Goal: Task Accomplishment & Management: Use online tool/utility

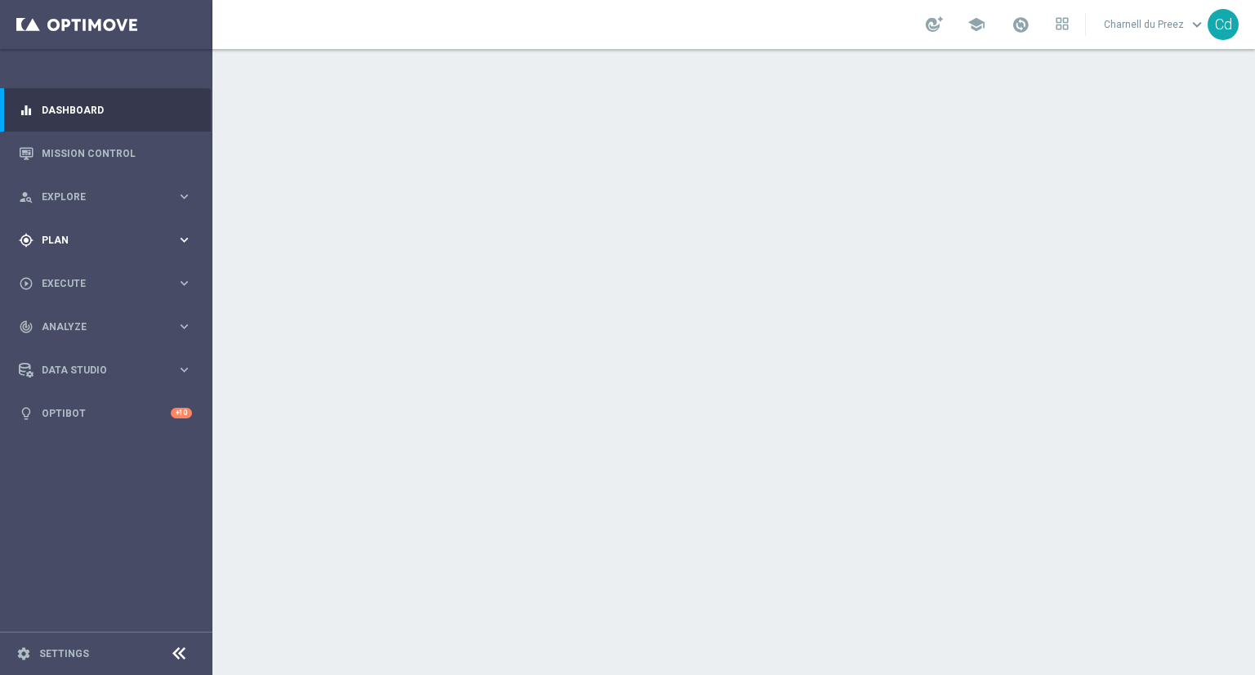
click at [56, 235] on span "Plan" at bounding box center [109, 240] width 135 height 10
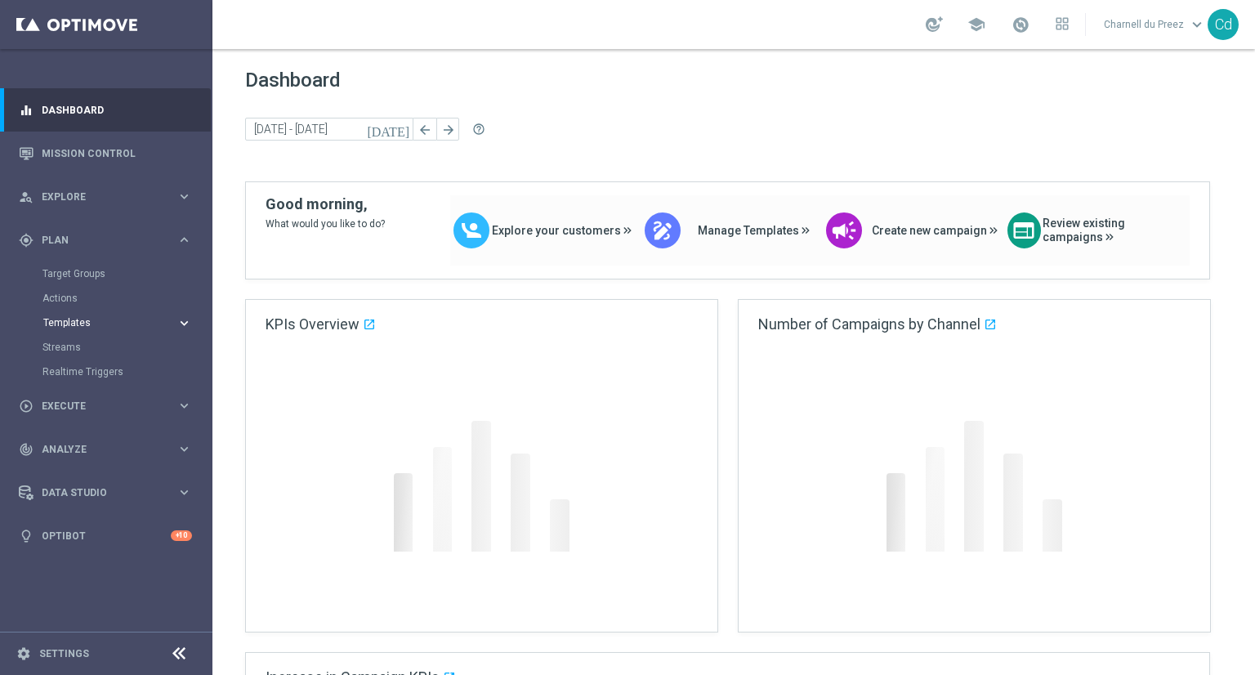
click at [72, 320] on span "Templates" at bounding box center [101, 323] width 117 height 10
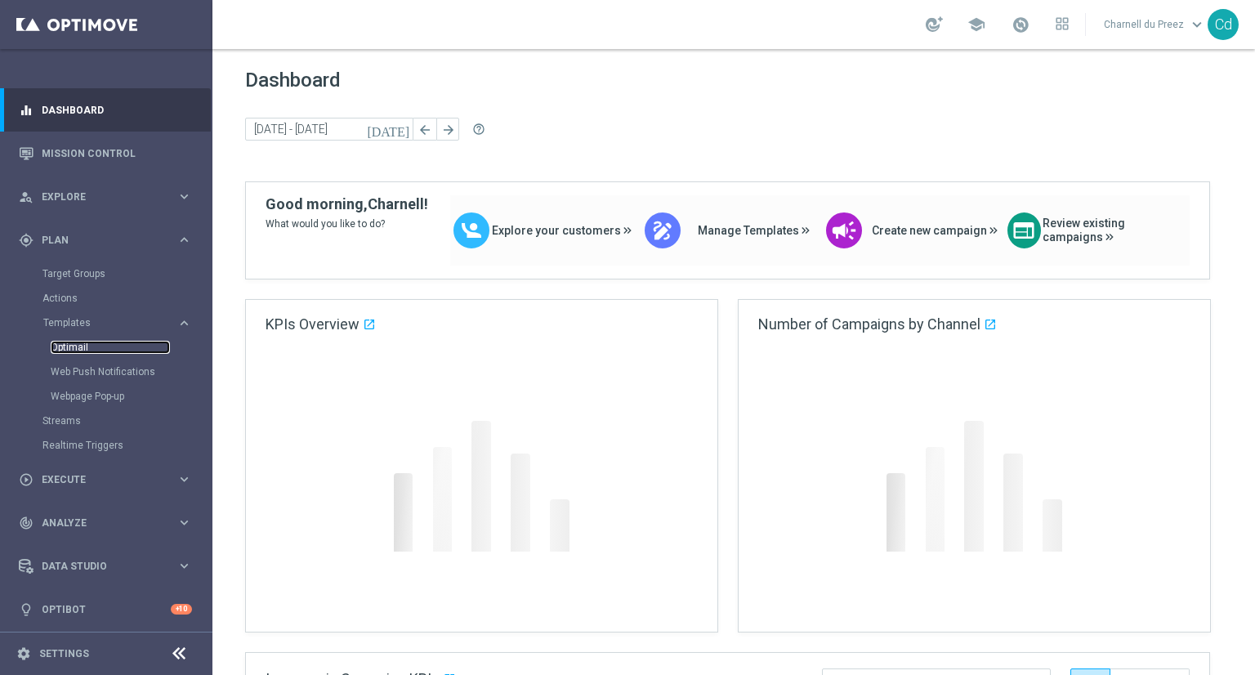
click at [69, 346] on link "Optimail" at bounding box center [110, 347] width 119 height 13
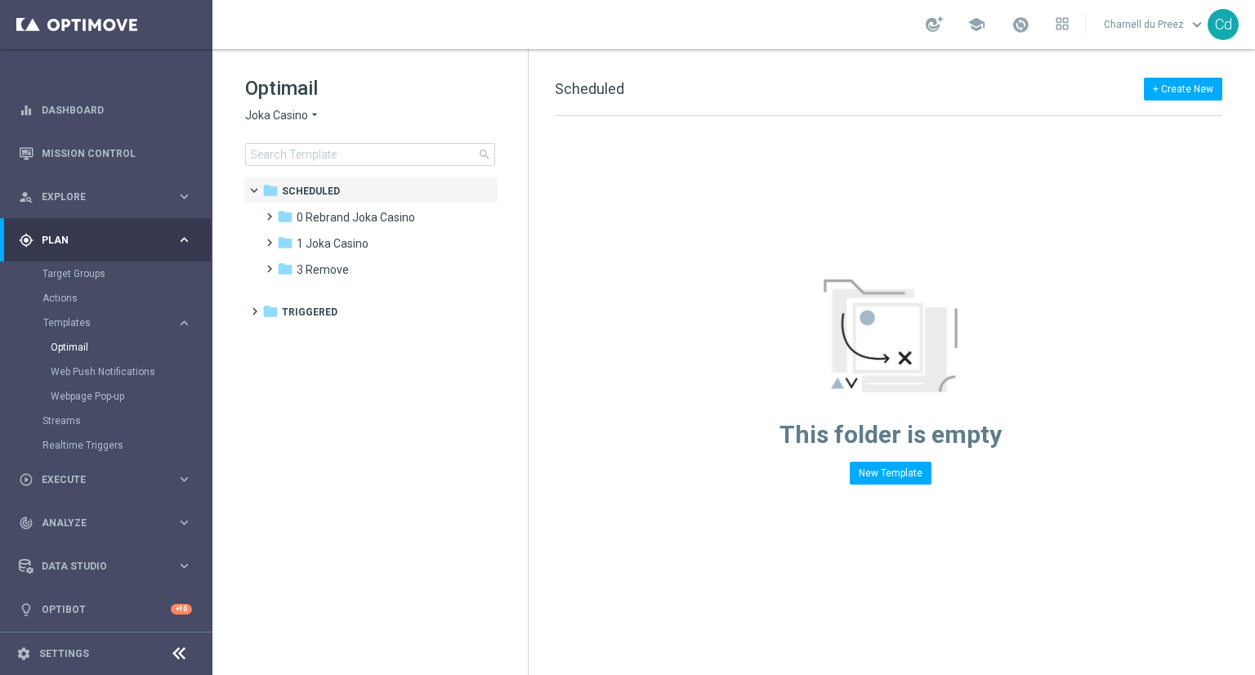
click at [281, 116] on span "Joka Casino" at bounding box center [276, 116] width 63 height 16
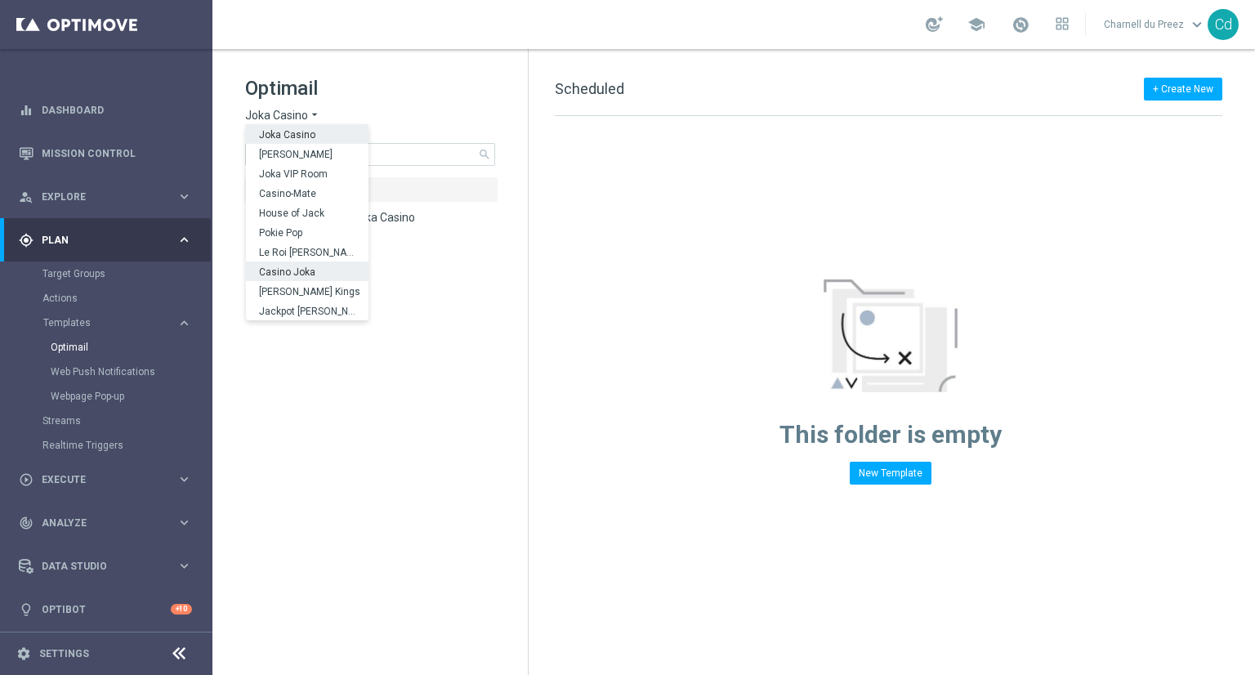
click at [0, 0] on span "Casino Joka" at bounding box center [0, 0] width 0 height 0
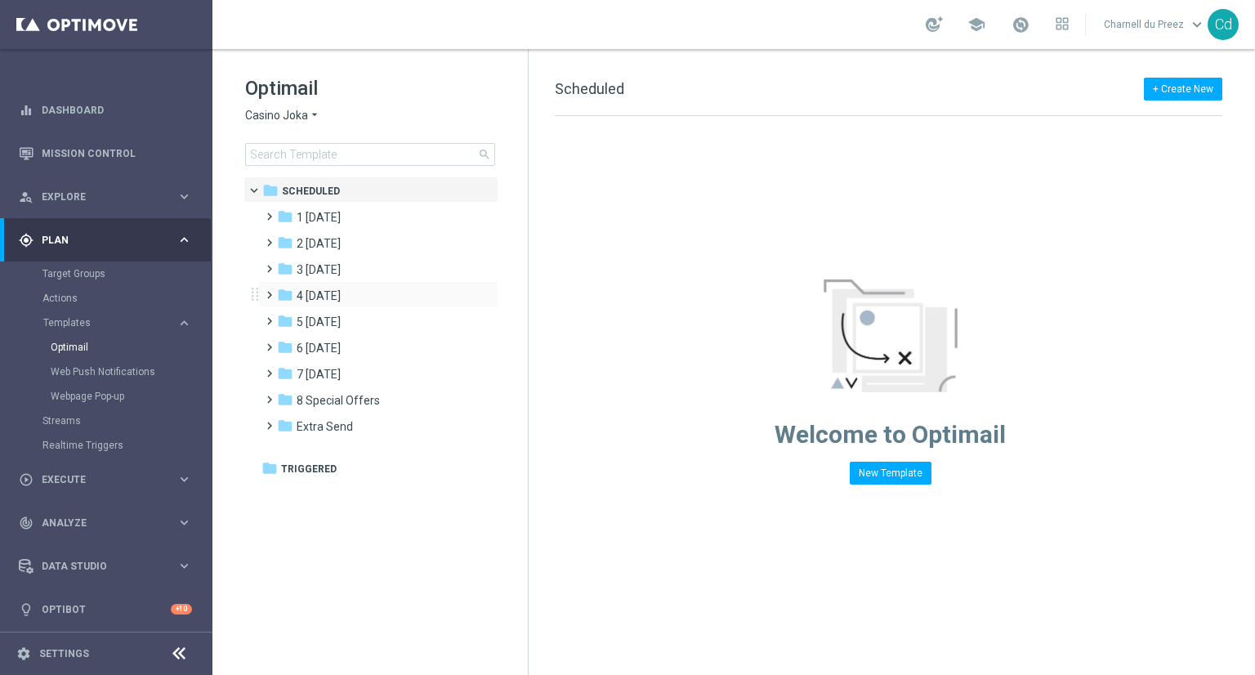
click at [268, 291] on span at bounding box center [265, 287] width 7 height 7
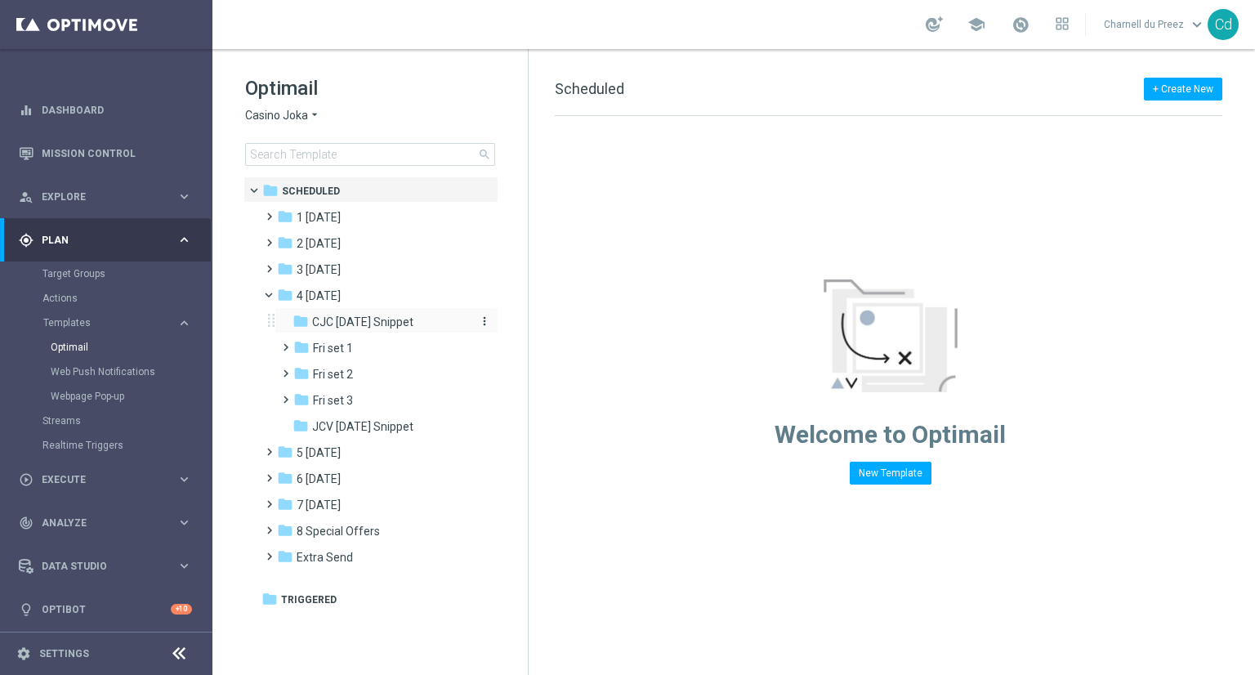
click at [360, 321] on span "CJC Friday Snippet" at bounding box center [362, 322] width 101 height 15
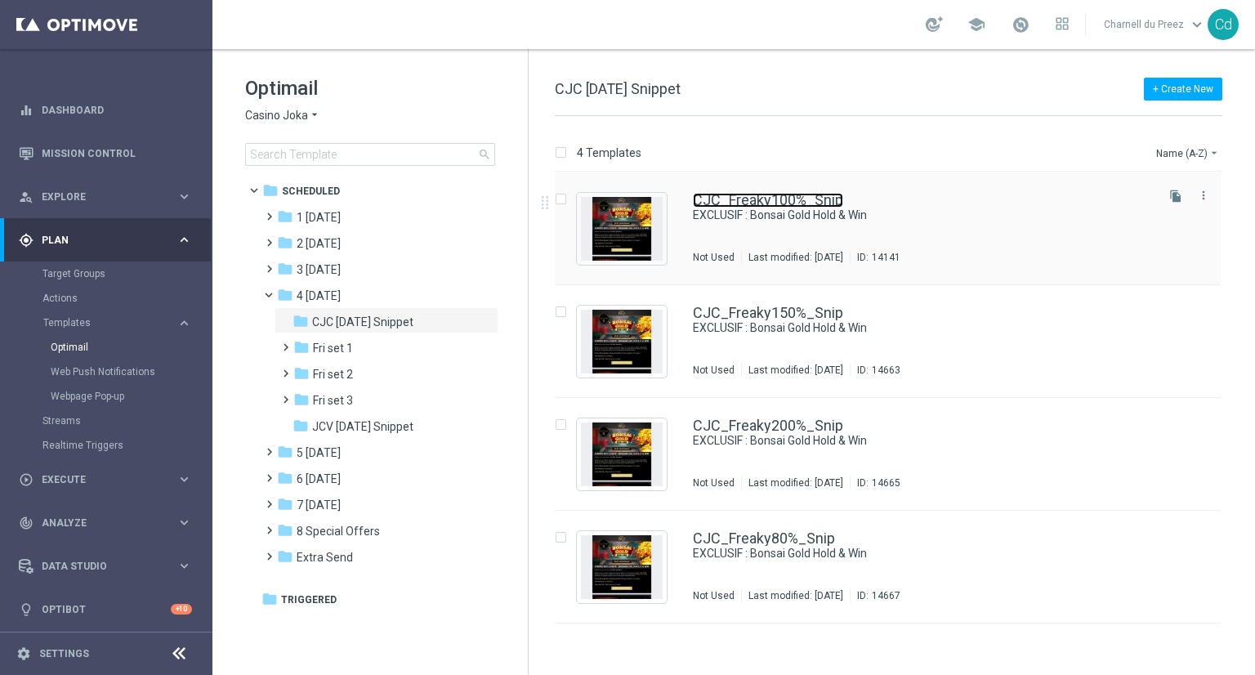
click at [807, 200] on link "CJC_Freaky100%_Snip" at bounding box center [768, 200] width 150 height 15
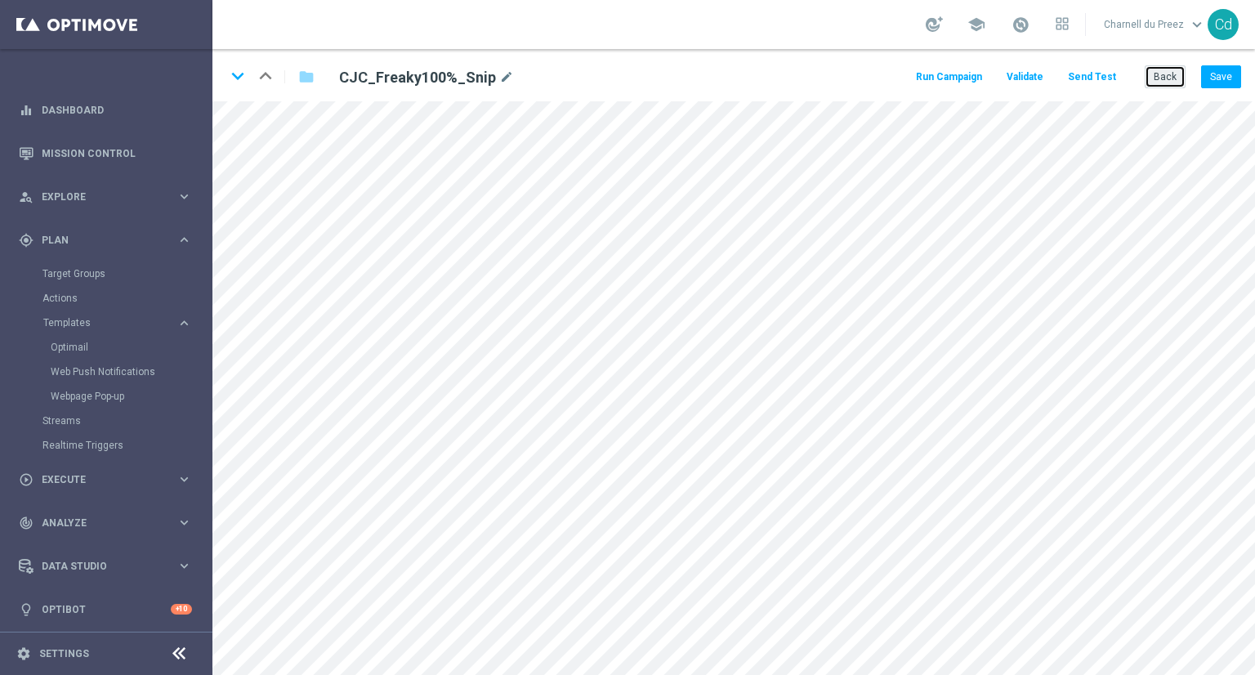
drag, startPoint x: 1167, startPoint y: 82, endPoint x: 729, endPoint y: 139, distance: 441.6
click at [1167, 82] on button "Back" at bounding box center [1165, 76] width 41 height 23
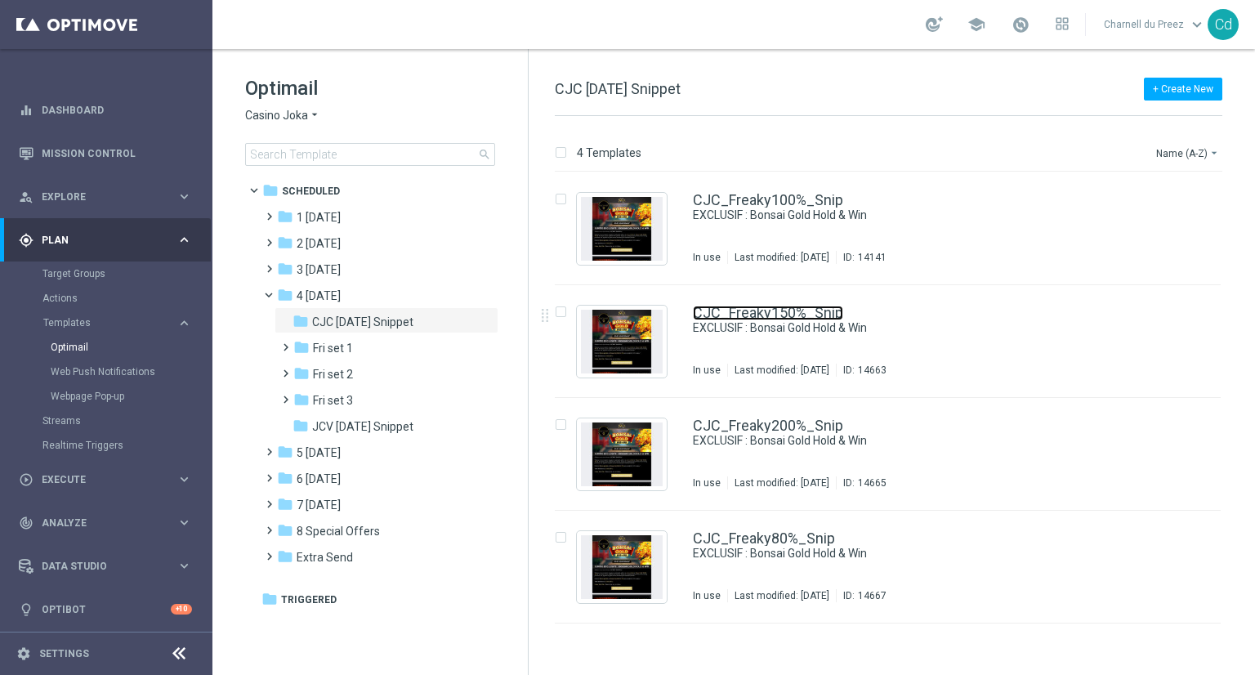
click at [758, 315] on link "CJC_Freaky150%_Snip" at bounding box center [768, 313] width 150 height 15
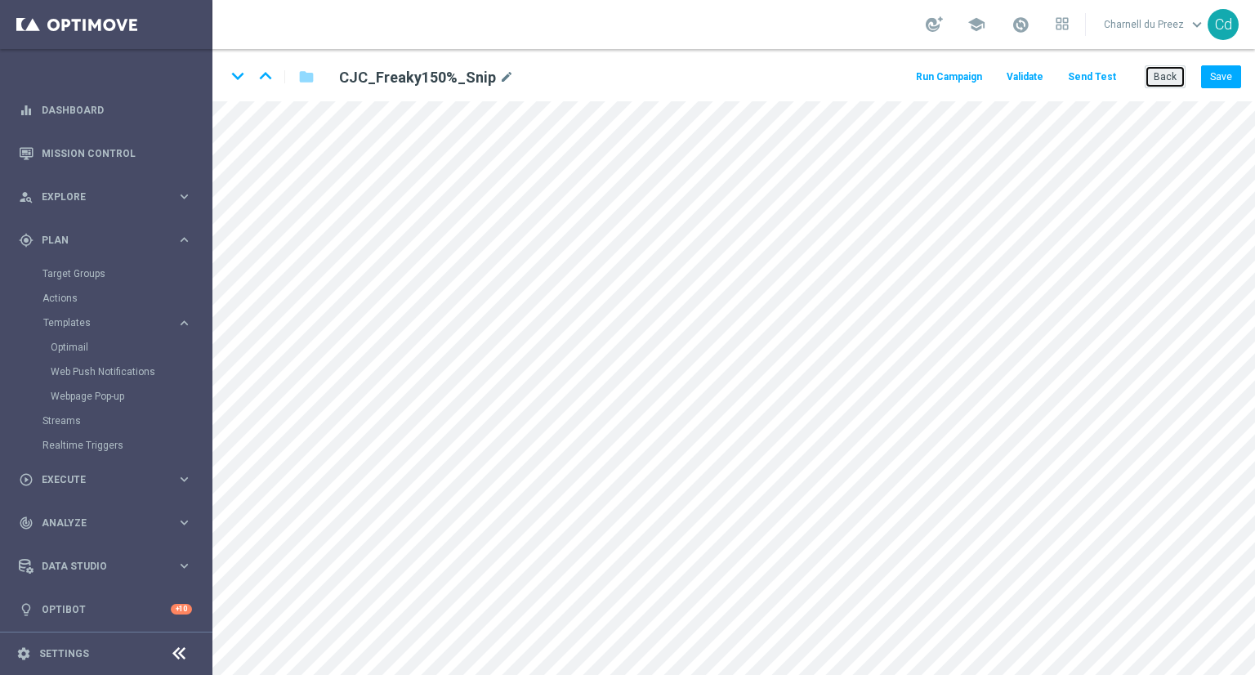
click at [1162, 76] on button "Back" at bounding box center [1165, 76] width 41 height 23
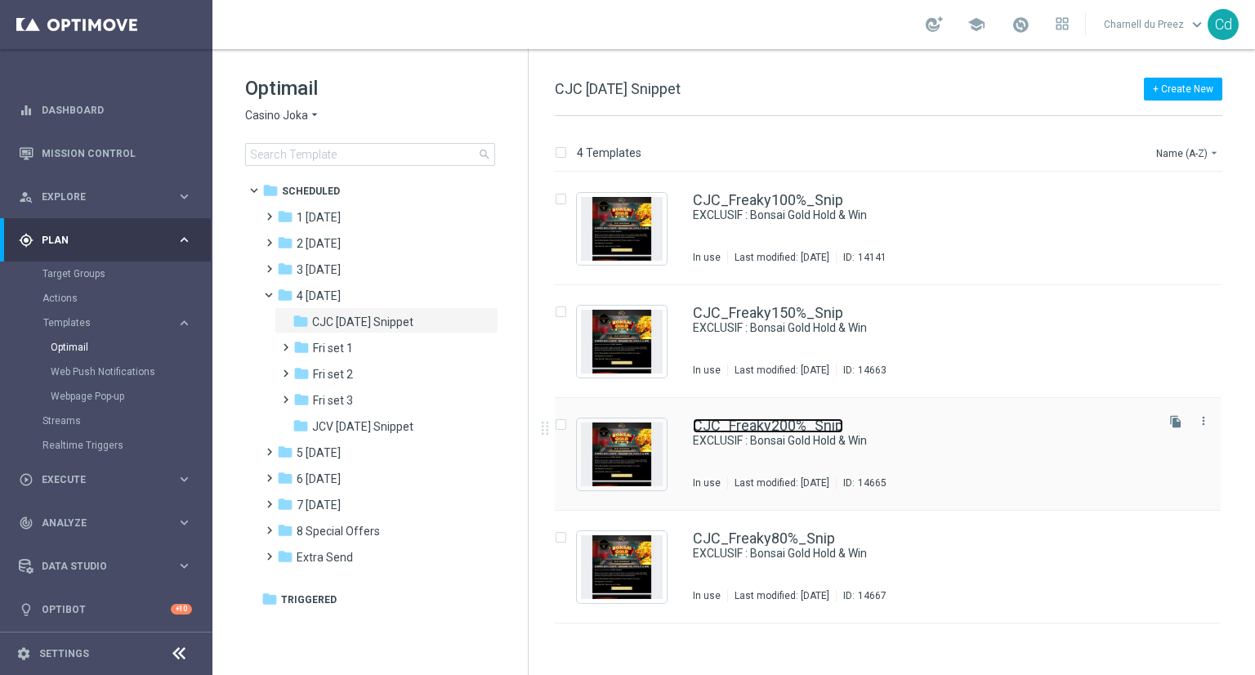
click at [777, 421] on link "CJC_Freaky200%_Snip" at bounding box center [768, 425] width 150 height 15
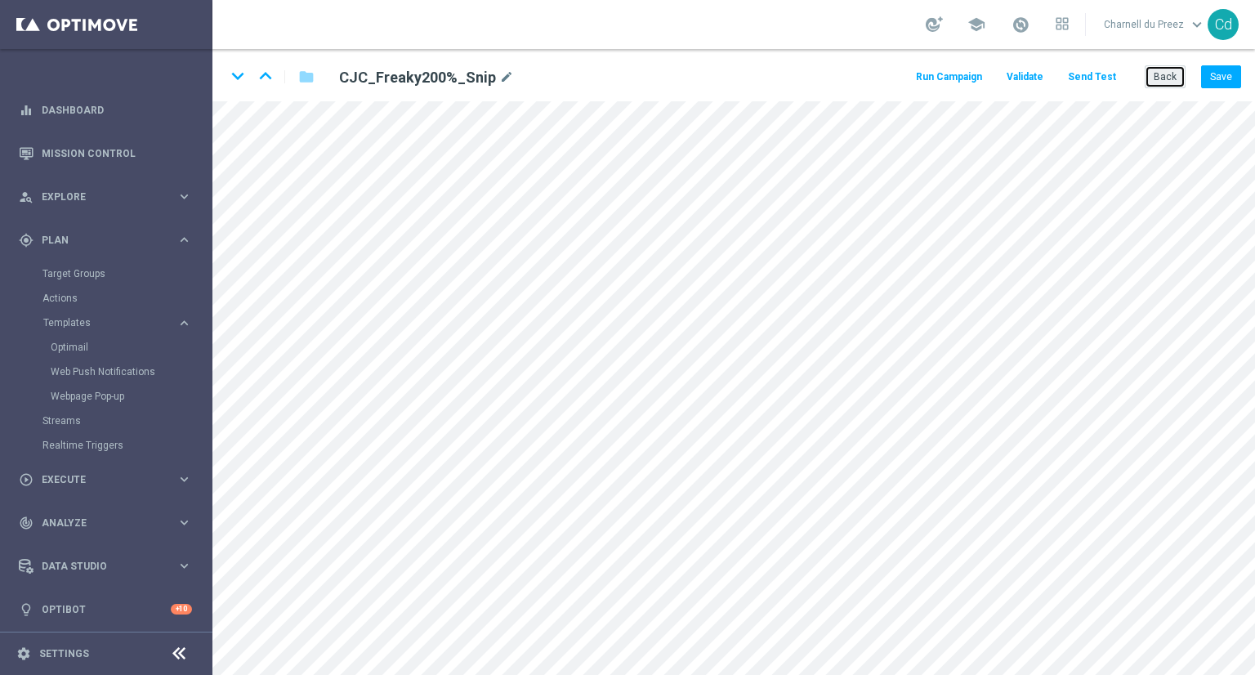
click at [1172, 83] on button "Back" at bounding box center [1165, 76] width 41 height 23
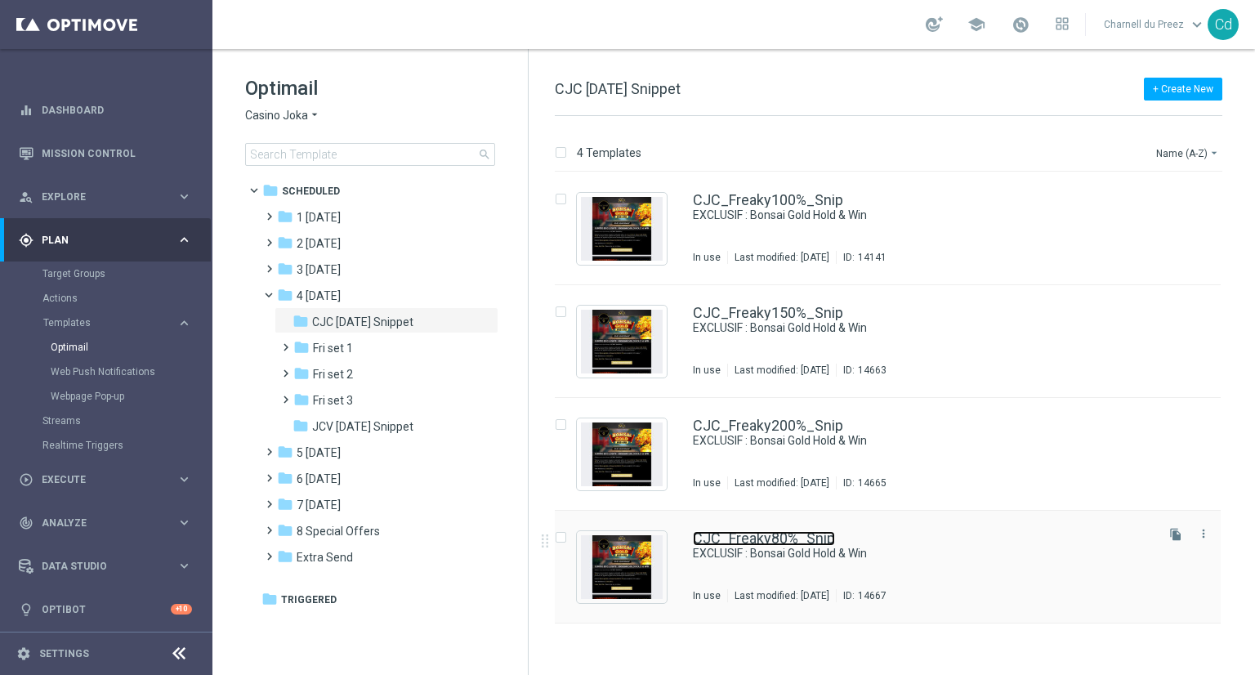
click at [772, 534] on link "CJC_Freaky80%_Snip" at bounding box center [764, 538] width 142 height 15
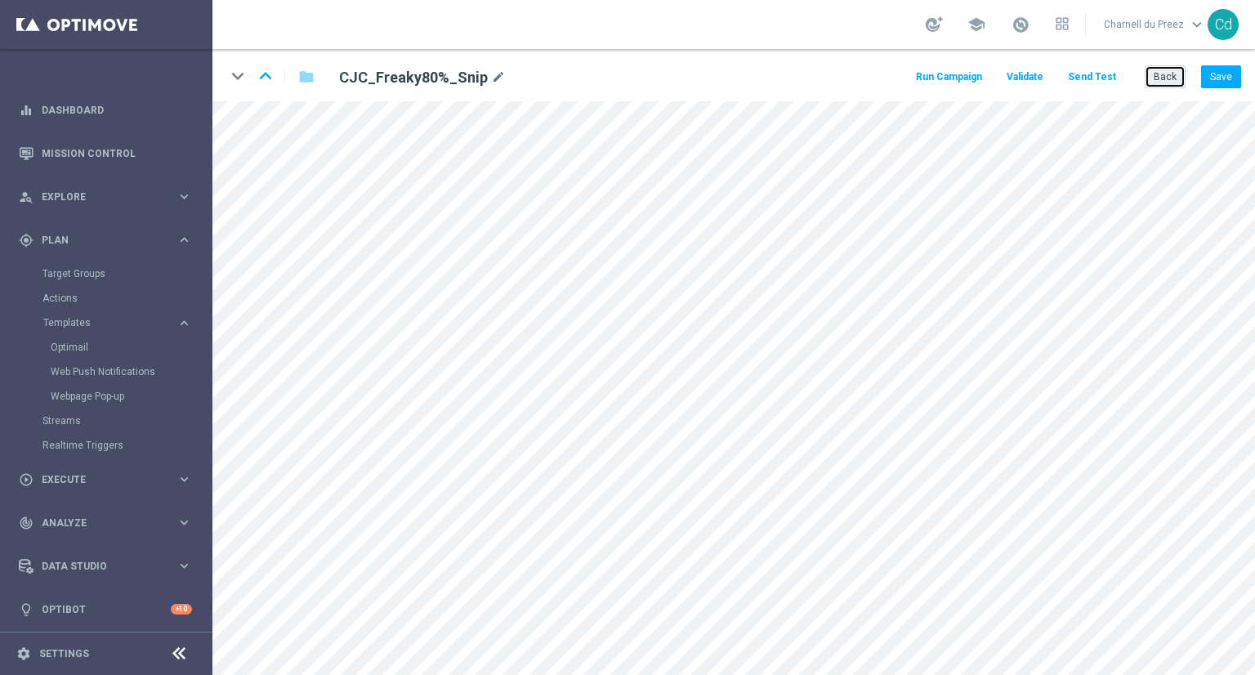
drag, startPoint x: 1173, startPoint y: 84, endPoint x: 922, endPoint y: 55, distance: 253.3
click at [1173, 84] on button "Back" at bounding box center [1165, 76] width 41 height 23
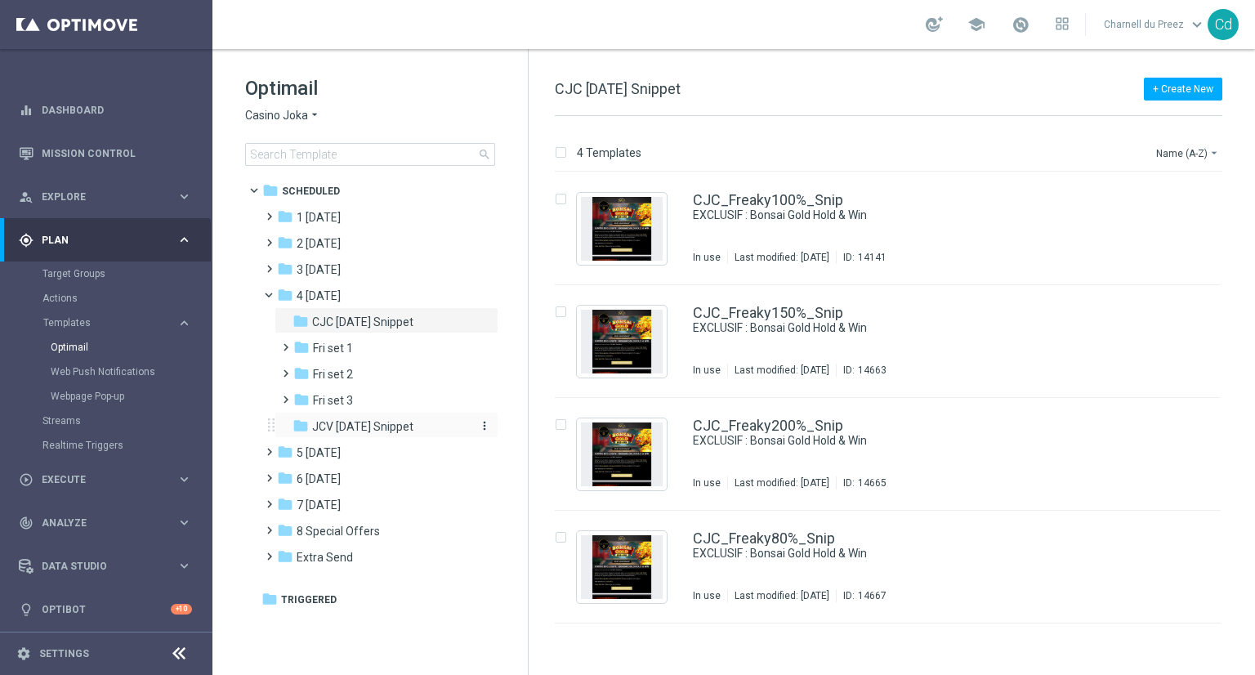
click at [383, 426] on span "JCV Friday Snippet" at bounding box center [362, 426] width 101 height 15
click at [779, 193] on link "JCV_Freaky100%_Snip" at bounding box center [768, 200] width 150 height 15
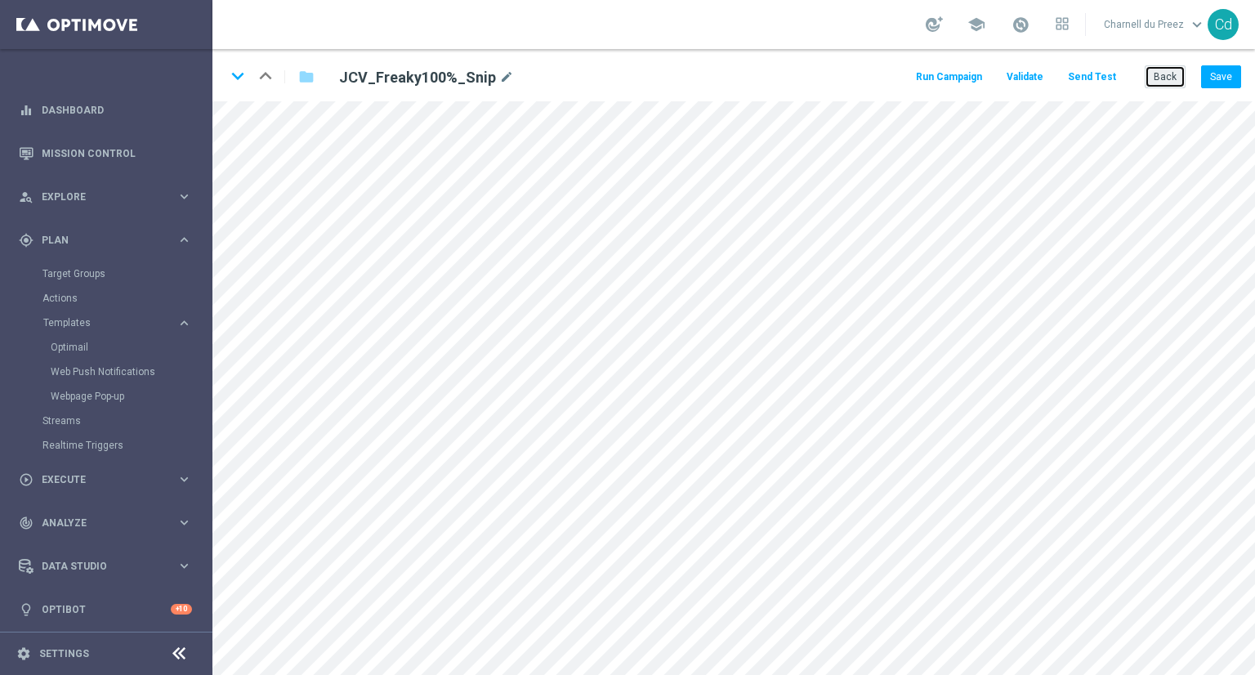
click at [1173, 78] on button "Back" at bounding box center [1165, 76] width 41 height 23
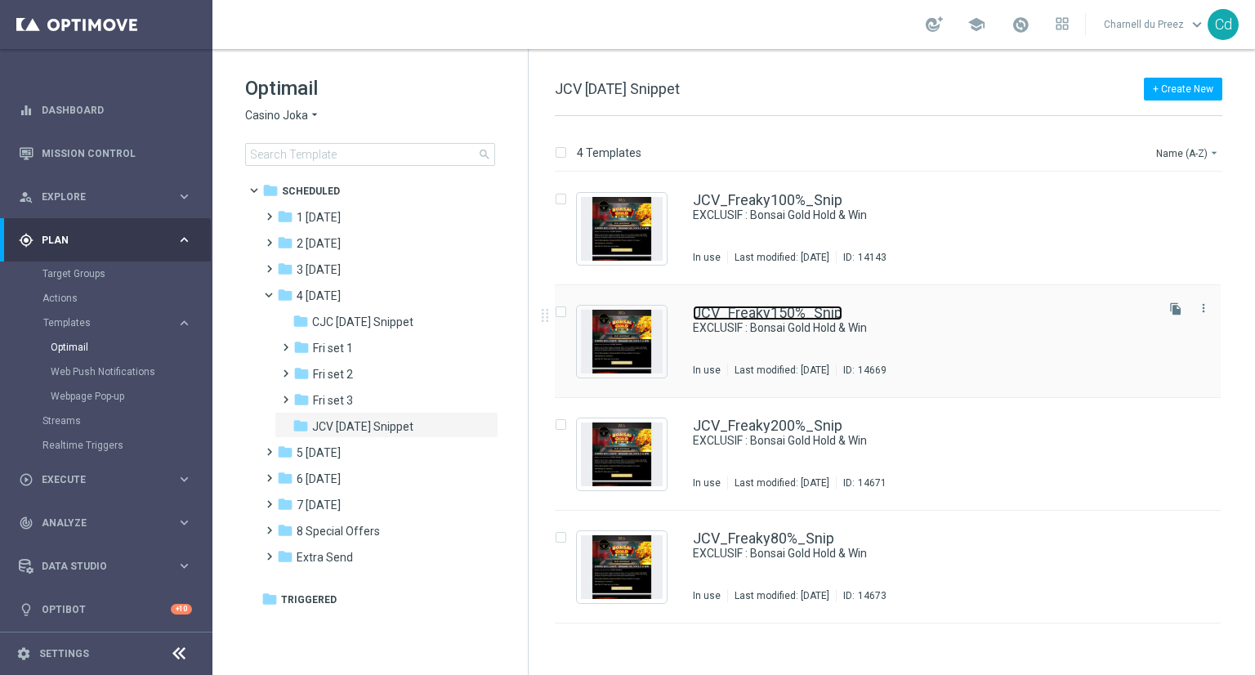
click at [746, 308] on link "JCV_Freaky150%_Snip" at bounding box center [768, 313] width 150 height 15
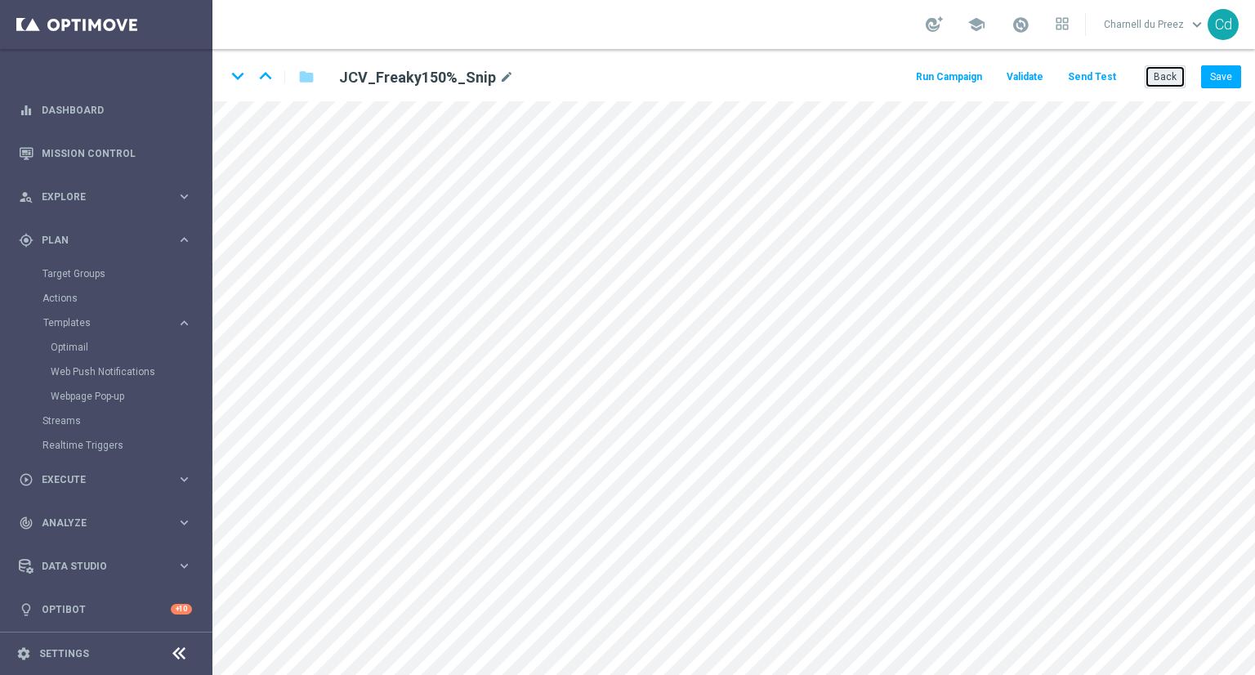
click at [1163, 80] on button "Back" at bounding box center [1165, 76] width 41 height 23
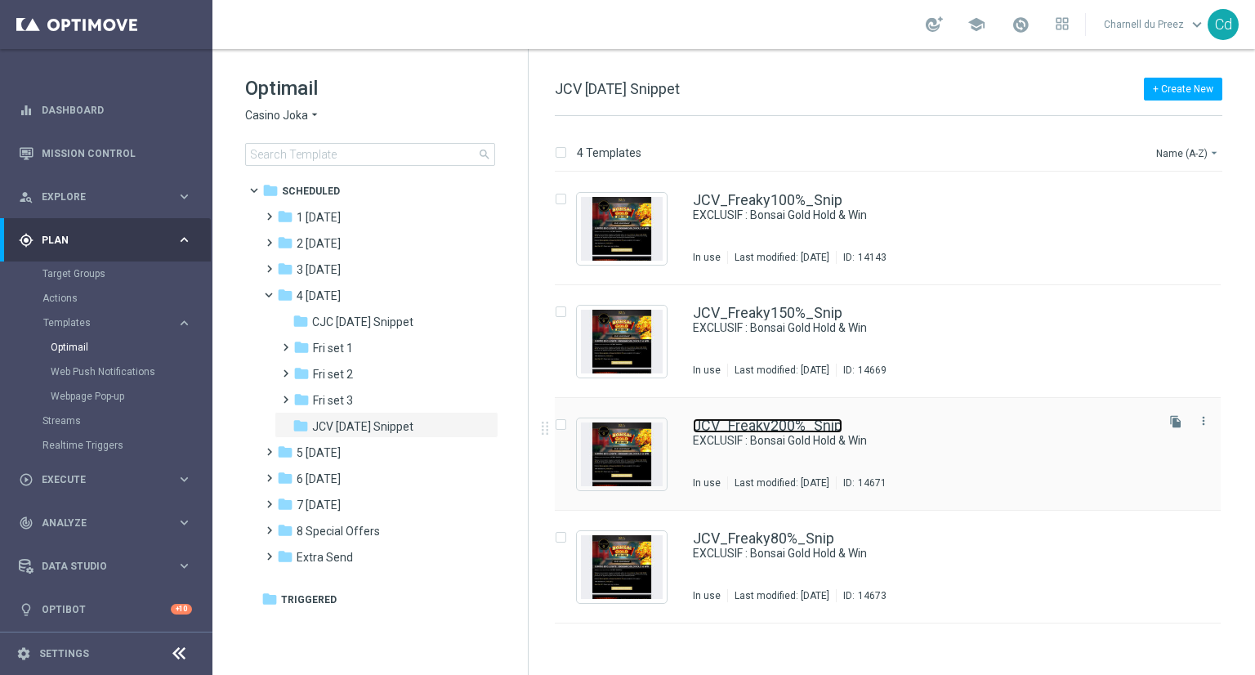
click at [777, 423] on link "JCV_Freaky200%_Snip" at bounding box center [768, 425] width 150 height 15
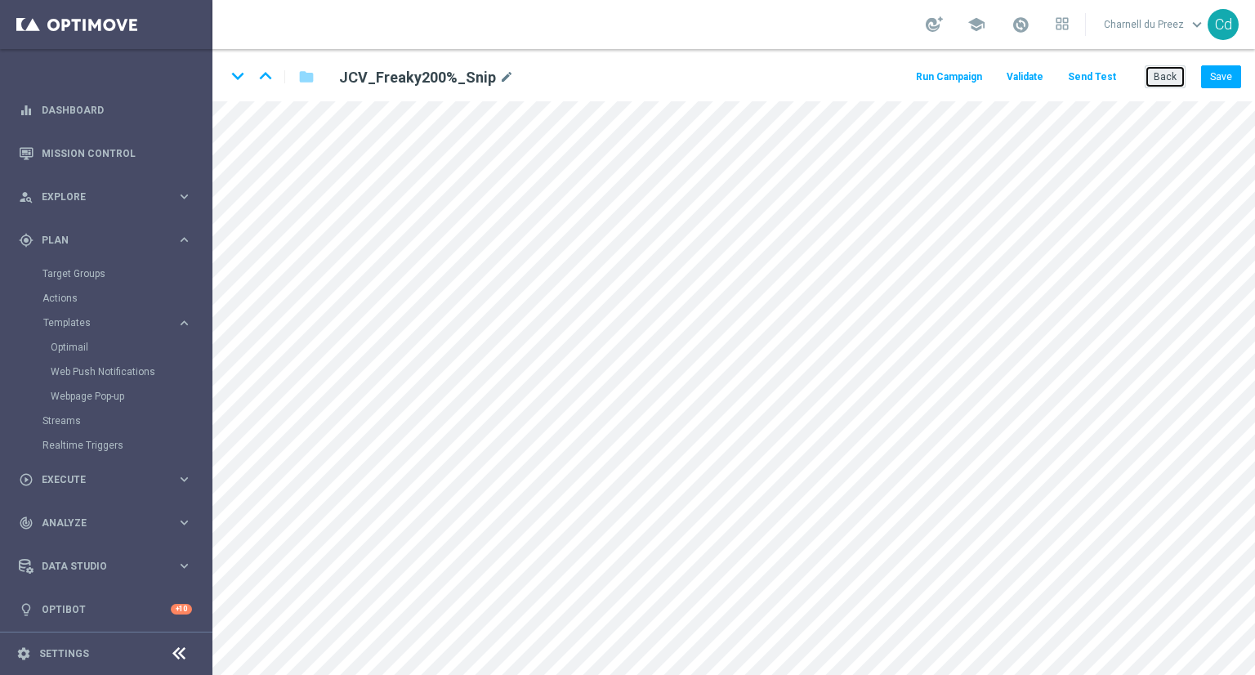
click at [1159, 80] on button "Back" at bounding box center [1165, 76] width 41 height 23
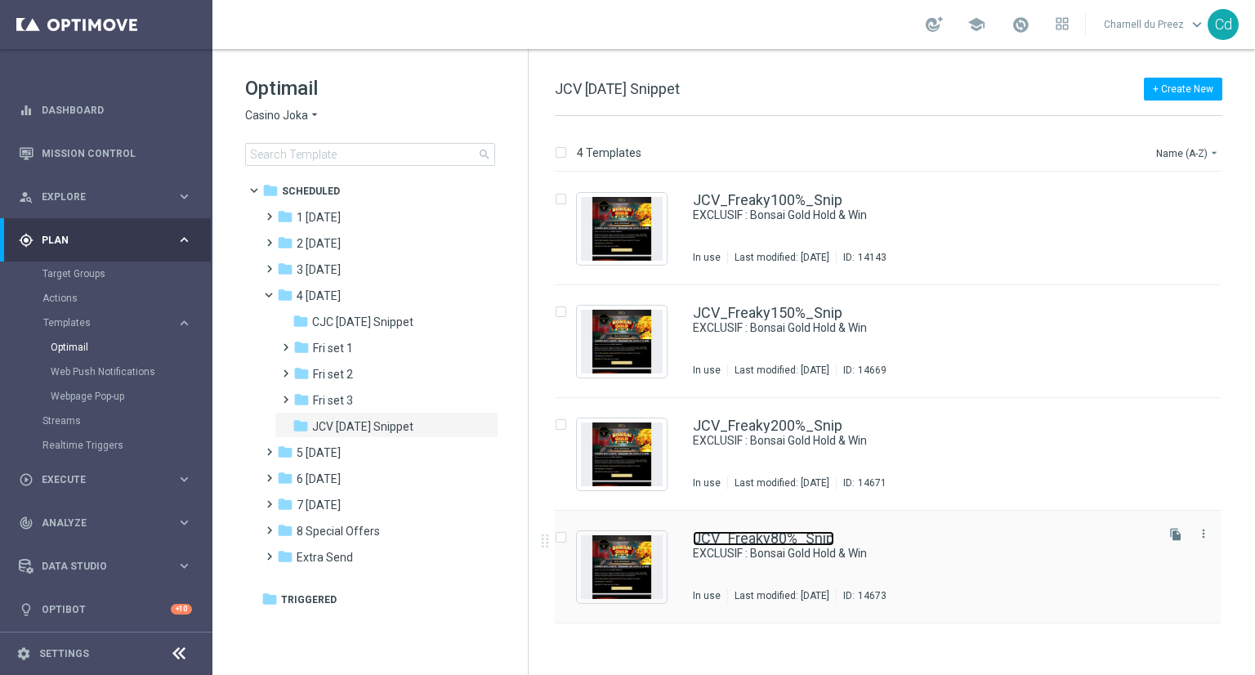
click at [791, 537] on link "JCV_Freaky80%_Snip" at bounding box center [763, 538] width 141 height 15
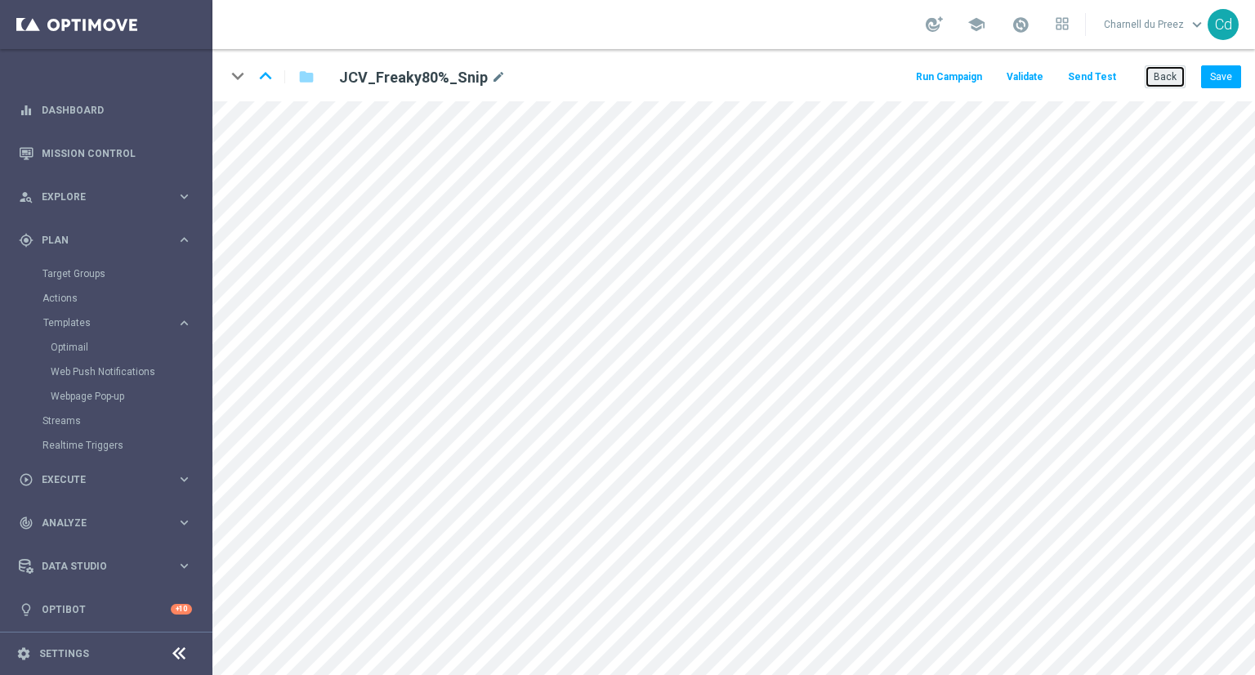
click at [1170, 78] on button "Back" at bounding box center [1165, 76] width 41 height 23
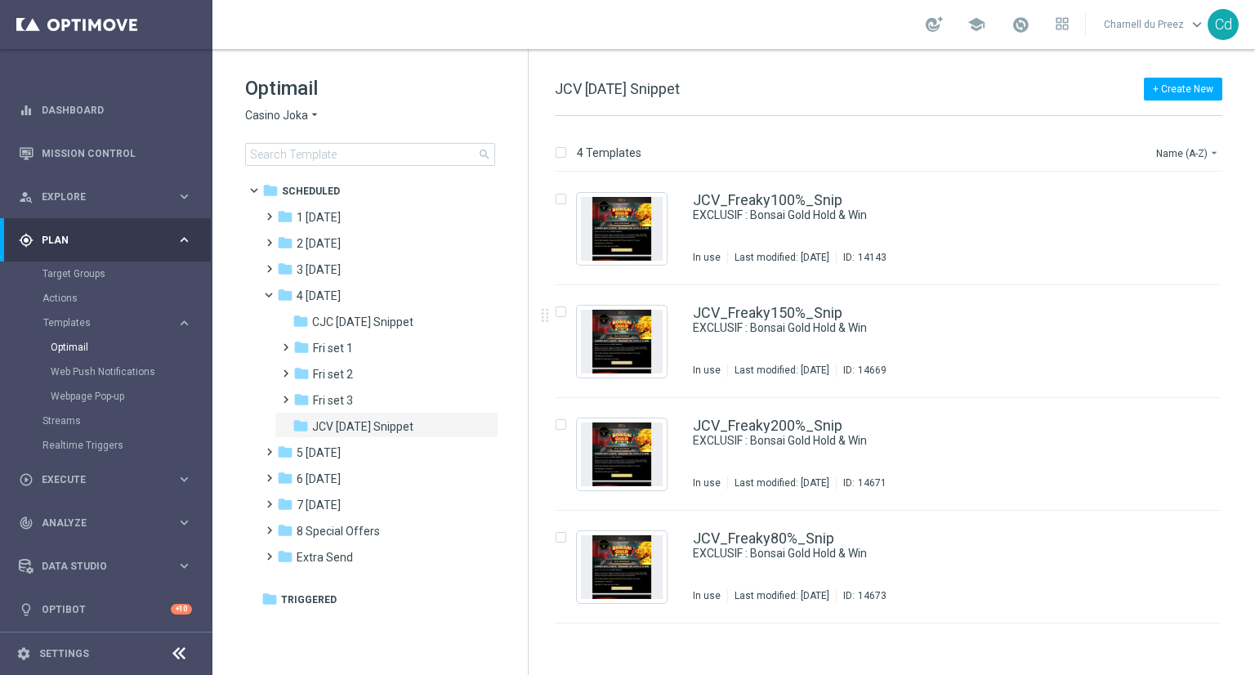
click at [270, 116] on span "Casino Joka" at bounding box center [276, 116] width 63 height 16
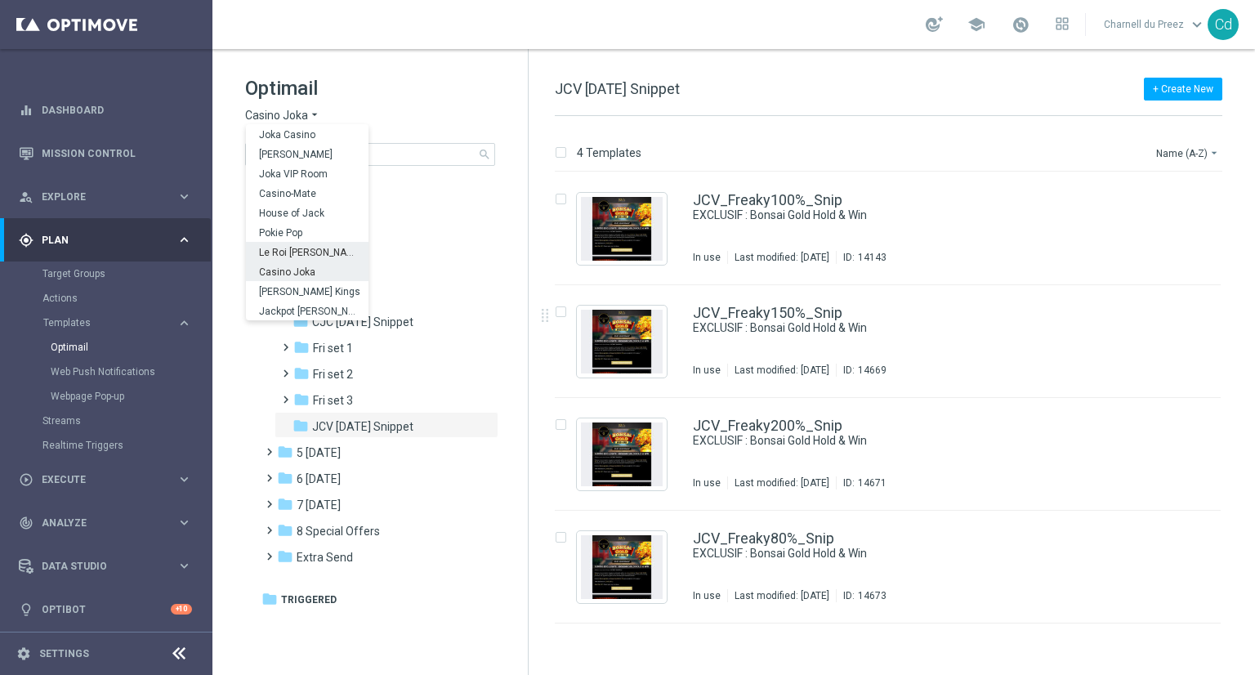
click at [0, 0] on span "Le Roi Johnny" at bounding box center [0, 0] width 0 height 0
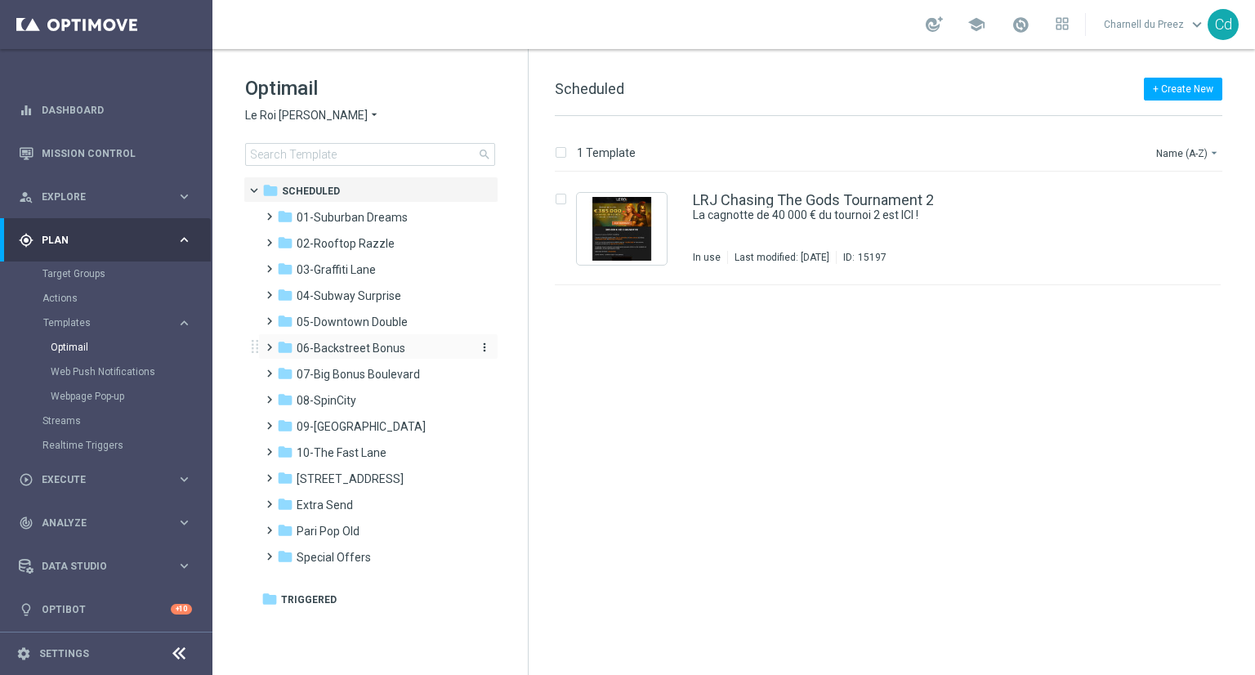
click at [366, 347] on span "06-Backstreet Bonus" at bounding box center [351, 348] width 109 height 15
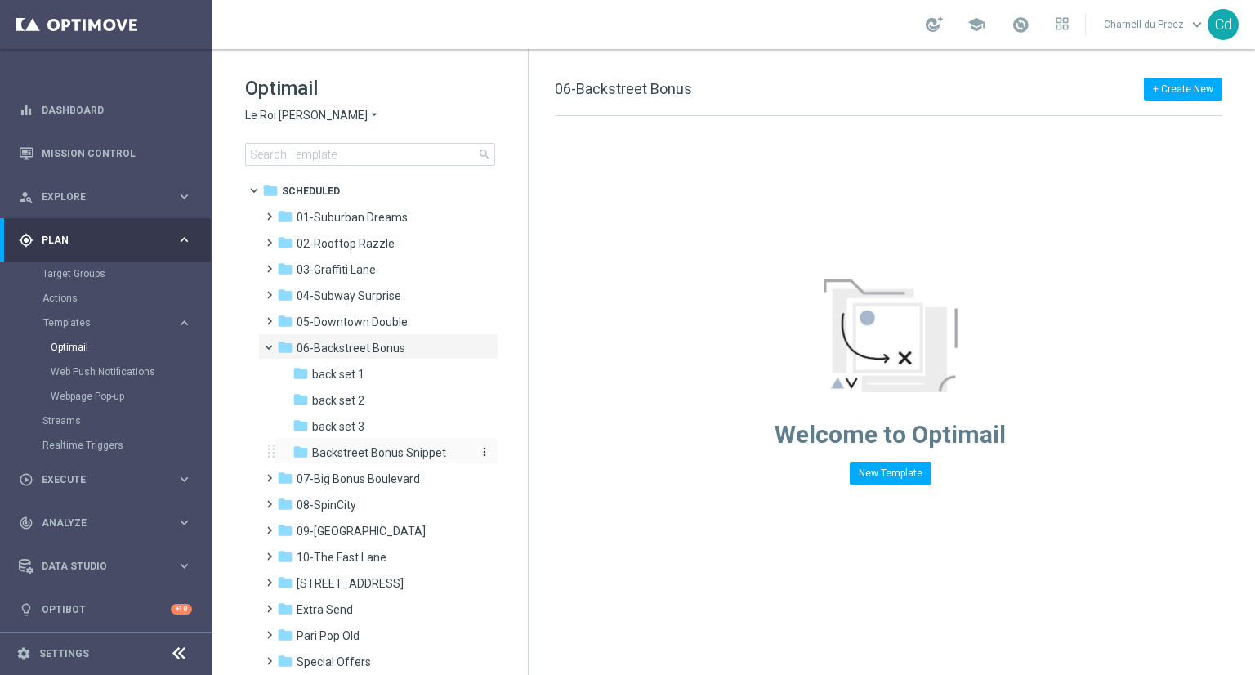
click at [402, 448] on span "Backstreet Bonus Snippet" at bounding box center [379, 452] width 134 height 15
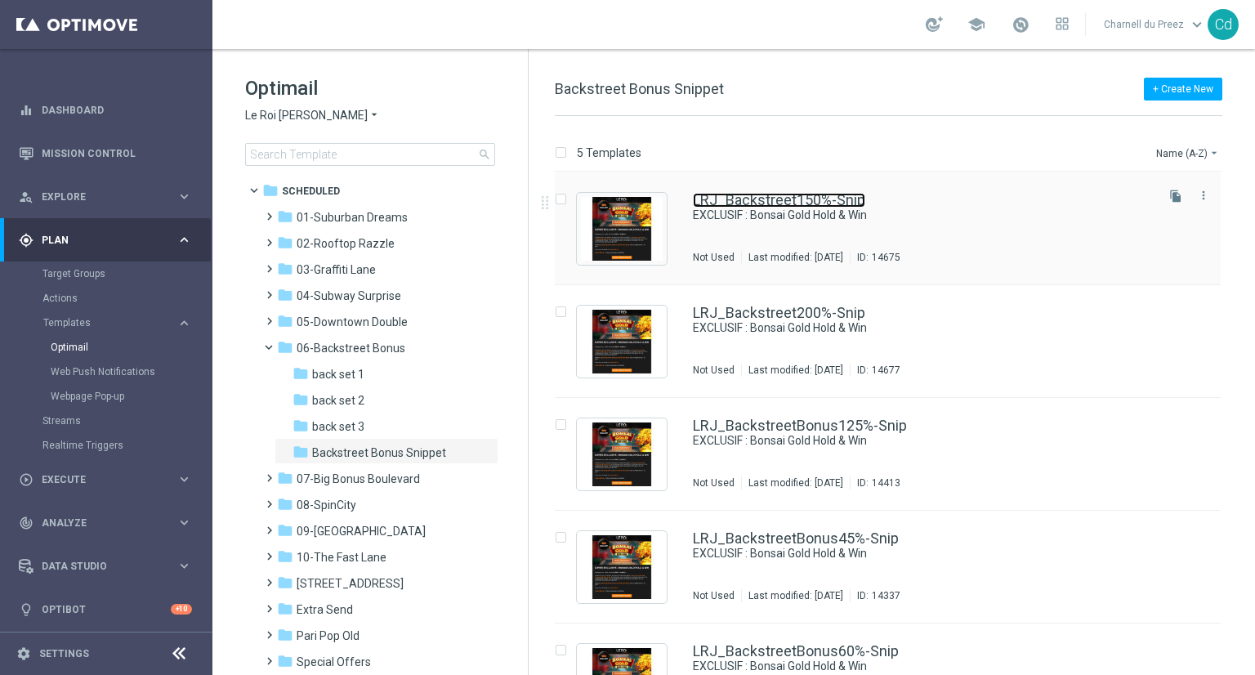
click at [761, 193] on link "LRJ_Backstreet150%-Snip" at bounding box center [779, 200] width 172 height 15
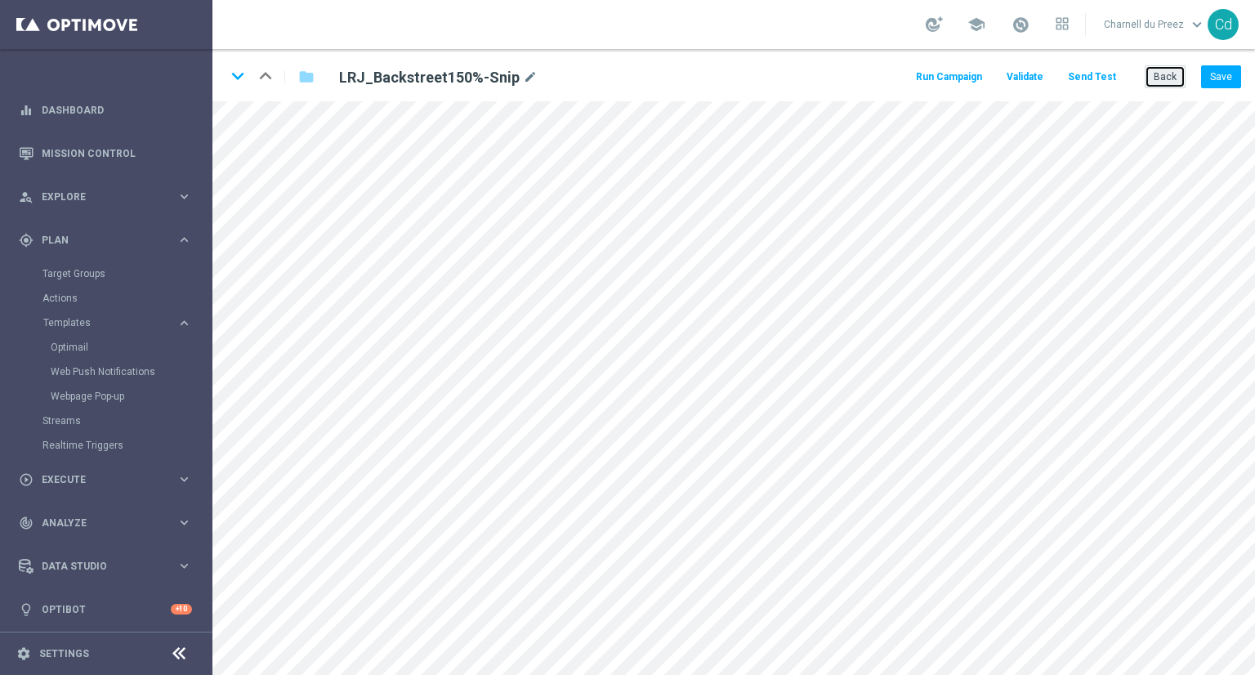
click at [1171, 79] on button "Back" at bounding box center [1165, 76] width 41 height 23
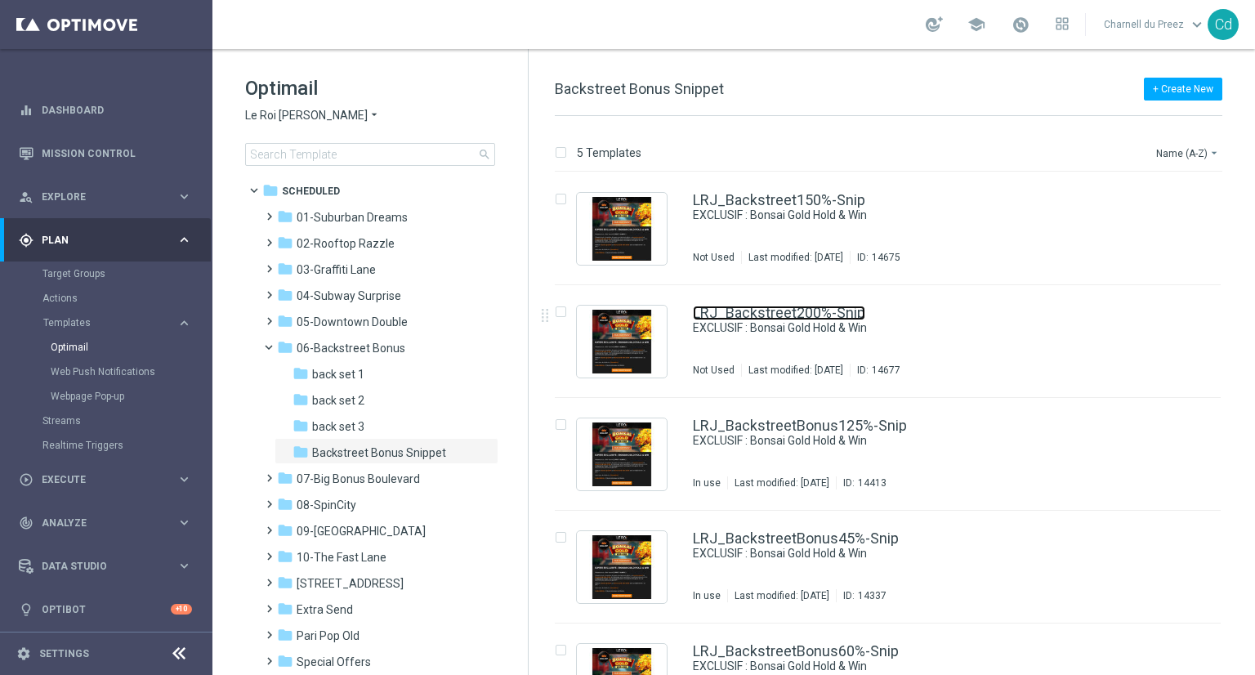
drag, startPoint x: 808, startPoint y: 310, endPoint x: 716, endPoint y: 272, distance: 99.7
click at [808, 310] on link "LRJ_Backstreet200%-Snip" at bounding box center [779, 313] width 172 height 15
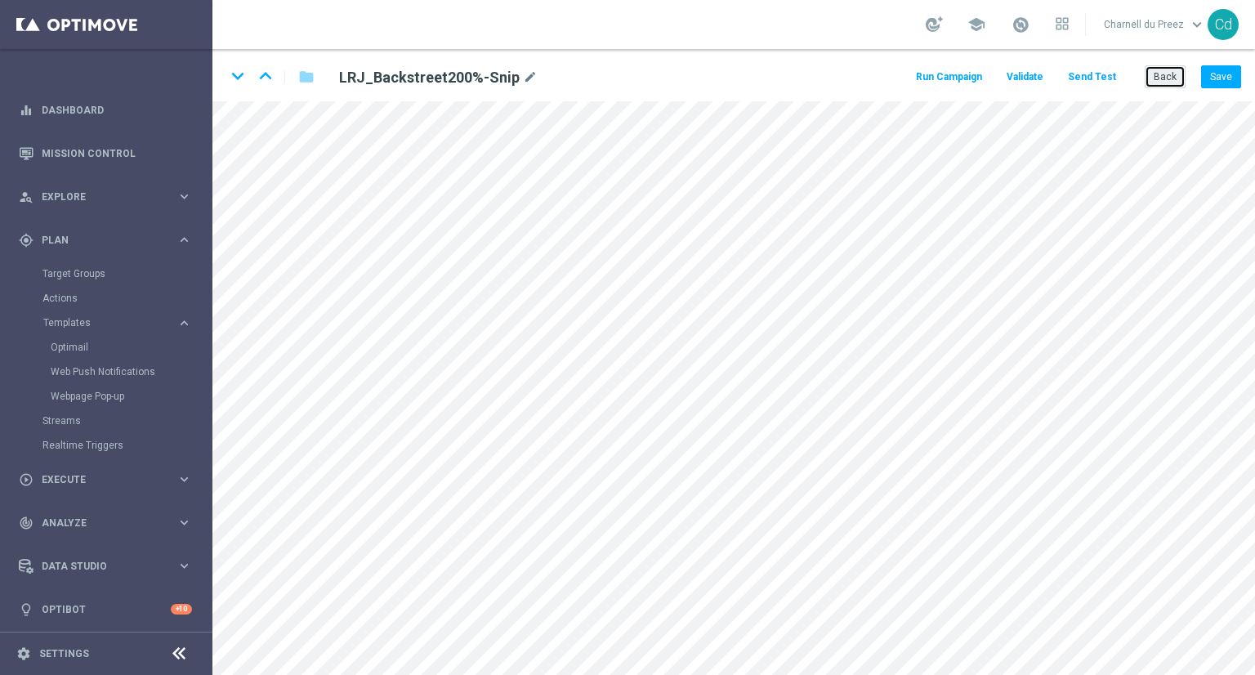
click at [1176, 79] on button "Back" at bounding box center [1165, 76] width 41 height 23
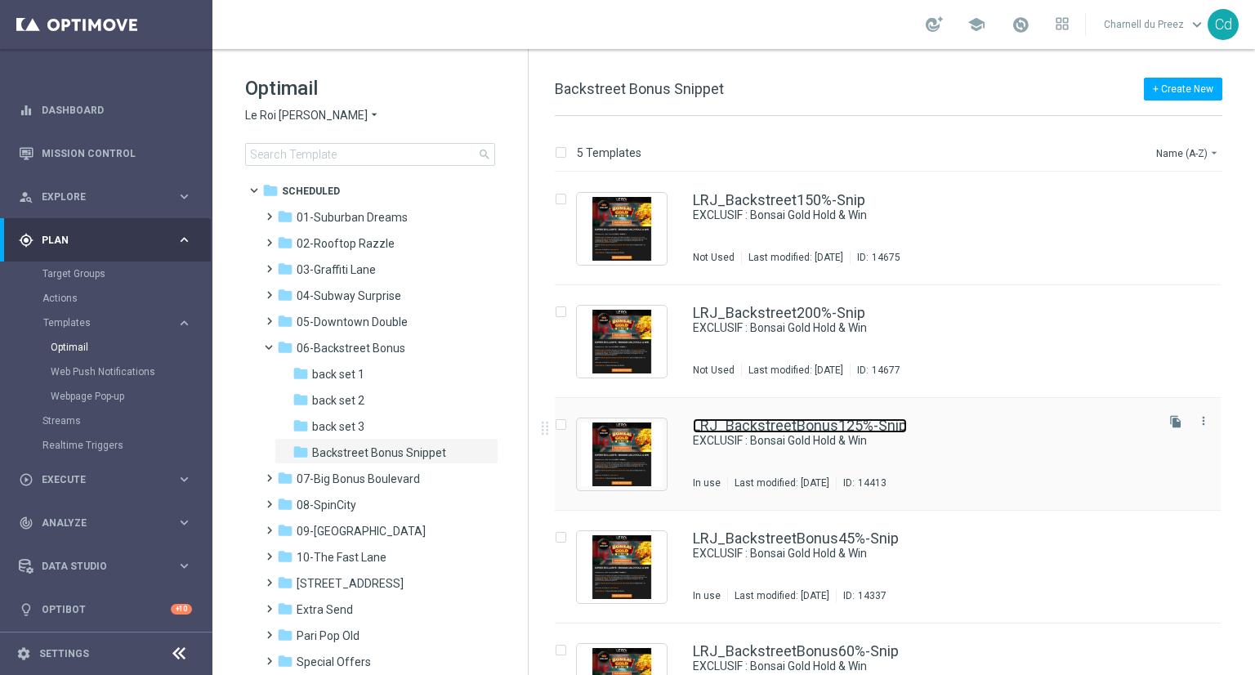
click at [810, 418] on link "LRJ_BackstreetBonus125%-Snip" at bounding box center [800, 425] width 214 height 15
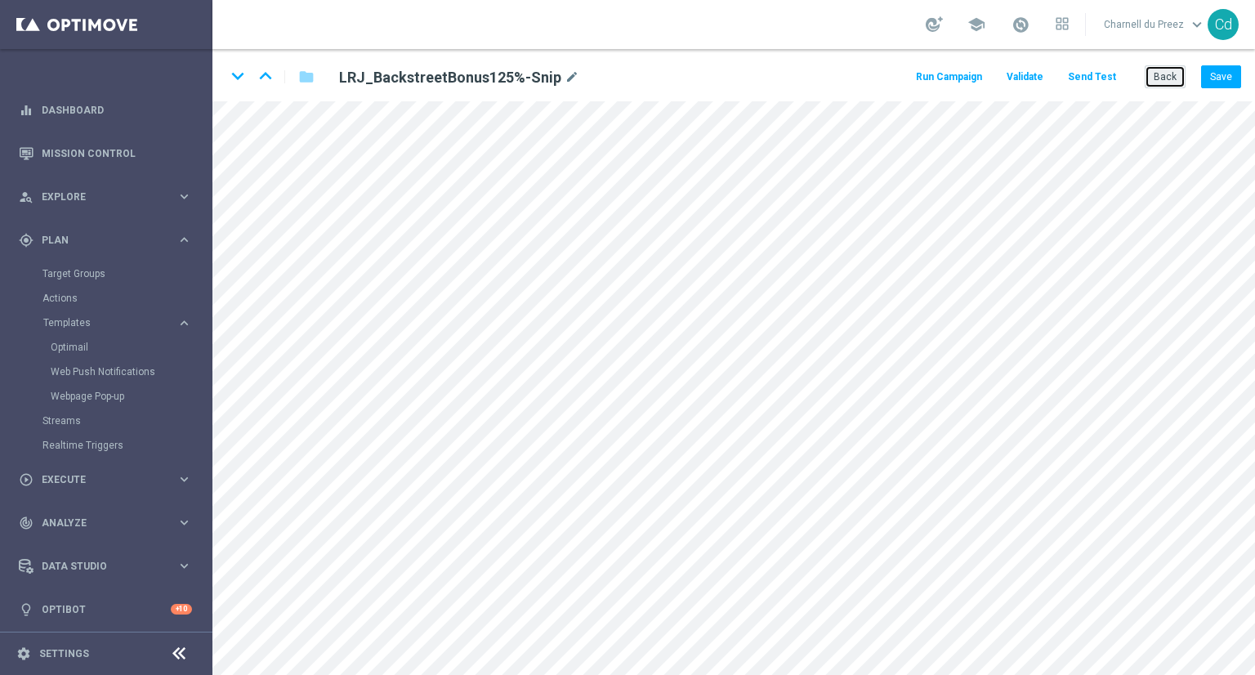
drag, startPoint x: 1178, startPoint y: 82, endPoint x: 881, endPoint y: 6, distance: 306.9
click at [1178, 82] on button "Back" at bounding box center [1165, 76] width 41 height 23
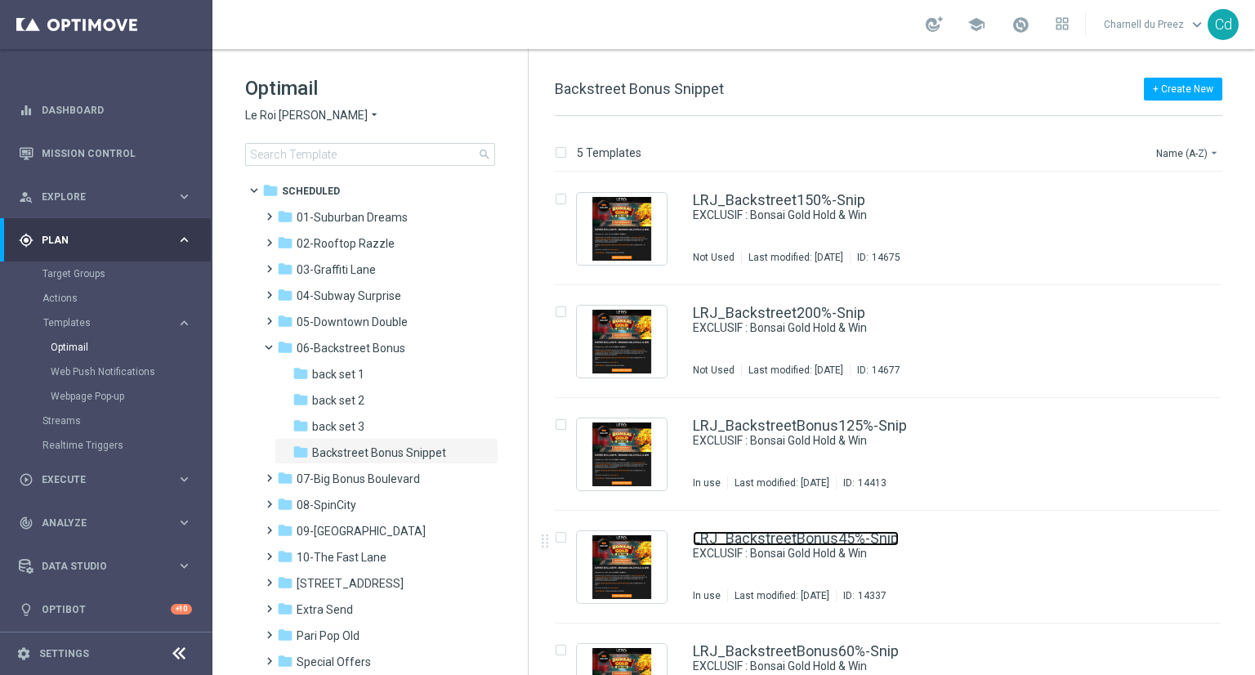
drag, startPoint x: 846, startPoint y: 539, endPoint x: 632, endPoint y: 391, distance: 260.8
click at [846, 539] on link "LRJ_BackstreetBonus45%-Snip" at bounding box center [796, 538] width 206 height 15
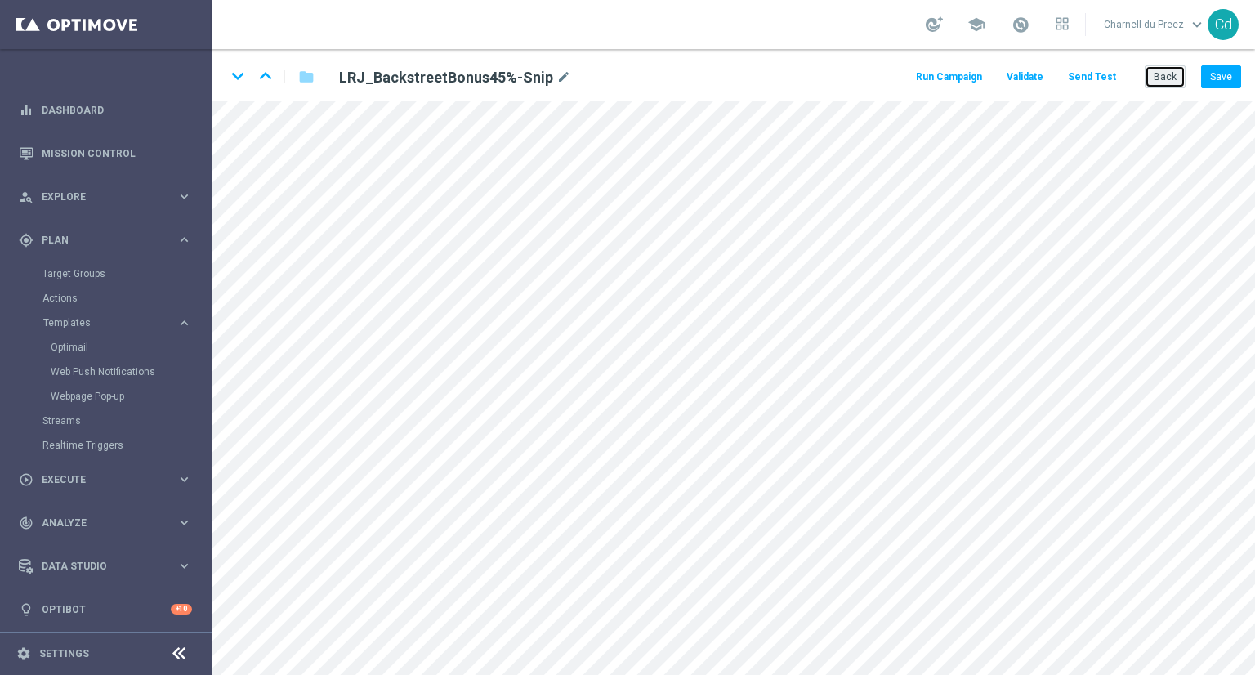
click at [1172, 81] on button "Back" at bounding box center [1165, 76] width 41 height 23
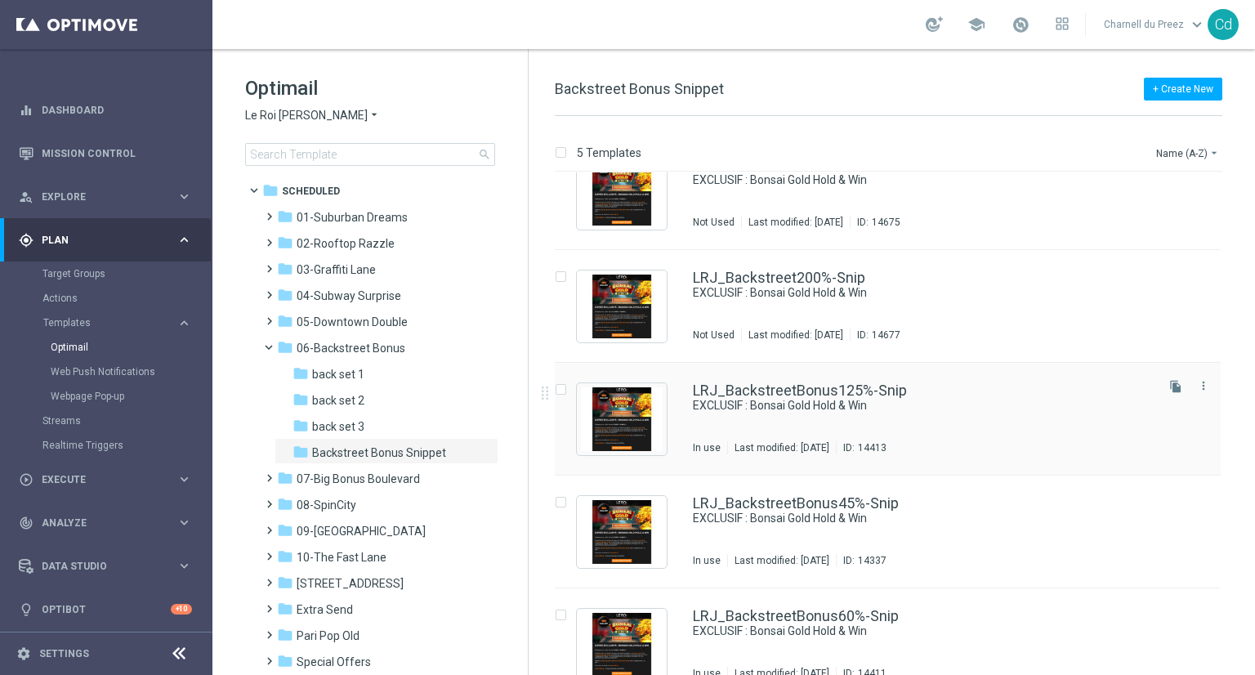
scroll to position [61, 0]
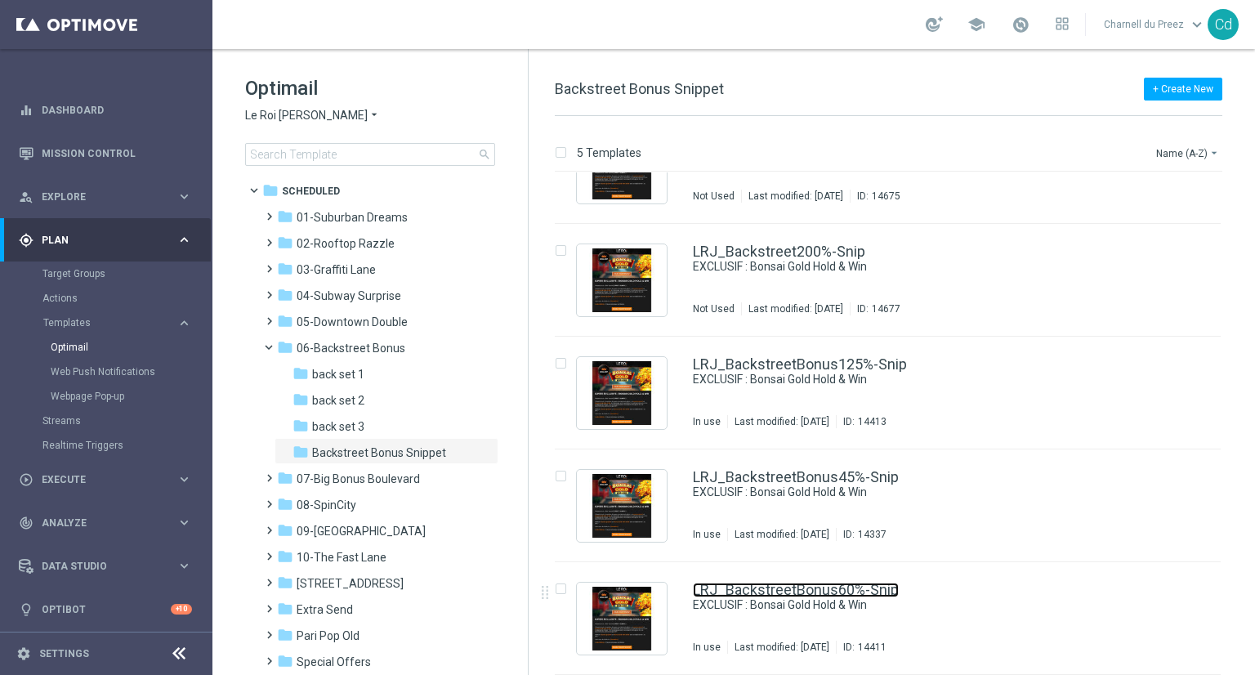
drag, startPoint x: 831, startPoint y: 591, endPoint x: 904, endPoint y: 582, distance: 73.3
click at [831, 591] on link "LRJ_BackstreetBonus60%-Snip" at bounding box center [796, 589] width 206 height 15
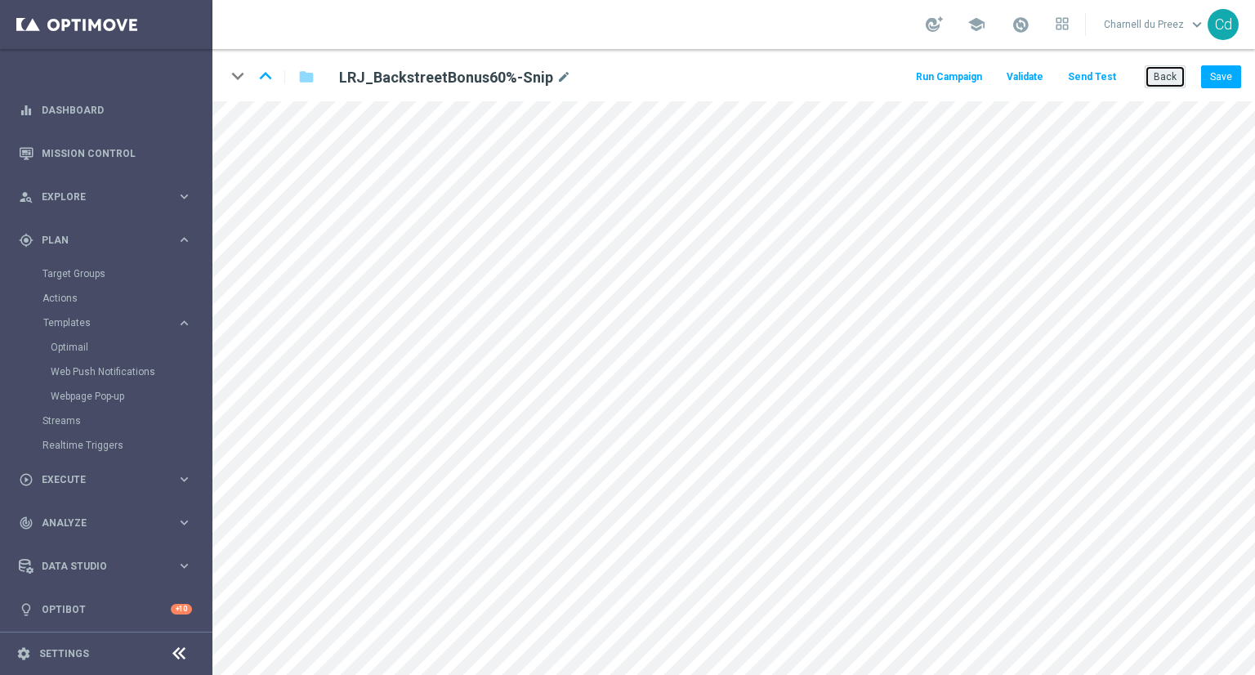
click at [1170, 77] on button "Back" at bounding box center [1165, 76] width 41 height 23
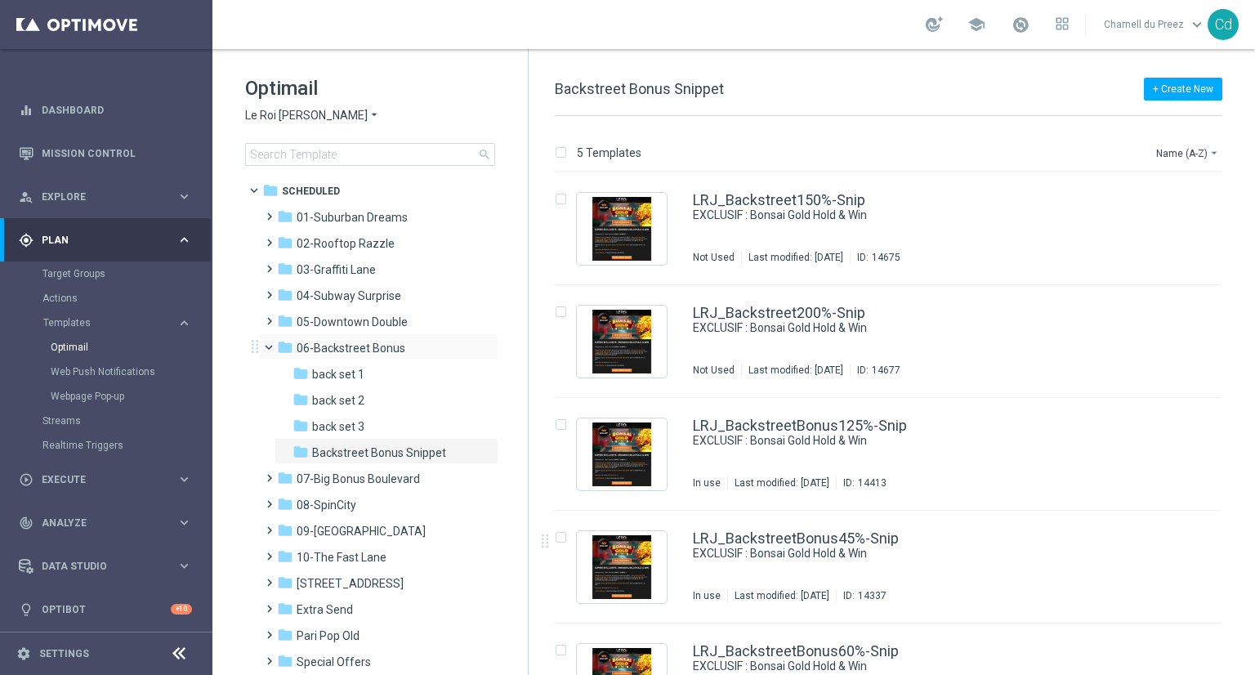
click at [273, 347] on span at bounding box center [276, 343] width 7 height 7
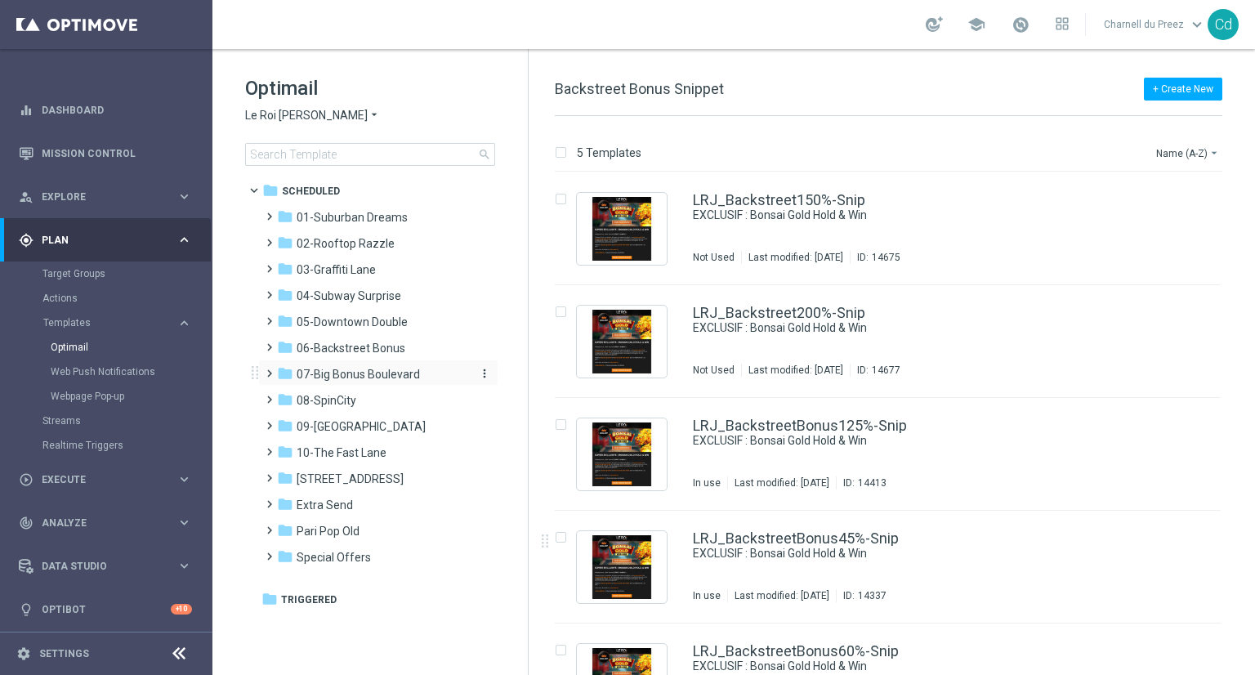
click at [359, 370] on span "07-Big Bonus Boulevard" at bounding box center [358, 374] width 123 height 15
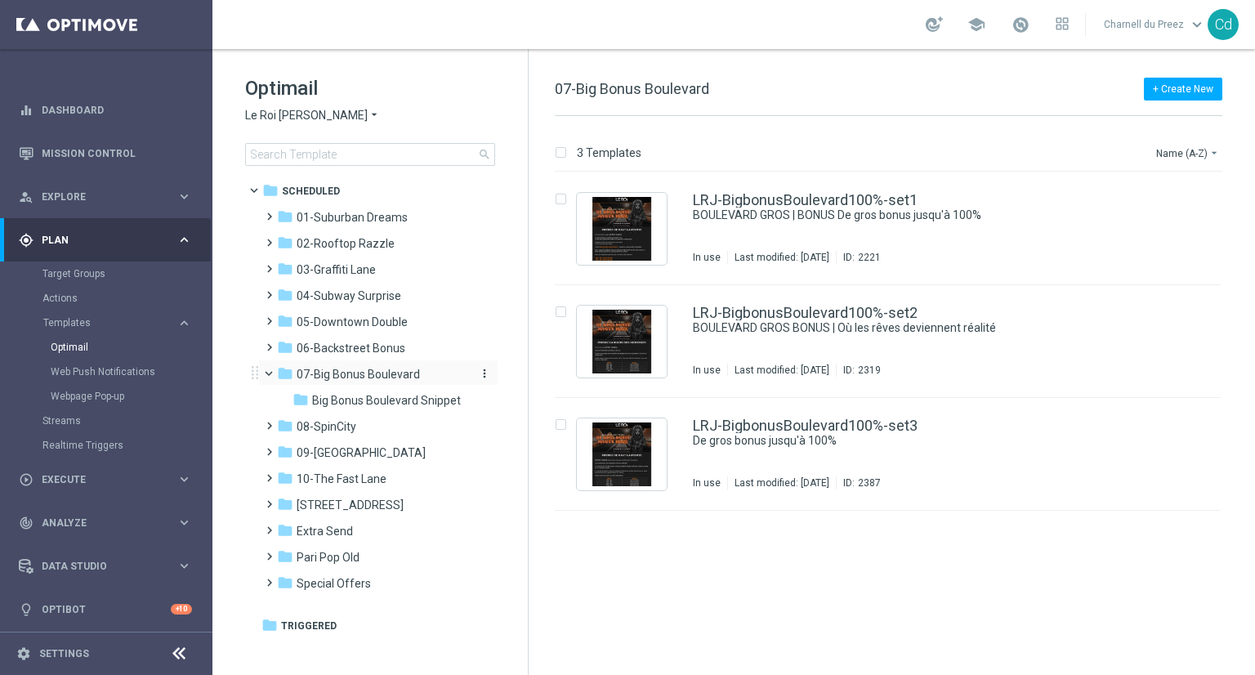
click at [369, 367] on span "07-Big Bonus Boulevard" at bounding box center [358, 374] width 123 height 15
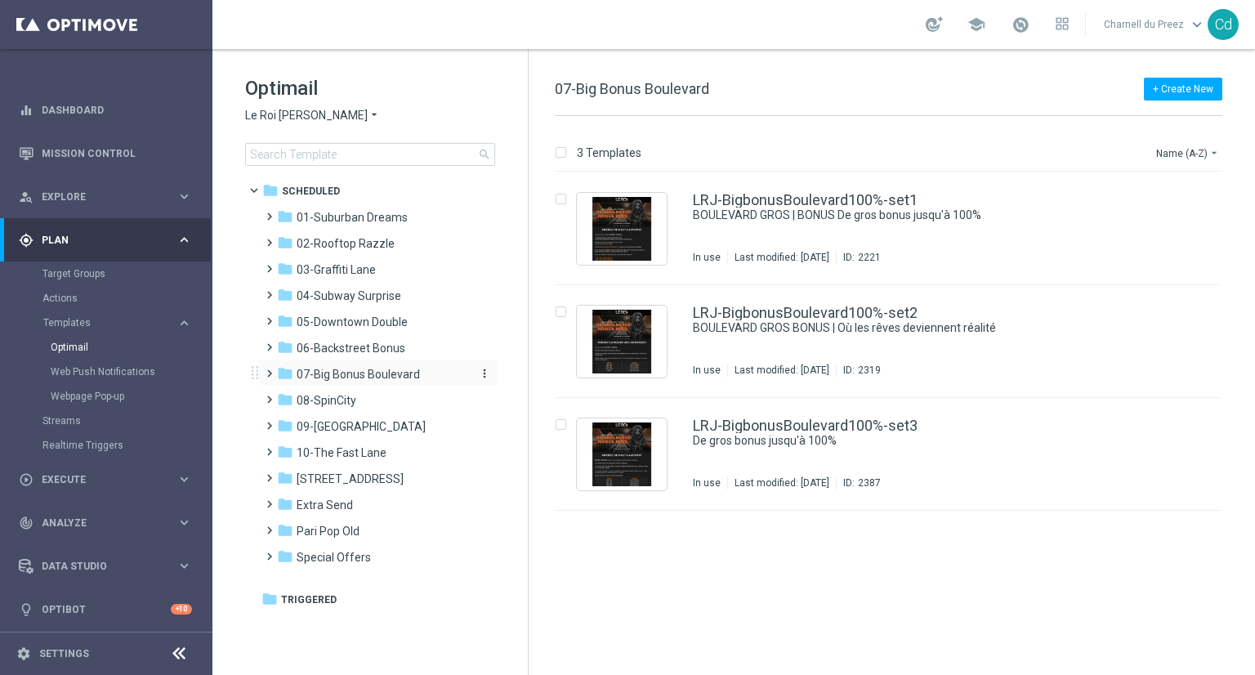
click at [377, 372] on span "07-Big Bonus Boulevard" at bounding box center [358, 374] width 123 height 15
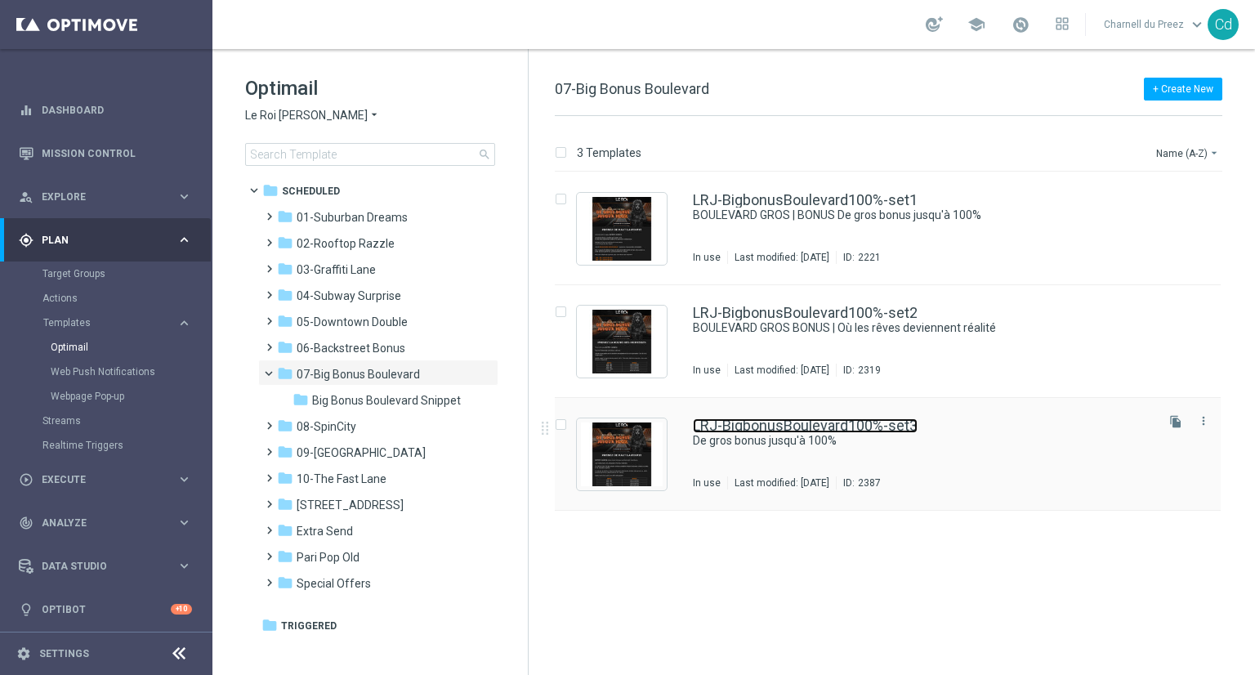
click at [748, 425] on link "LRJ-BigbonusBoulevard100%-set3" at bounding box center [805, 425] width 225 height 15
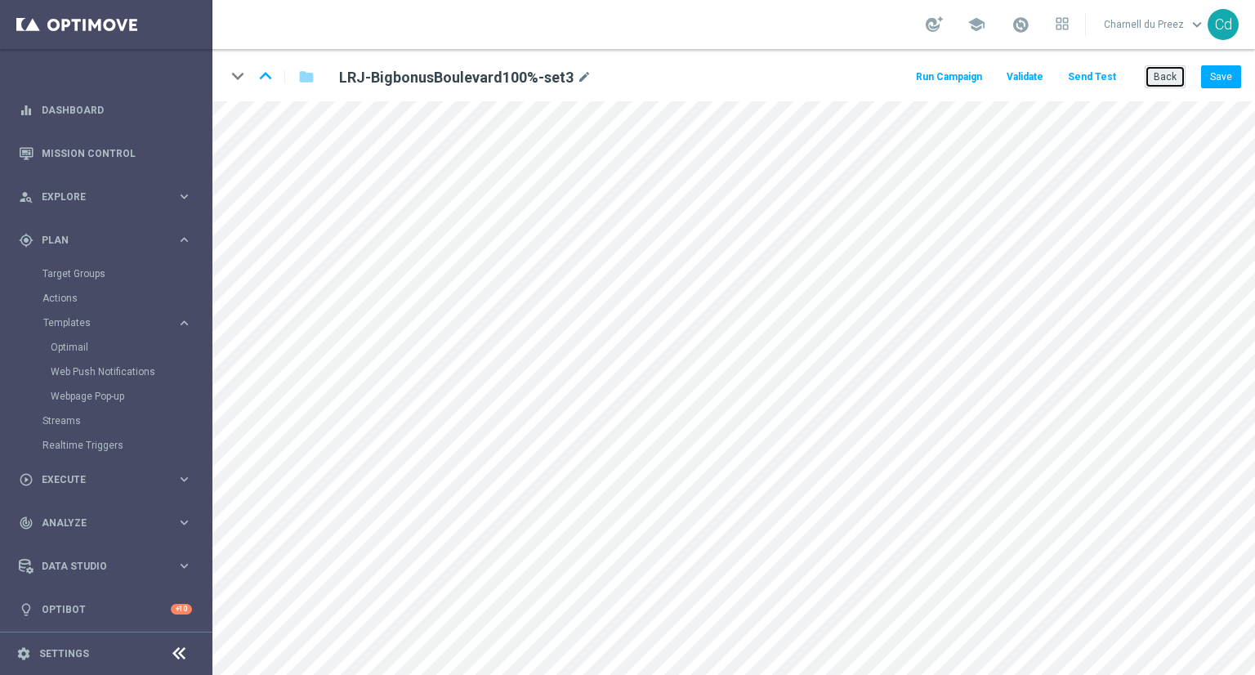
click at [1163, 69] on button "Back" at bounding box center [1165, 76] width 41 height 23
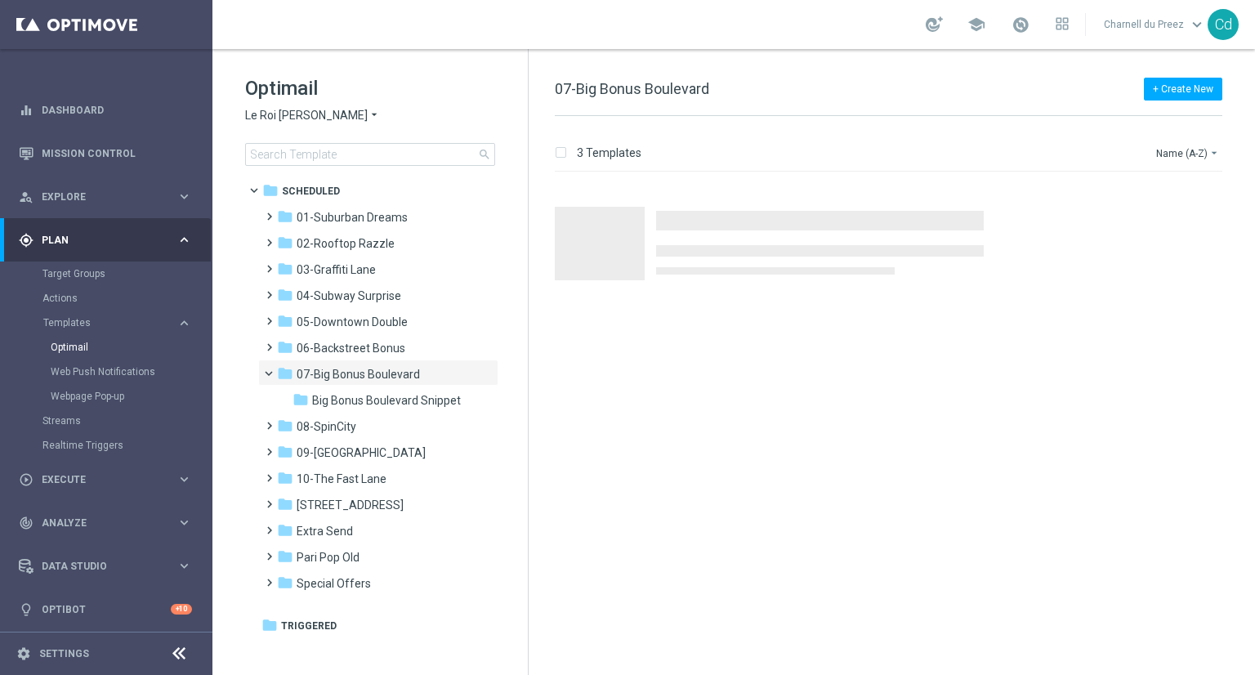
click at [265, 115] on span "Le Roi Johnny" at bounding box center [306, 116] width 123 height 16
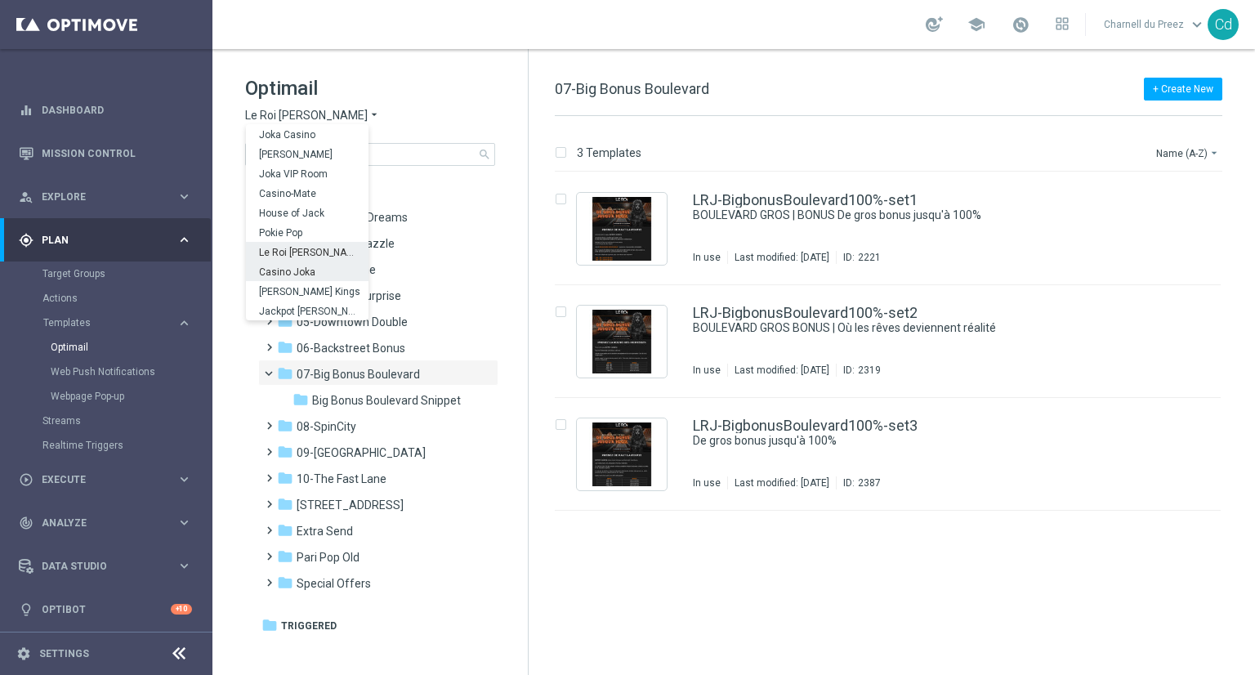
click at [0, 0] on span "Casino Joka" at bounding box center [0, 0] width 0 height 0
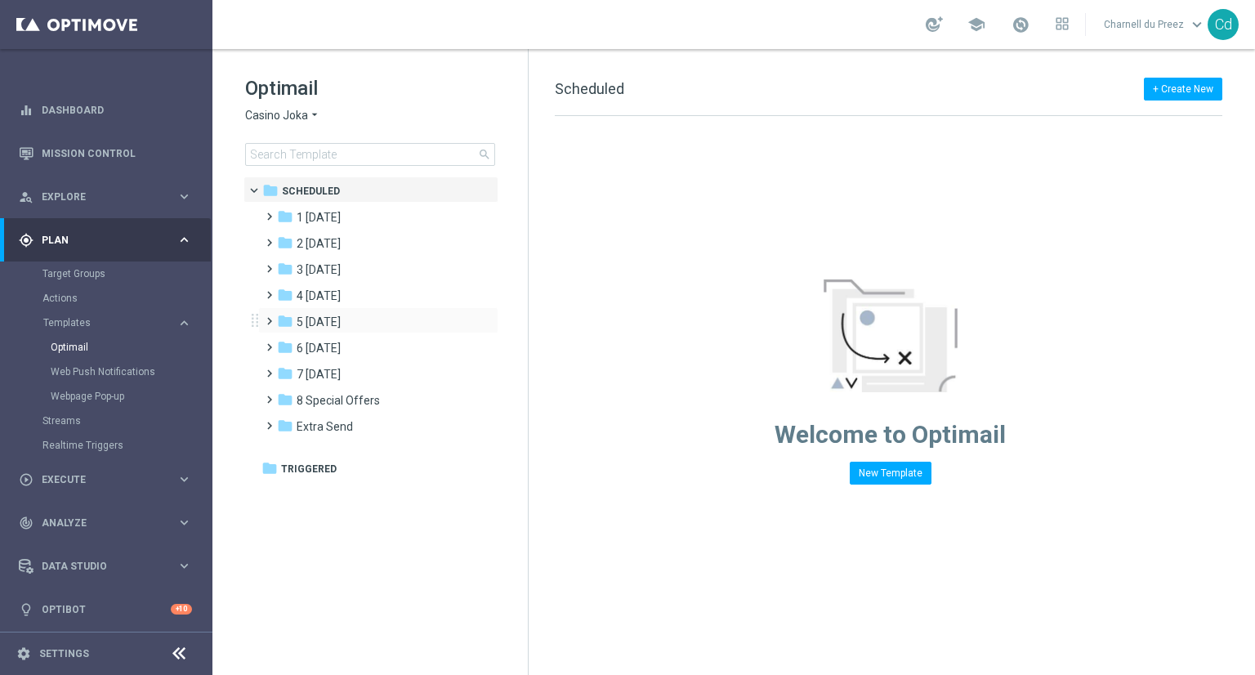
click at [268, 317] on span at bounding box center [265, 313] width 7 height 7
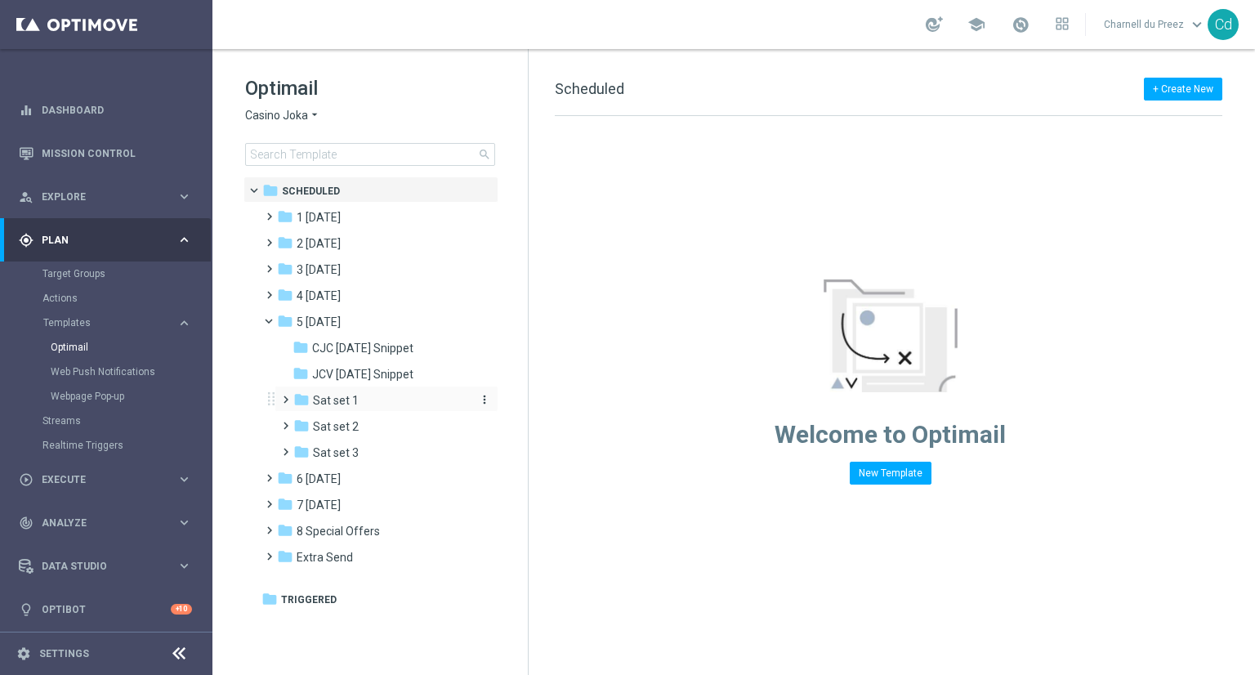
click at [350, 399] on span "Sat set 1" at bounding box center [336, 400] width 46 height 15
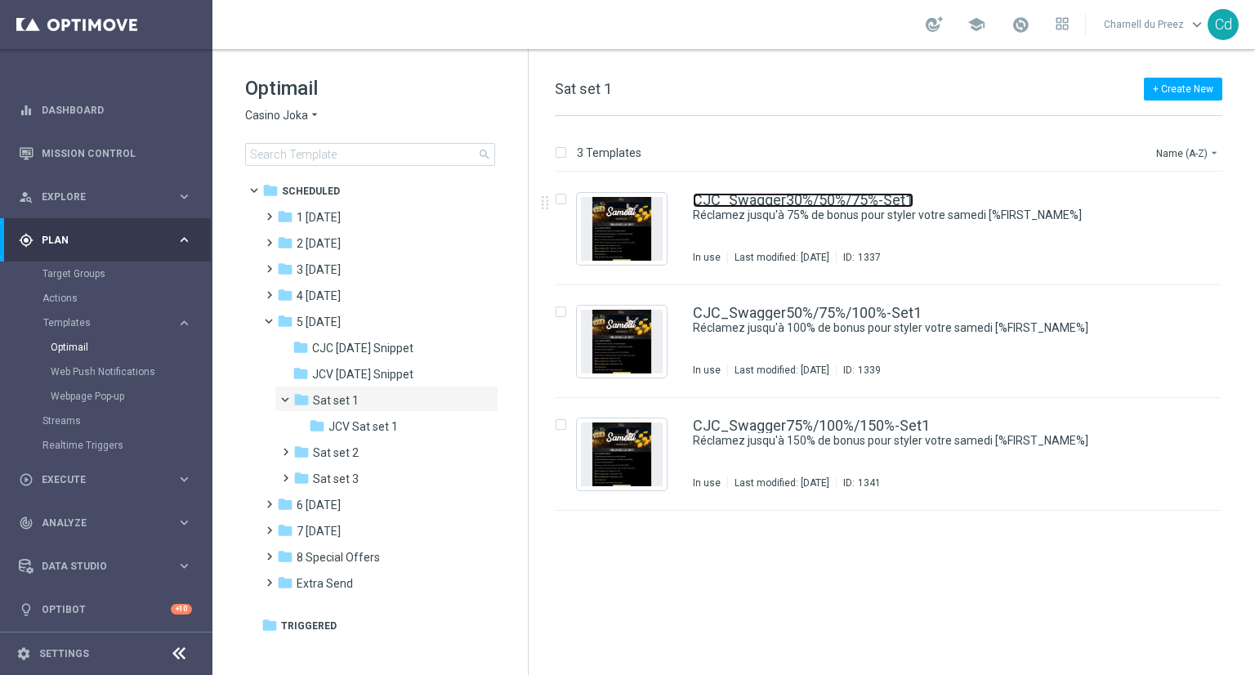
drag, startPoint x: 781, startPoint y: 196, endPoint x: 832, endPoint y: 196, distance: 50.7
click at [781, 196] on link "CJC_Swagger30%/50%/75%-Set1" at bounding box center [803, 200] width 221 height 15
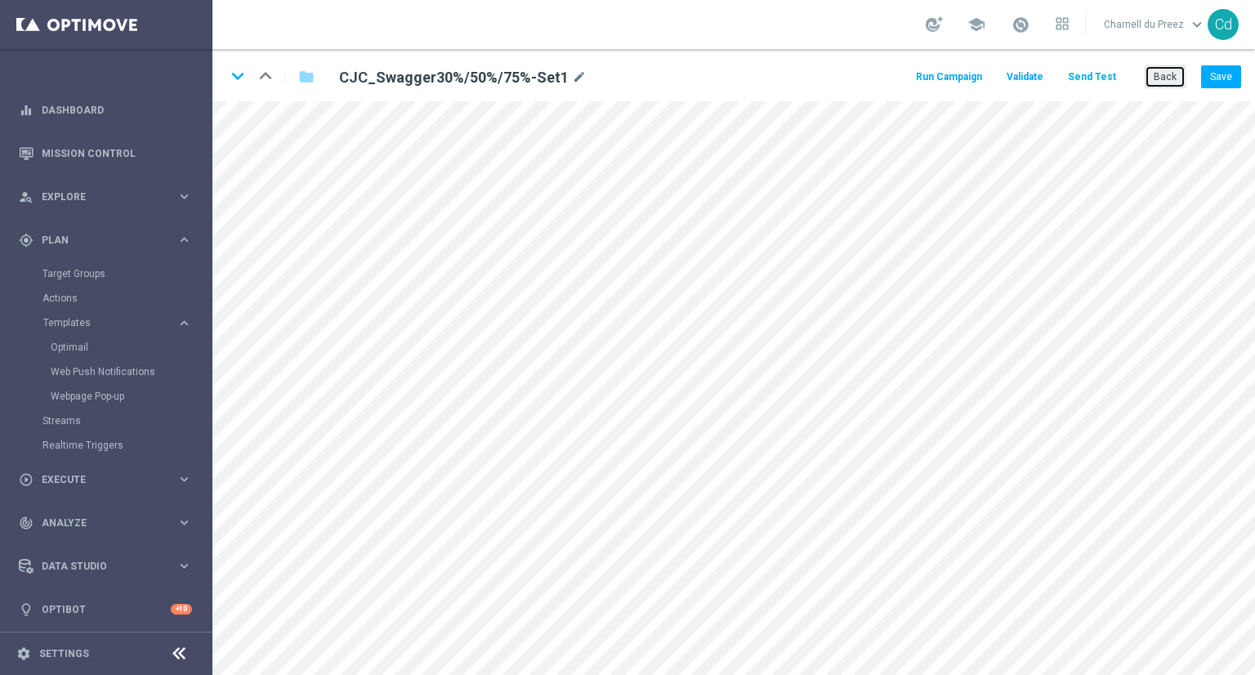
click at [1172, 78] on button "Back" at bounding box center [1165, 76] width 41 height 23
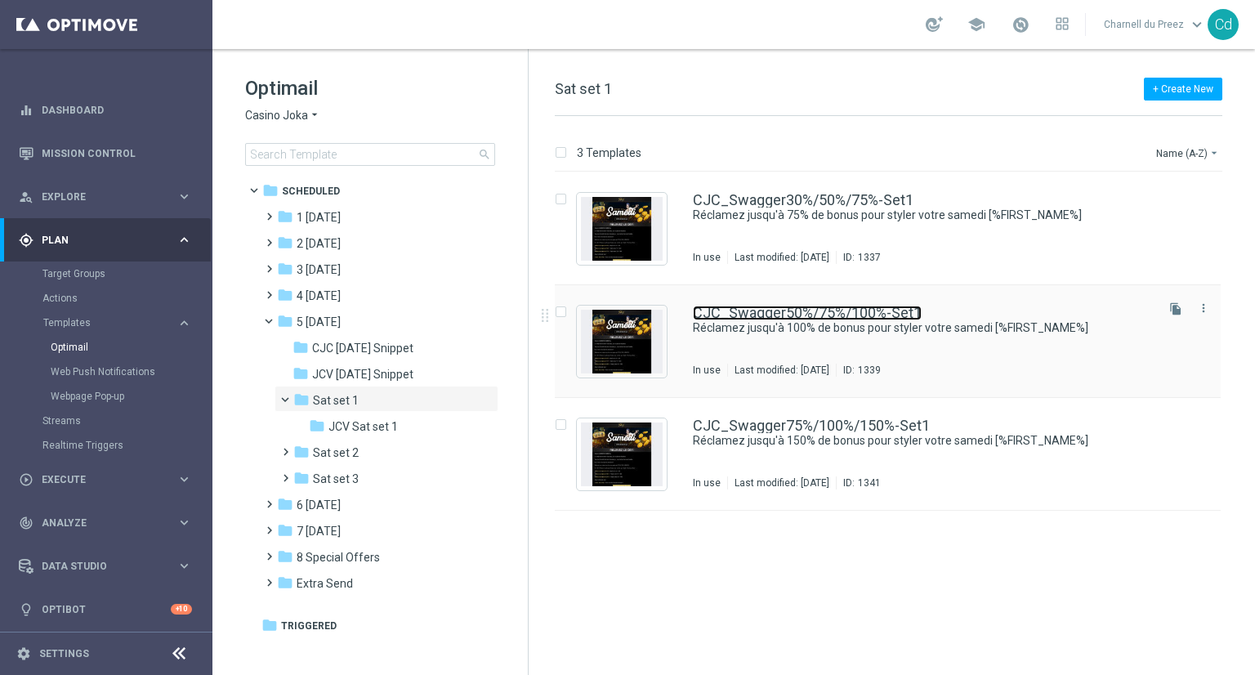
click at [840, 311] on link "CJC_Swagger50%/75%/100%-Set1" at bounding box center [807, 313] width 229 height 15
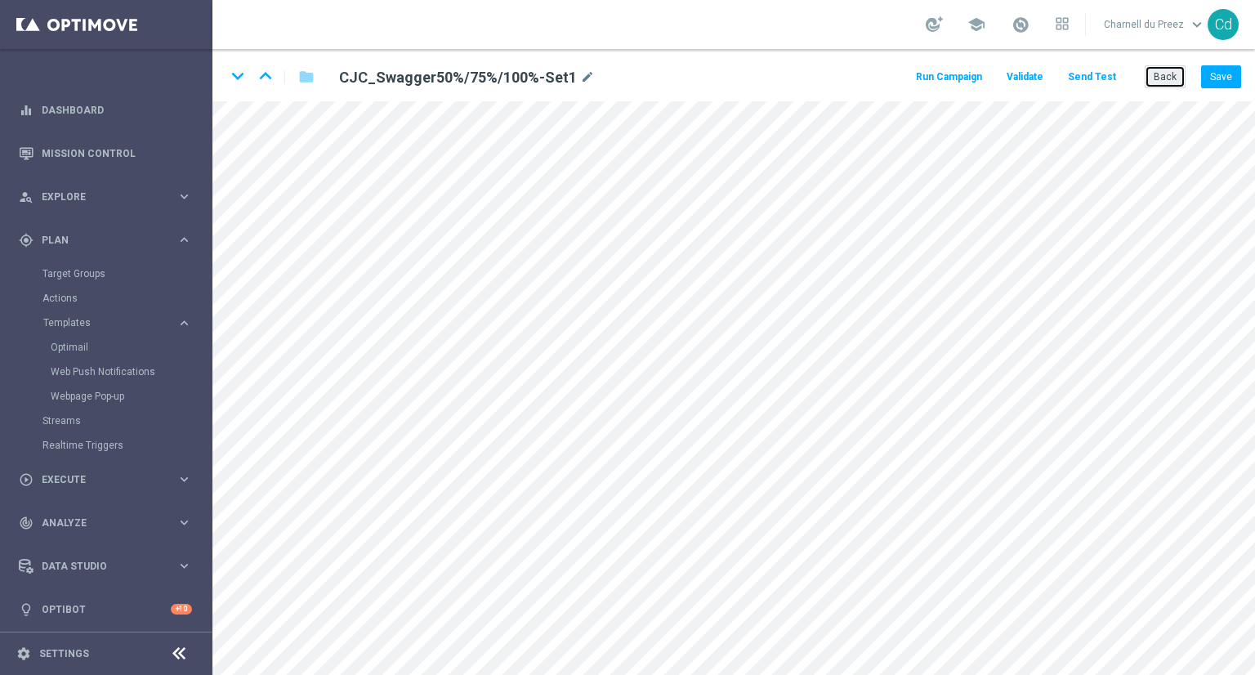
click at [1180, 75] on button "Back" at bounding box center [1165, 76] width 41 height 23
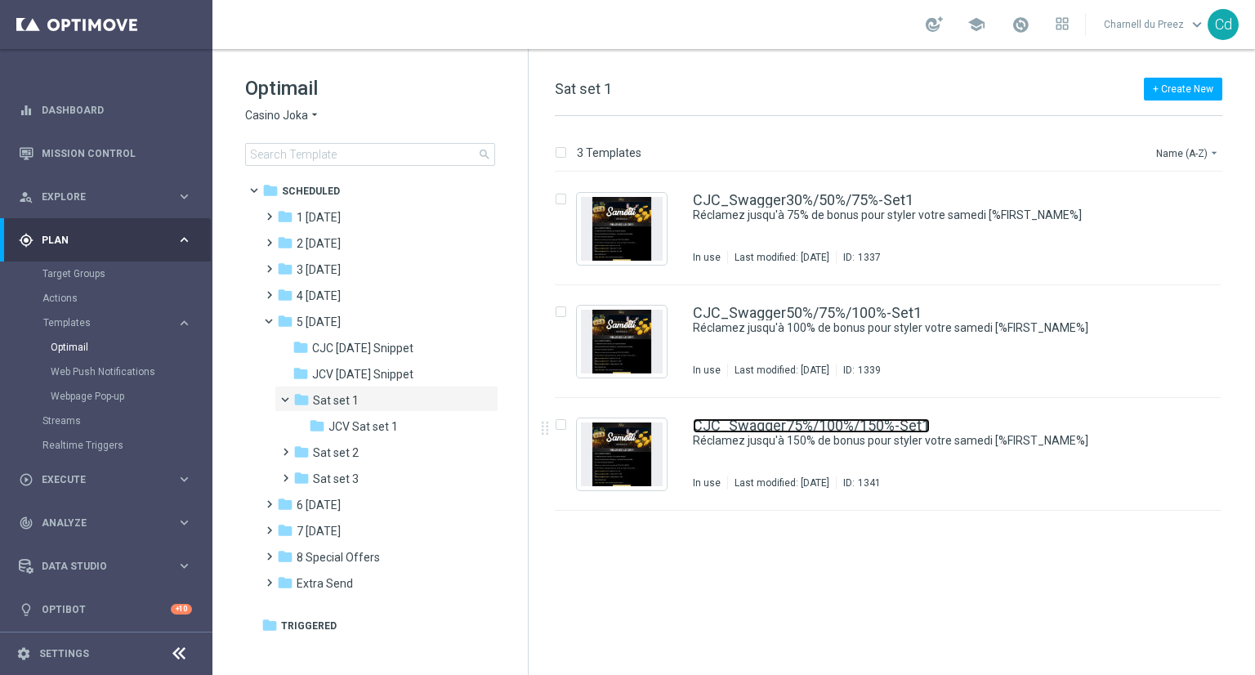
click at [771, 425] on link "CJC_Swagger75%/100%/150%-Set1" at bounding box center [811, 425] width 237 height 15
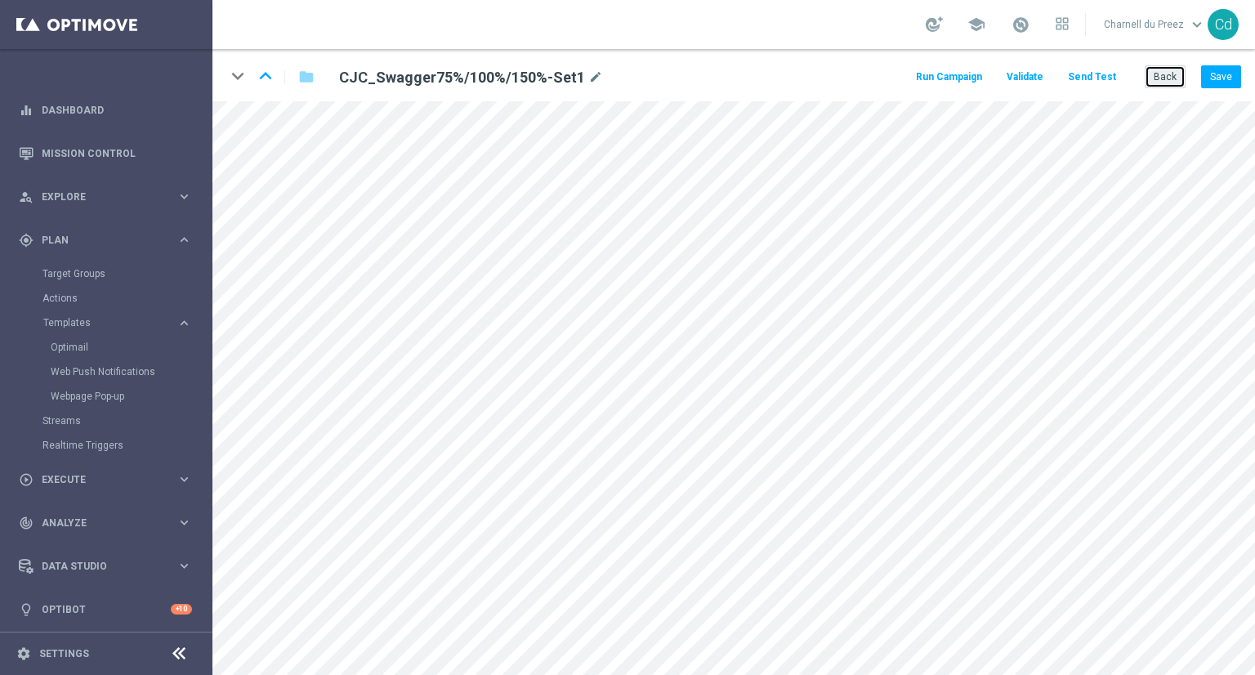
click at [1160, 72] on button "Back" at bounding box center [1165, 76] width 41 height 23
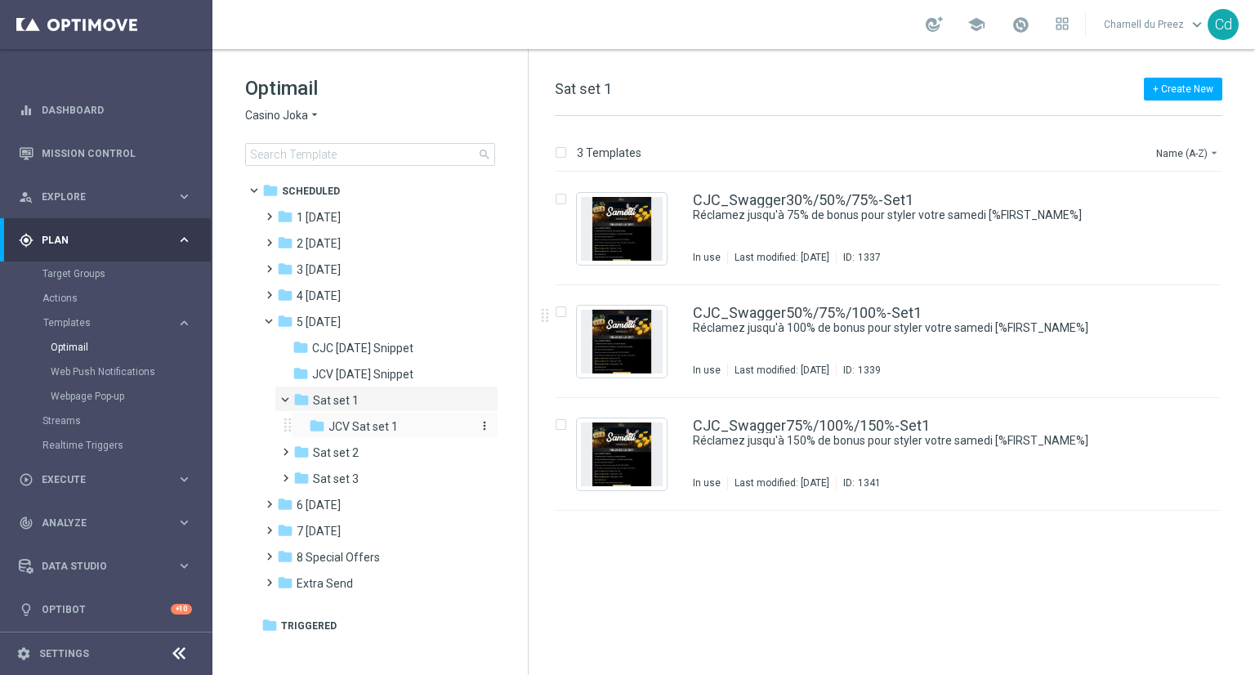
click at [388, 430] on span "JCV Sat set 1" at bounding box center [362, 426] width 69 height 15
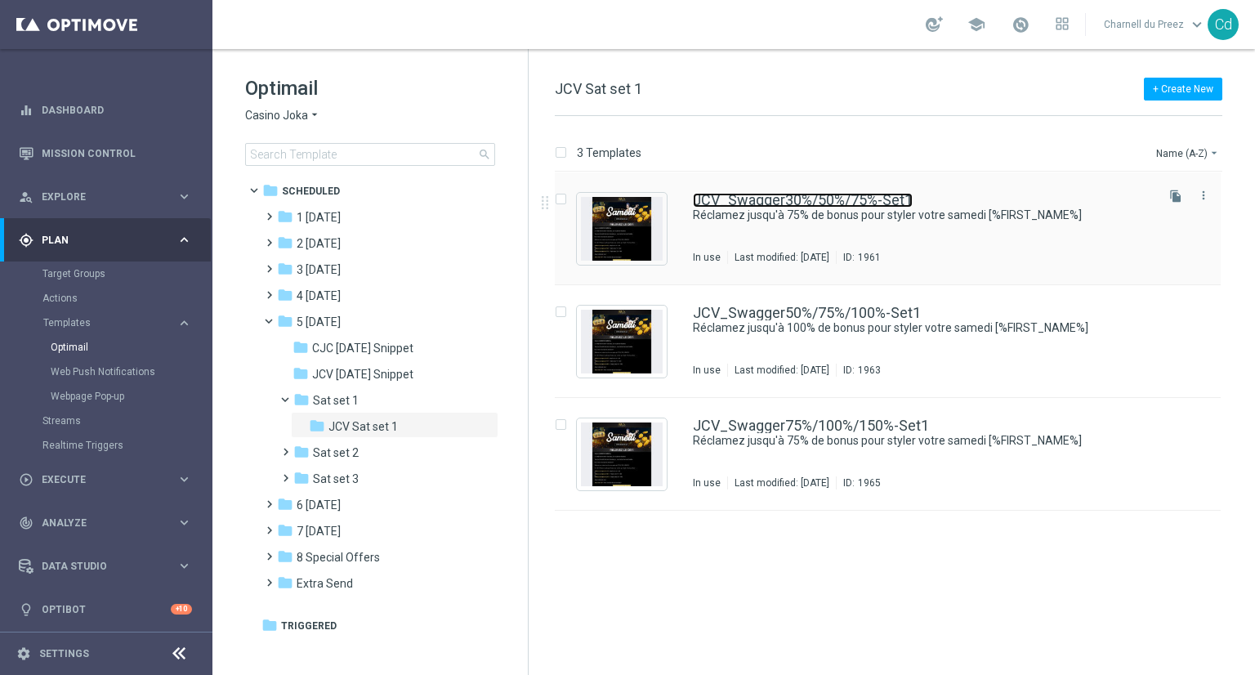
click at [758, 196] on link "JCV_Swagger30%/50%/75%-Set1" at bounding box center [803, 200] width 220 height 15
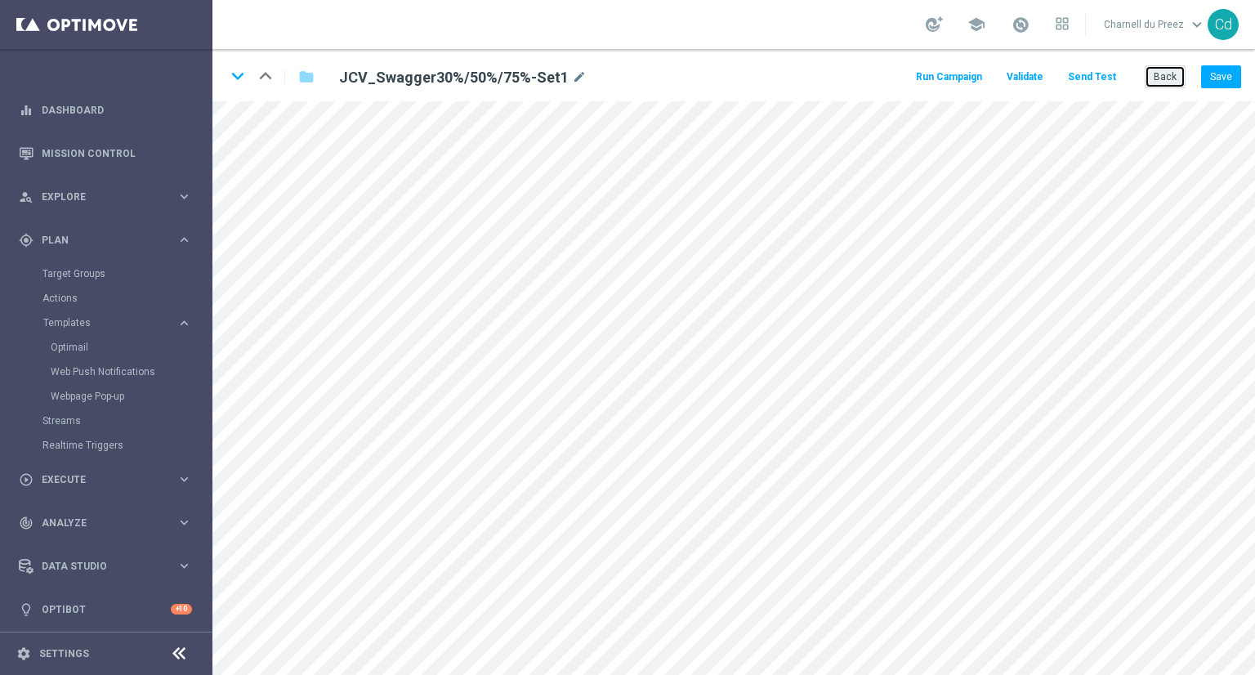
click at [1164, 76] on button "Back" at bounding box center [1165, 76] width 41 height 23
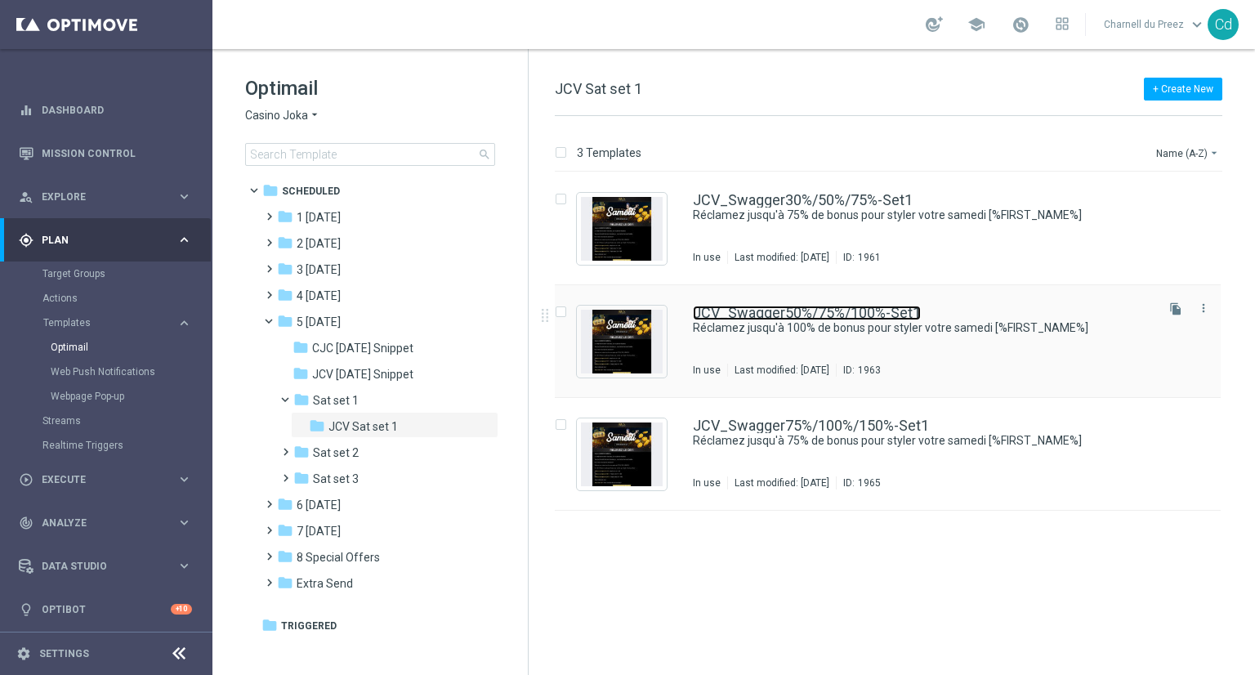
drag, startPoint x: 823, startPoint y: 311, endPoint x: 739, endPoint y: 295, distance: 86.5
click at [823, 311] on link "JCV_Swagger50%/75%/100%-Set1" at bounding box center [807, 313] width 228 height 15
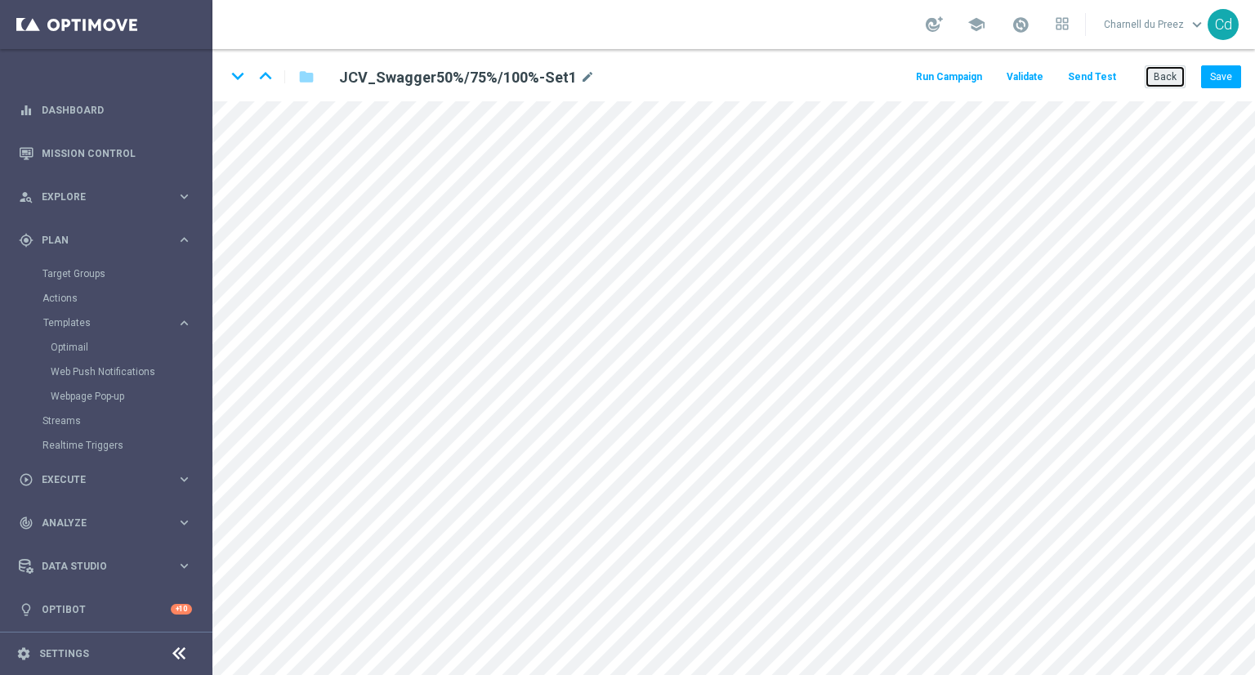
click at [1175, 78] on button "Back" at bounding box center [1165, 76] width 41 height 23
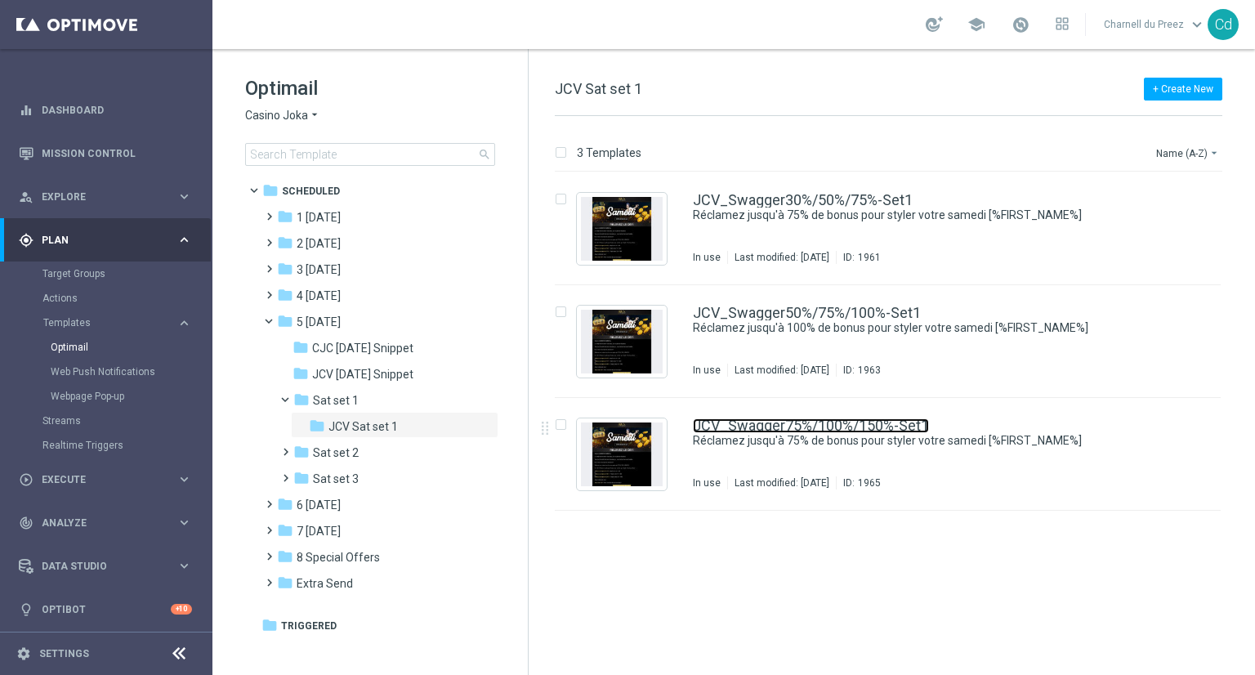
drag, startPoint x: 878, startPoint y: 421, endPoint x: 886, endPoint y: 419, distance: 8.3
click at [878, 421] on link "JCV_Swagger75%/100%/150%-Set1" at bounding box center [811, 425] width 236 height 15
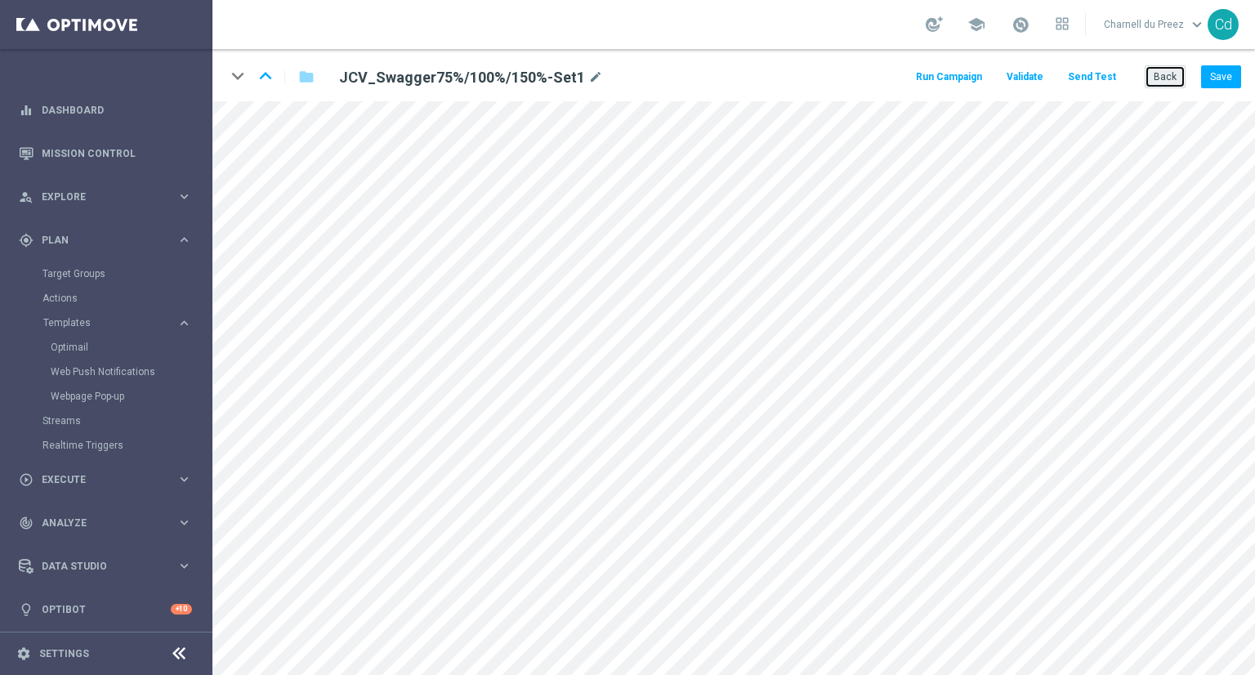
click at [1168, 79] on button "Back" at bounding box center [1165, 76] width 41 height 23
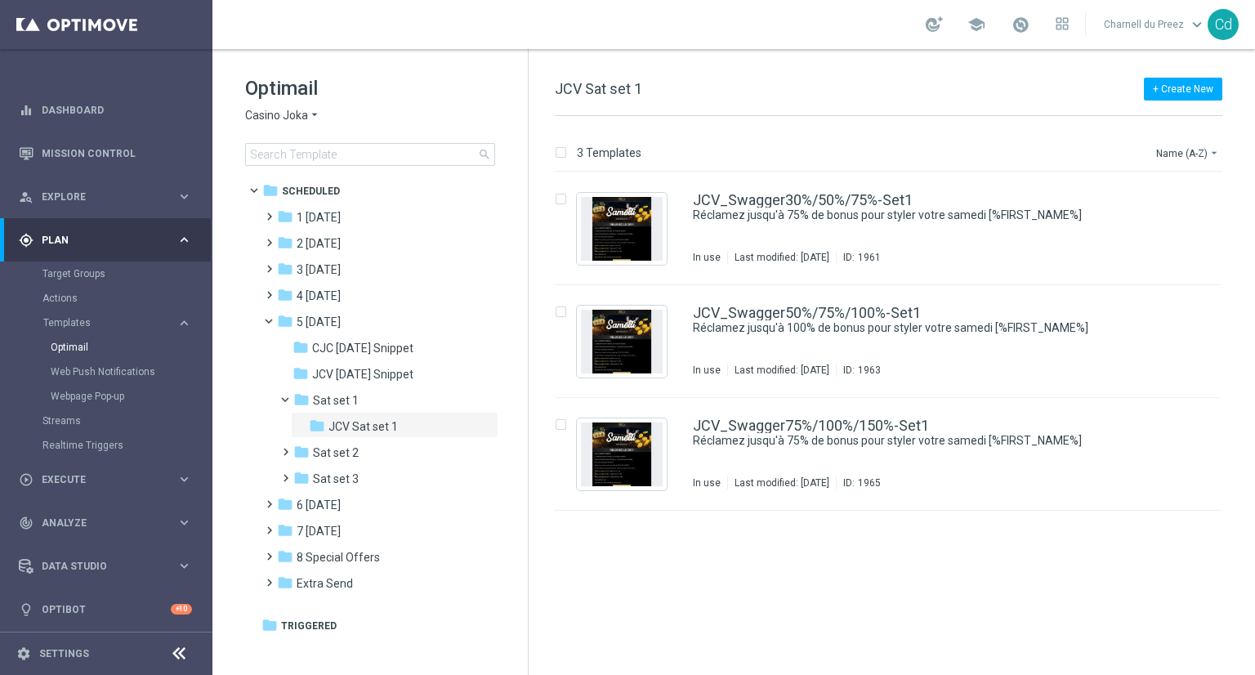
click at [275, 111] on span "Casino Joka" at bounding box center [276, 116] width 63 height 16
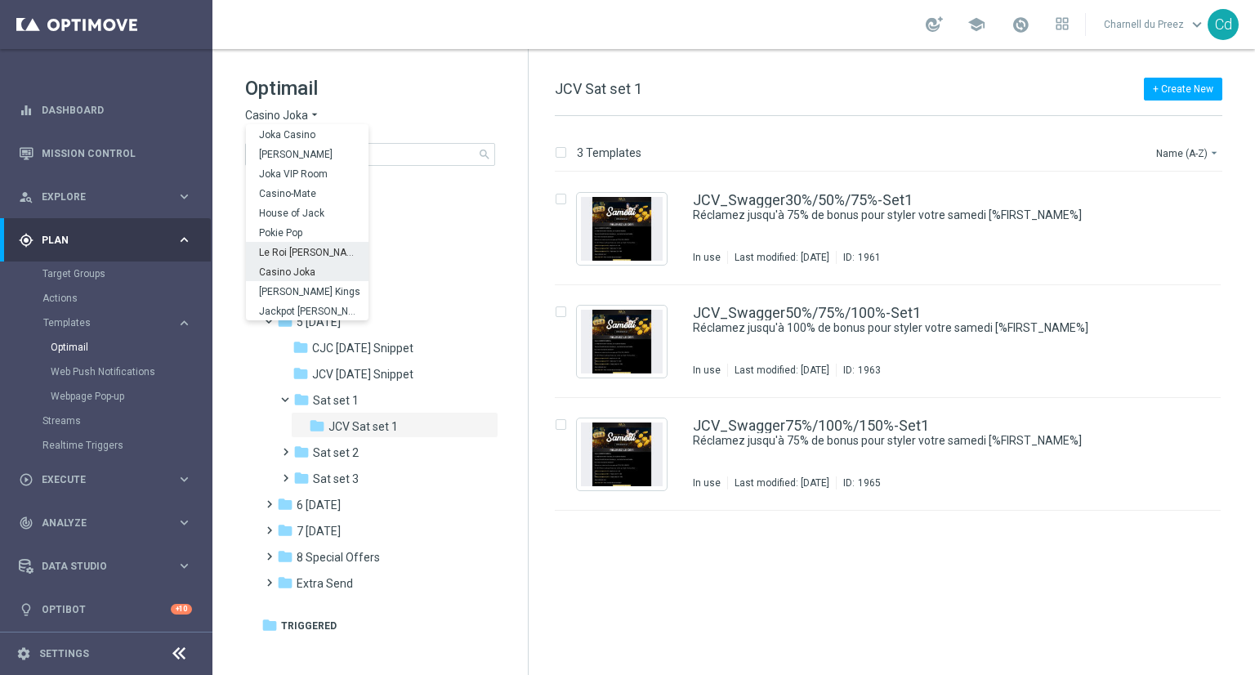
click at [0, 0] on span "Le Roi Johnny" at bounding box center [0, 0] width 0 height 0
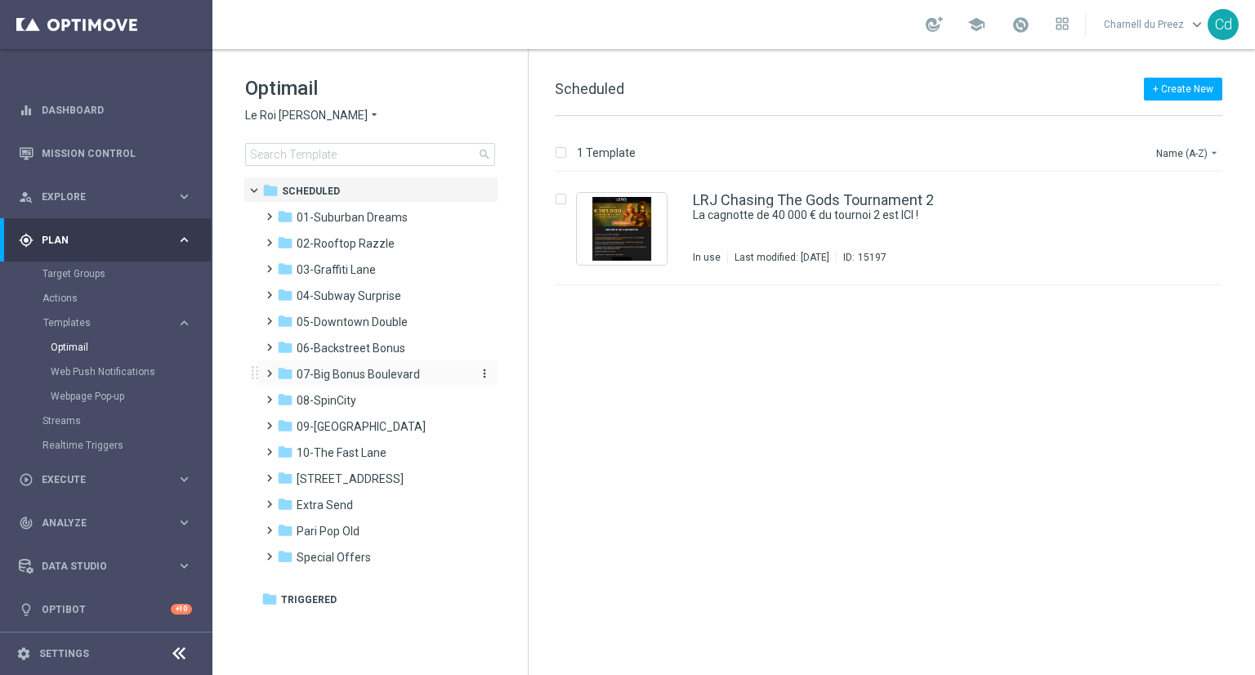
click at [346, 377] on span "07-Big Bonus Boulevard" at bounding box center [358, 374] width 123 height 15
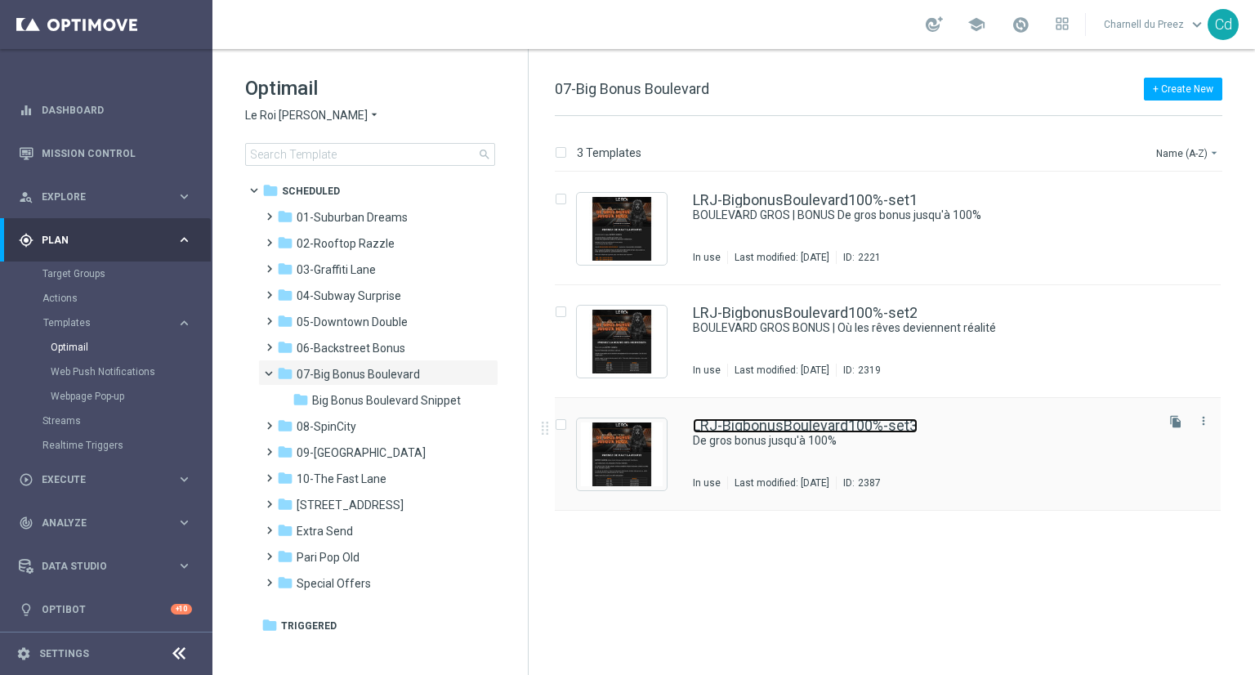
click at [859, 422] on link "LRJ-BigbonusBoulevard100%-set3" at bounding box center [805, 425] width 225 height 15
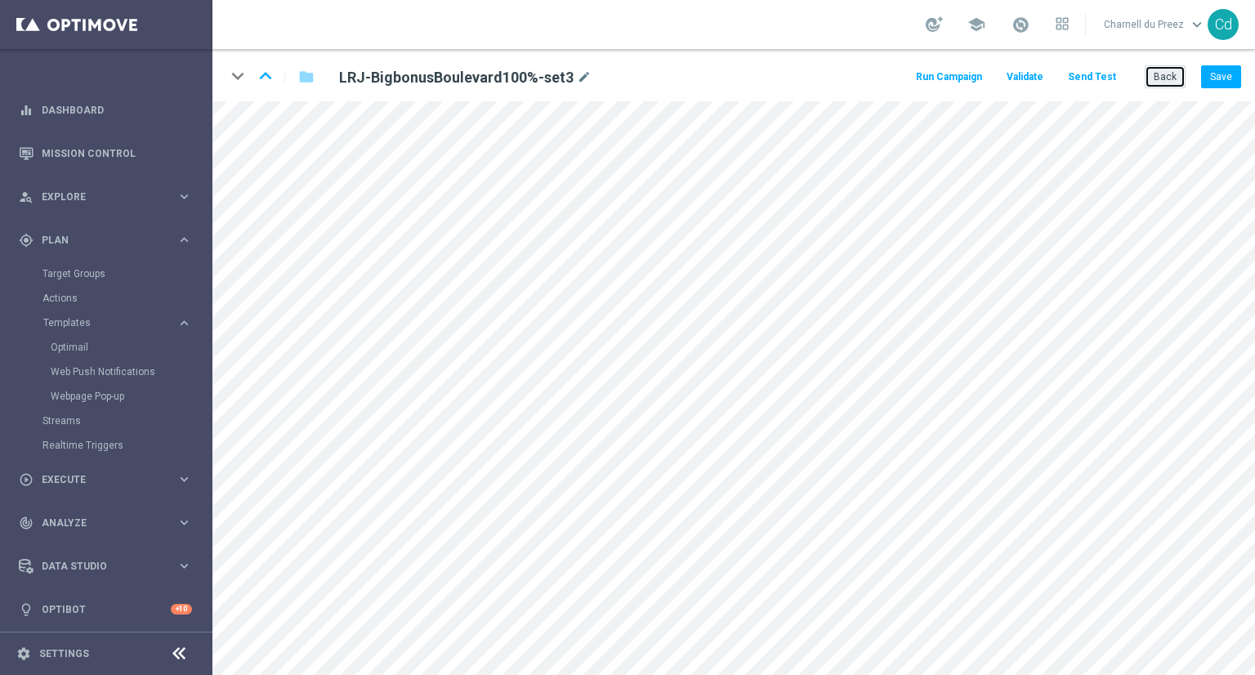
click at [1170, 78] on button "Back" at bounding box center [1165, 76] width 41 height 23
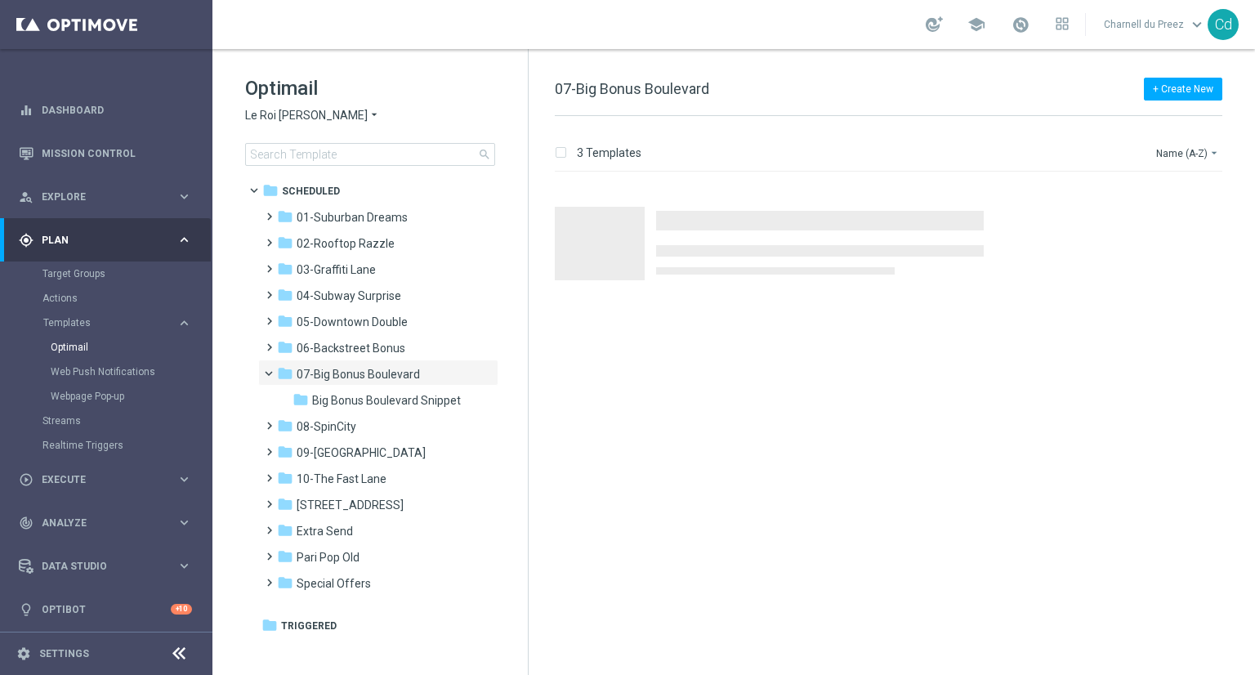
click at [278, 118] on span "Le Roi Johnny" at bounding box center [306, 116] width 123 height 16
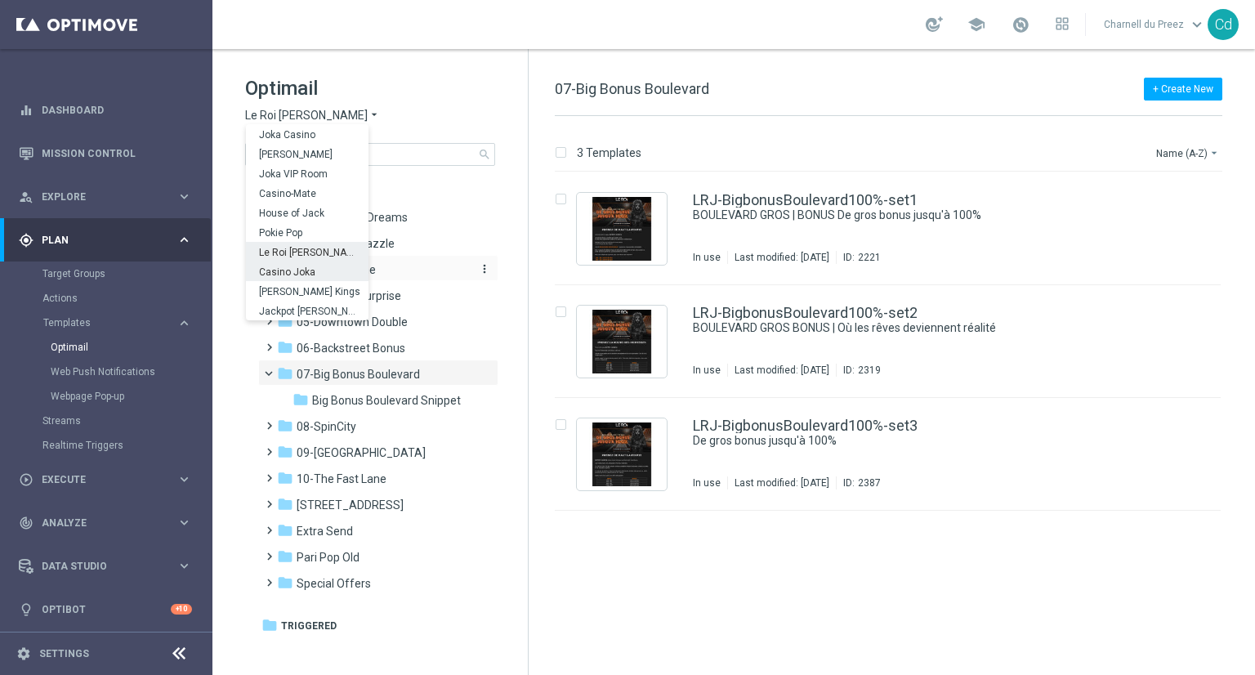
click at [315, 269] on div "Casino Joka" at bounding box center [307, 271] width 123 height 20
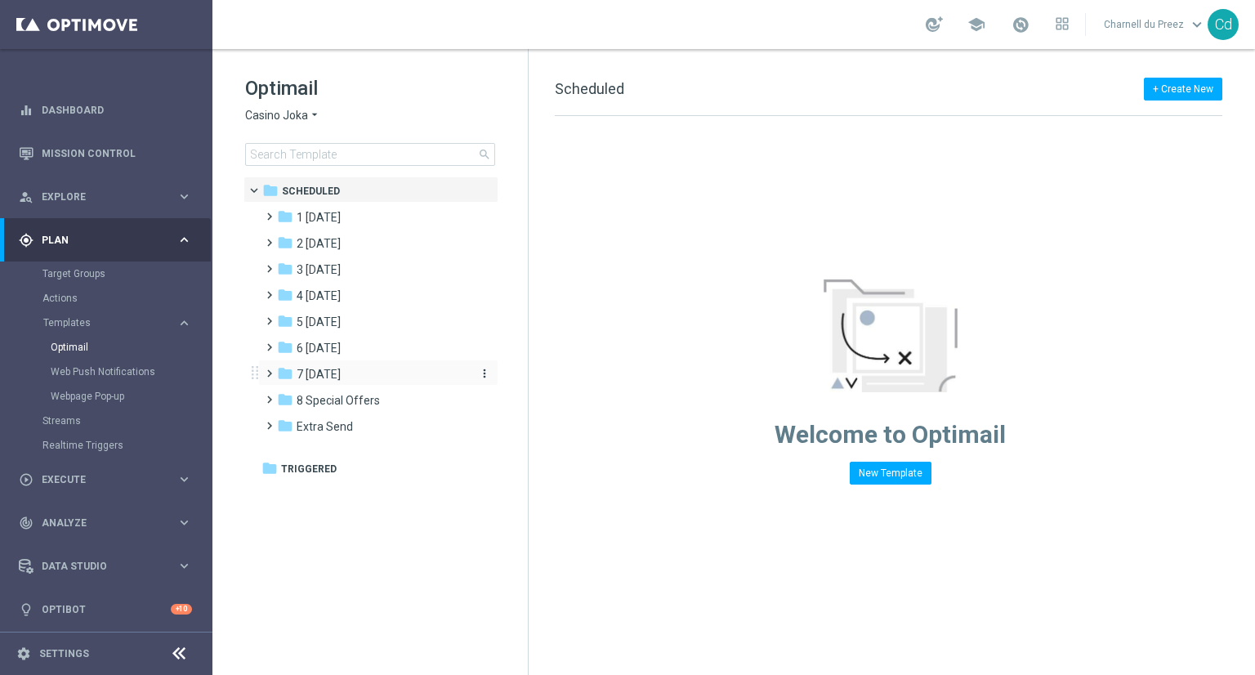
click at [324, 370] on span "7 Monday" at bounding box center [319, 374] width 44 height 15
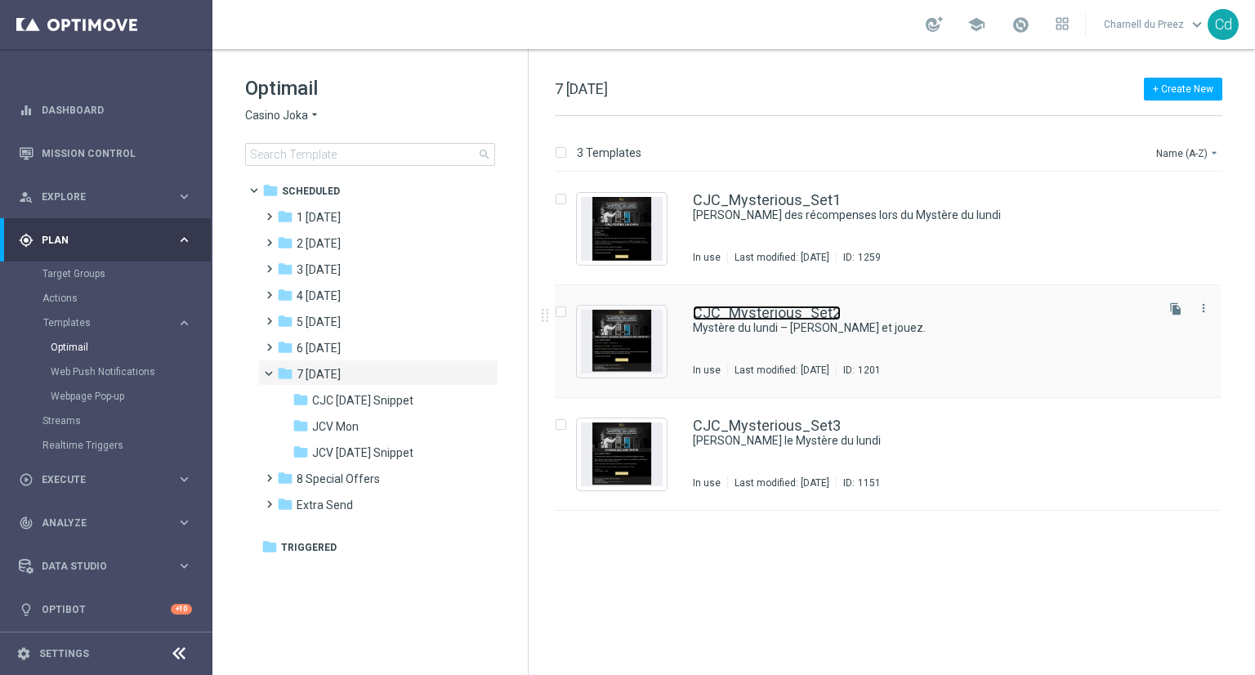
click at [795, 308] on link "CJC_Mysterious_Set2" at bounding box center [767, 313] width 148 height 15
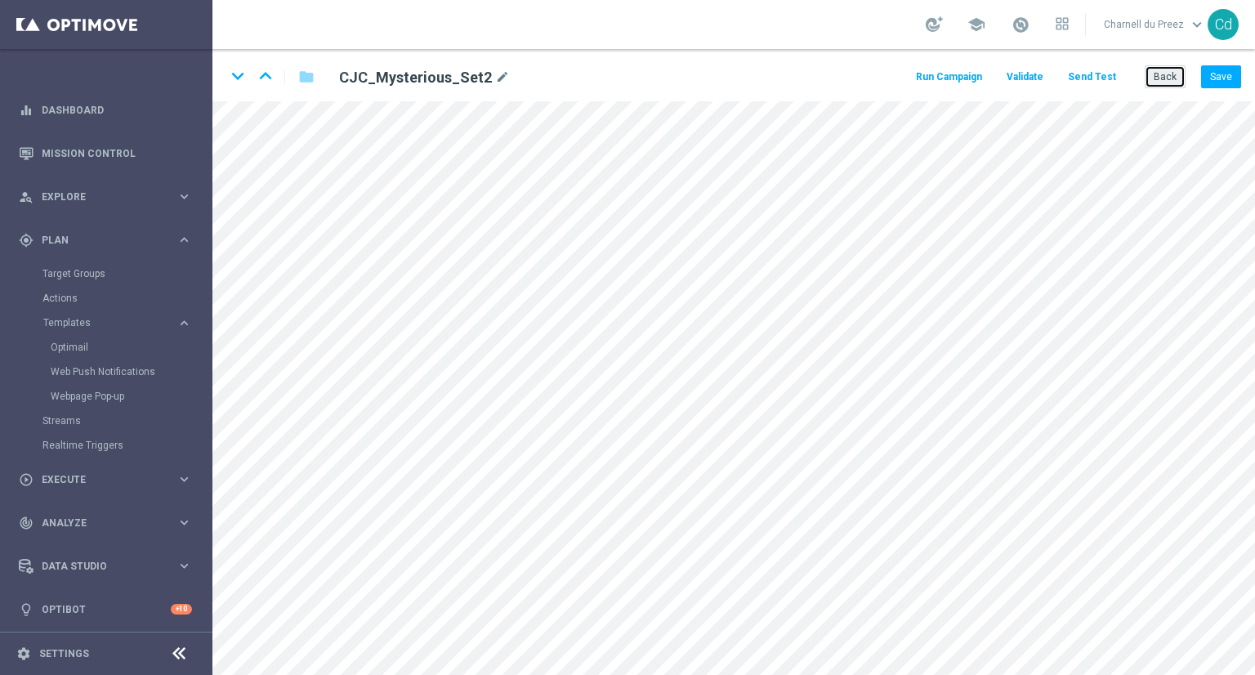
click at [1172, 73] on button "Back" at bounding box center [1165, 76] width 41 height 23
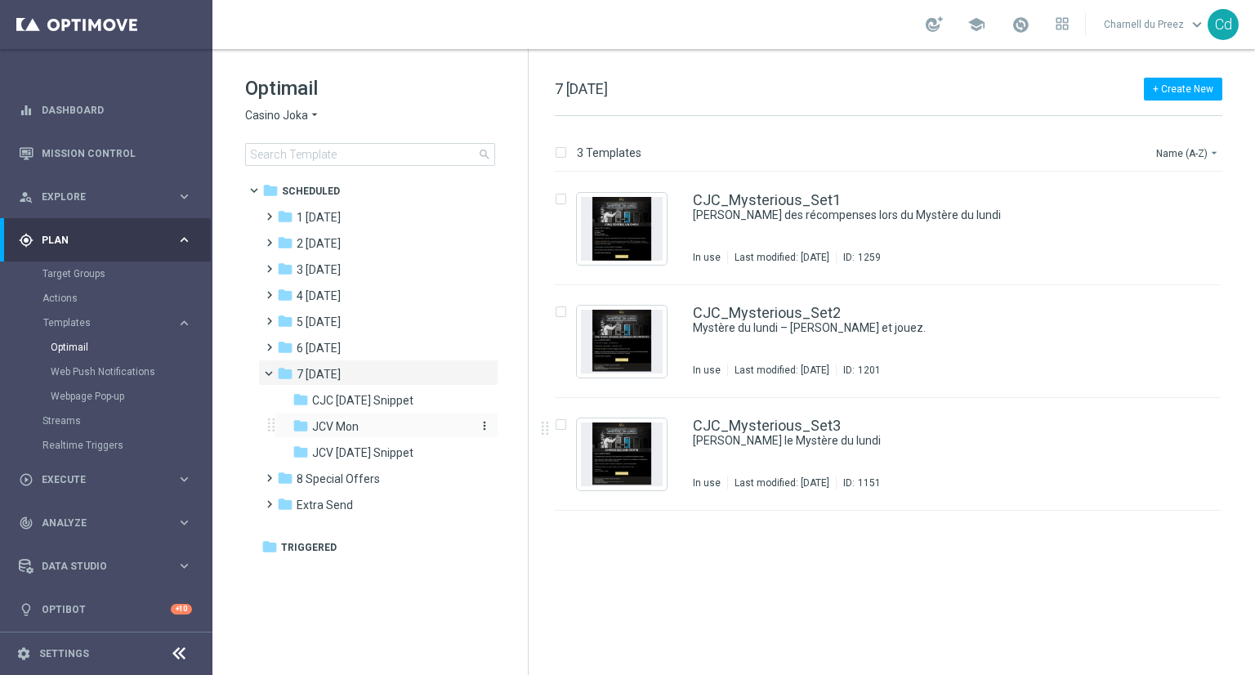
click at [347, 422] on span "JCV Mon" at bounding box center [335, 426] width 47 height 15
click at [759, 309] on link "JCV_Mysterious_Set2" at bounding box center [766, 313] width 147 height 15
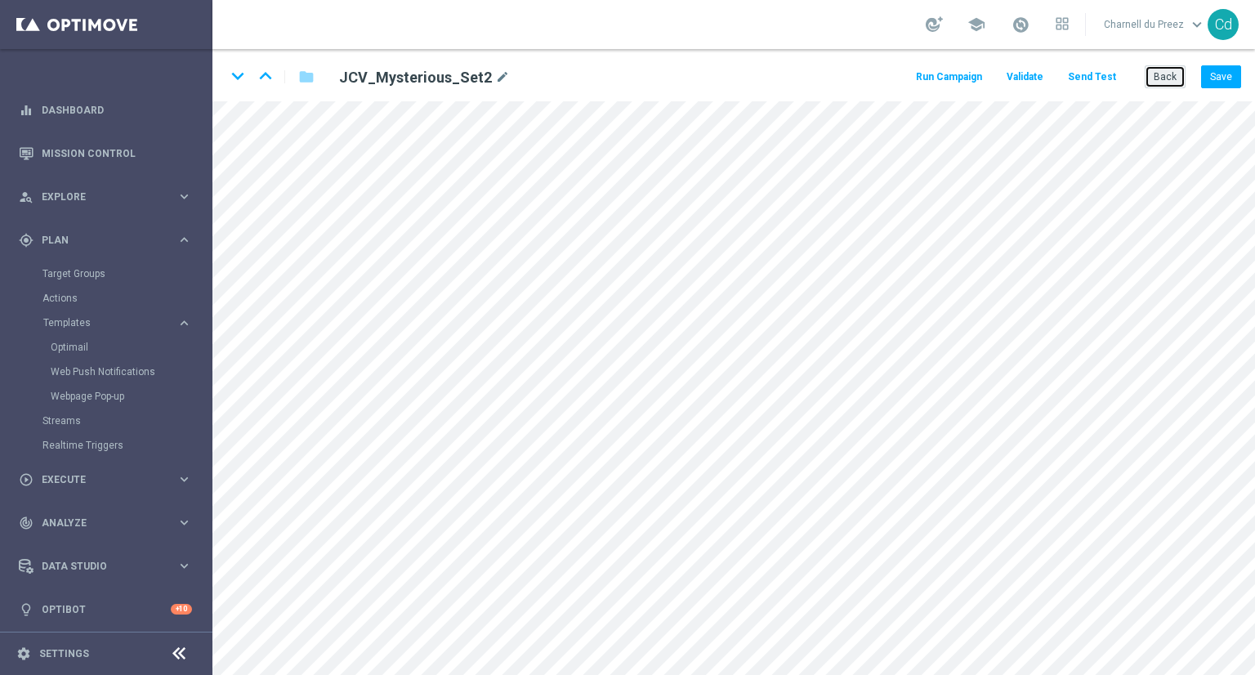
click at [1175, 79] on button "Back" at bounding box center [1165, 76] width 41 height 23
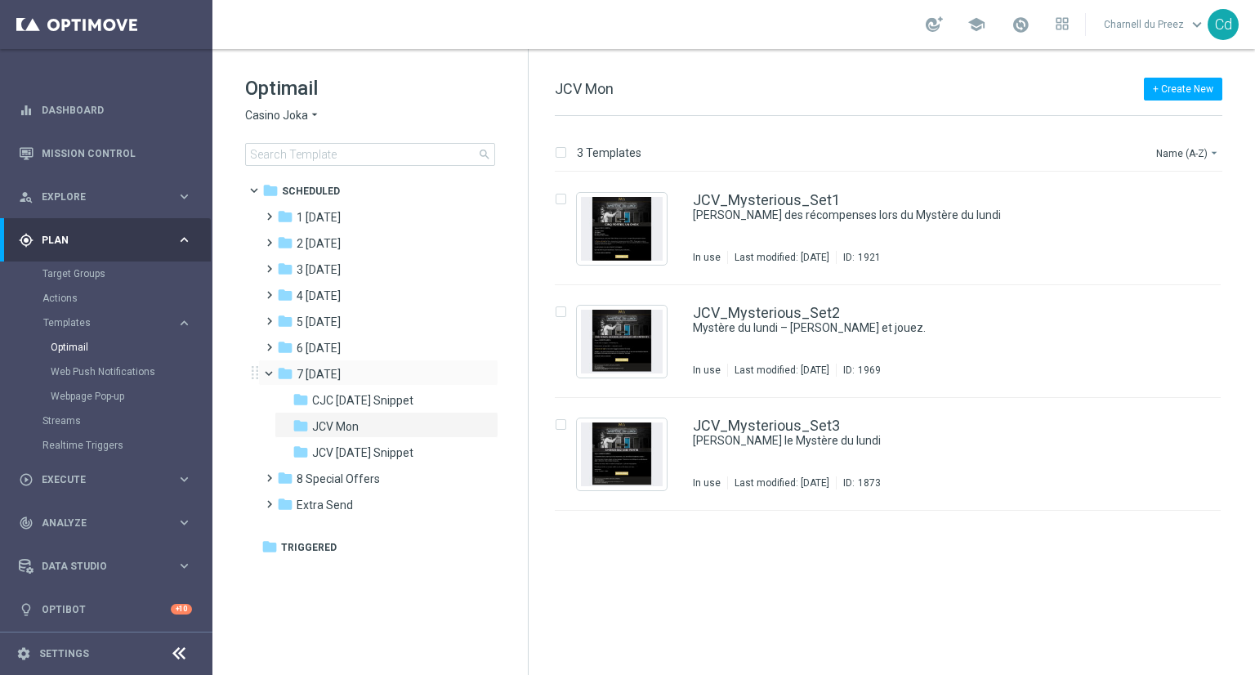
click at [273, 372] on span at bounding box center [276, 369] width 7 height 7
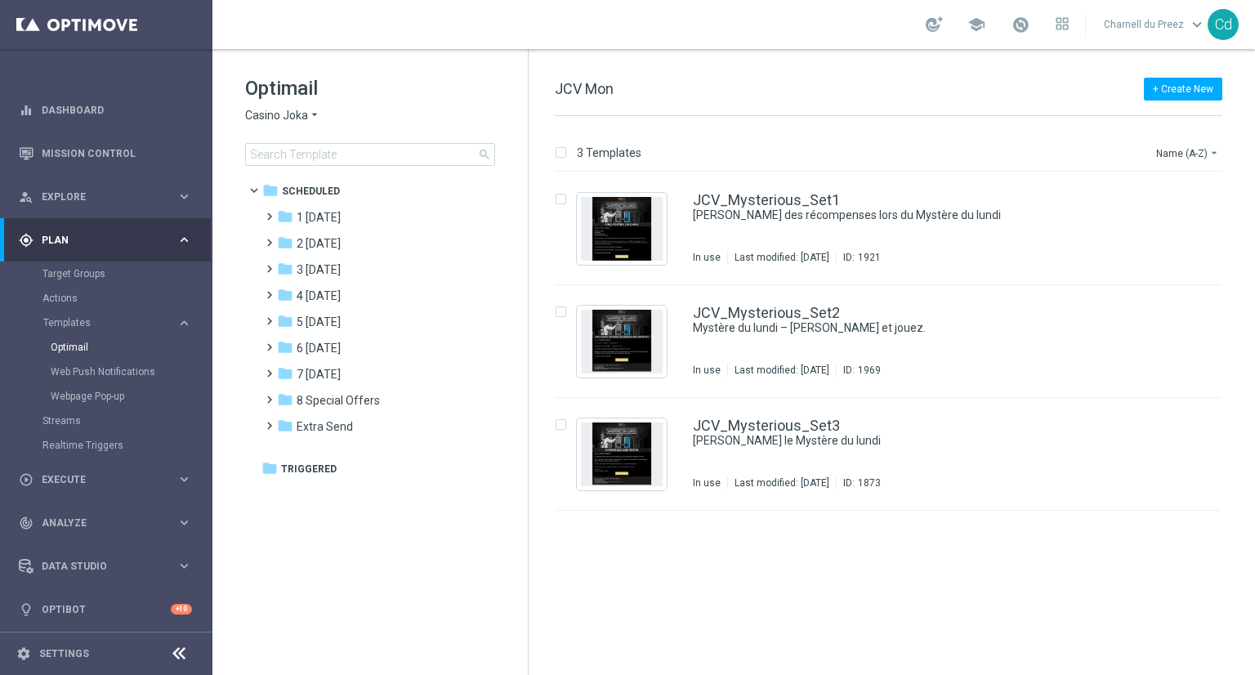
click at [271, 112] on span "Casino Joka" at bounding box center [276, 116] width 63 height 16
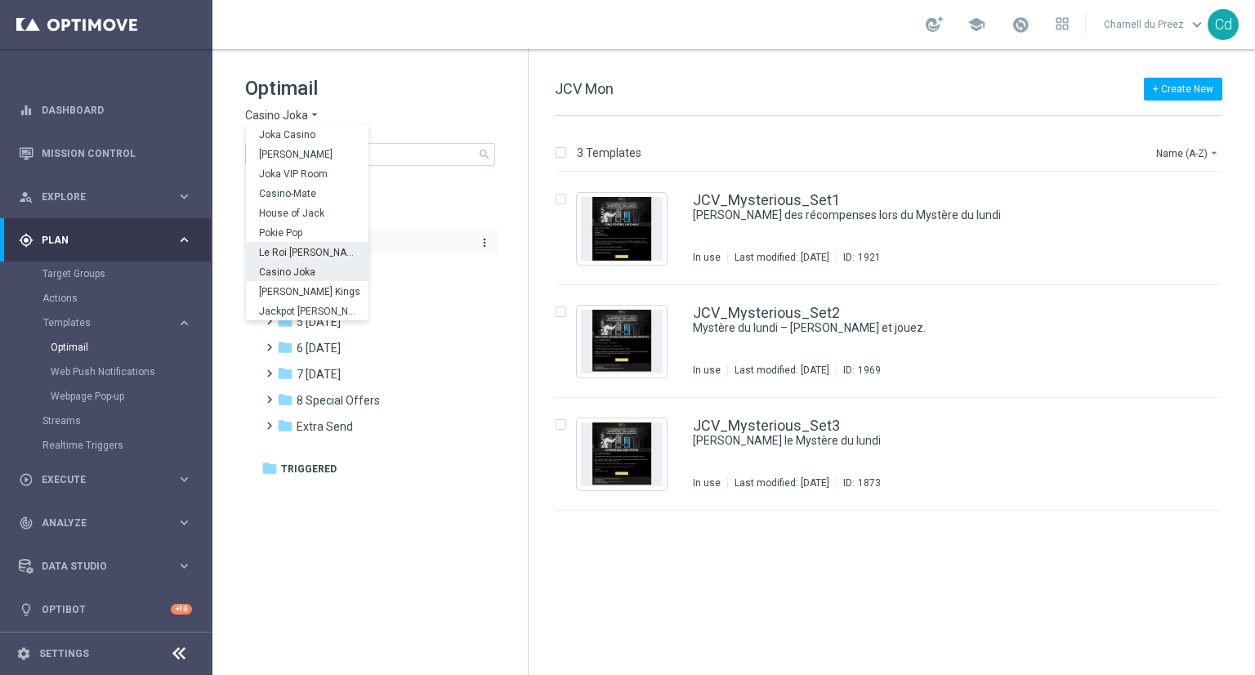
click at [321, 250] on div "Le Roi Johnny" at bounding box center [307, 252] width 123 height 20
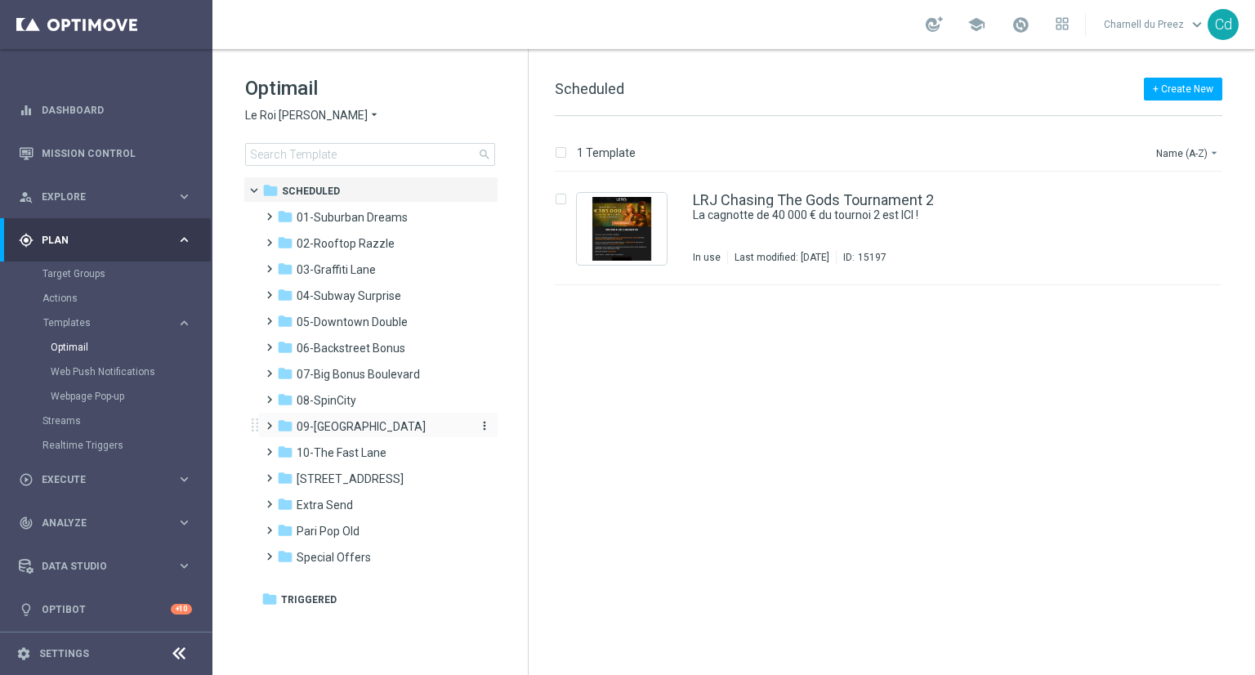
click at [358, 426] on span "09-Four Way Crossing" at bounding box center [361, 426] width 129 height 15
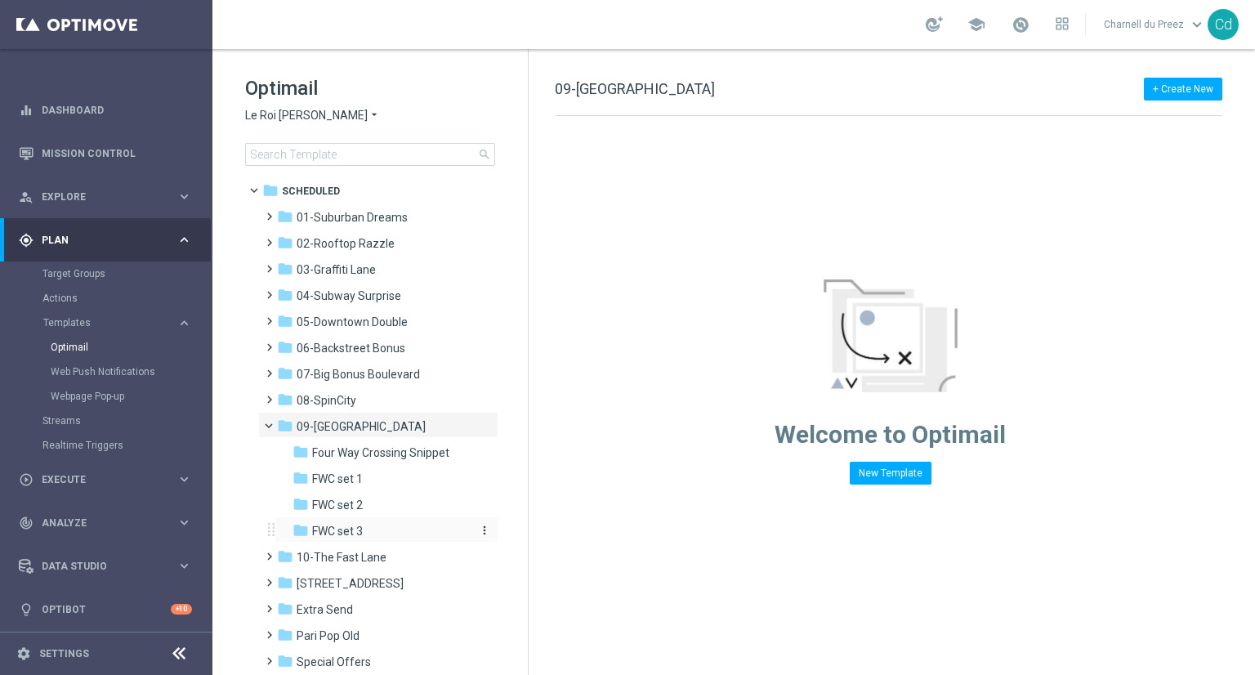
click at [373, 531] on div "folder FWC set 3" at bounding box center [379, 531] width 174 height 19
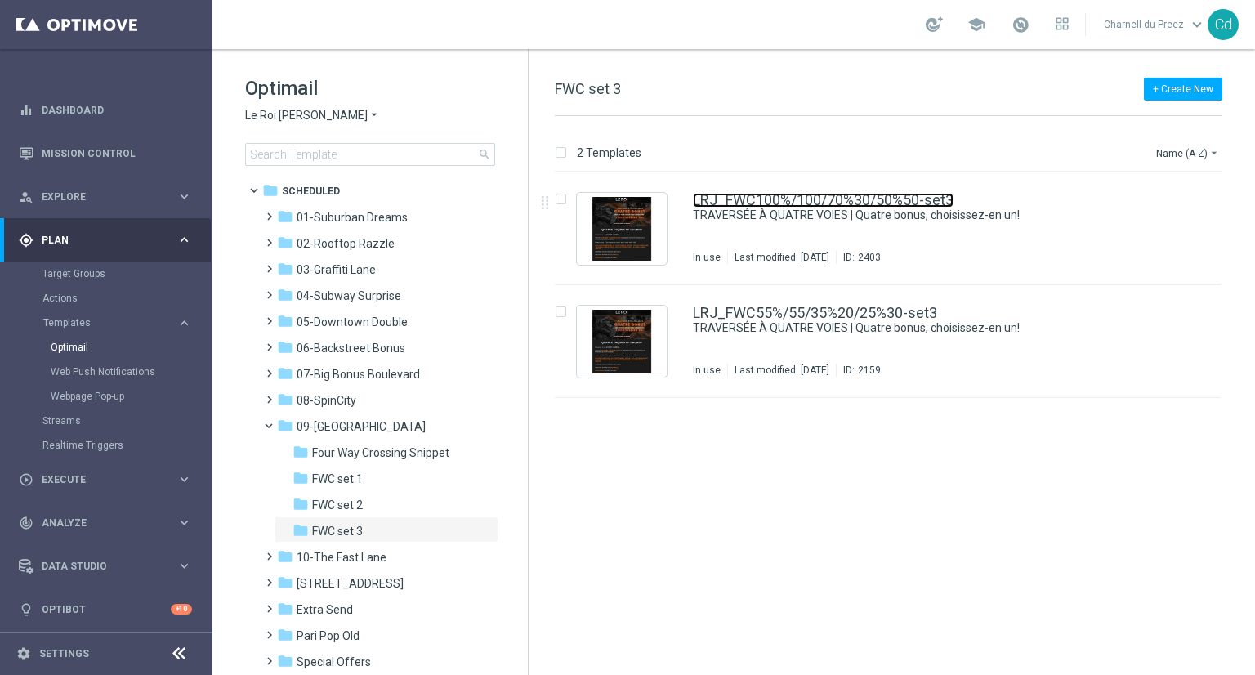
drag, startPoint x: 858, startPoint y: 201, endPoint x: 980, endPoint y: 216, distance: 123.4
click at [858, 201] on link "LRJ_FWC100%/100/70%30/50%50-set3" at bounding box center [823, 200] width 261 height 15
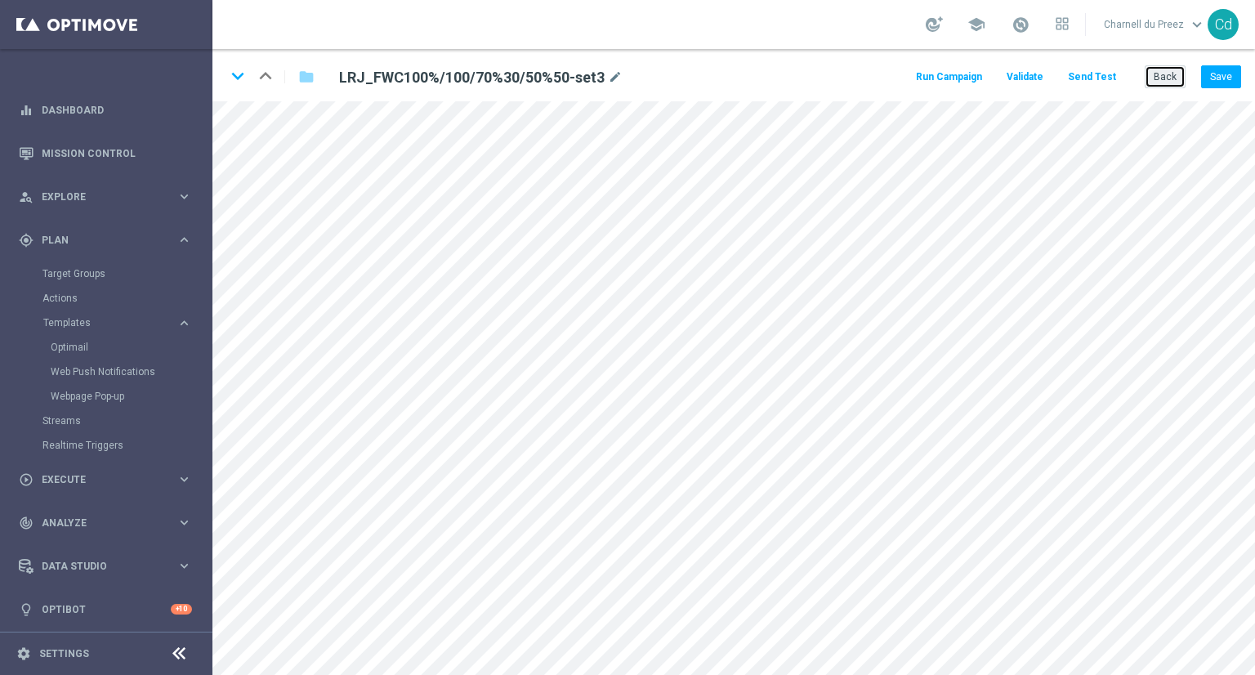
click at [1172, 76] on button "Back" at bounding box center [1165, 76] width 41 height 23
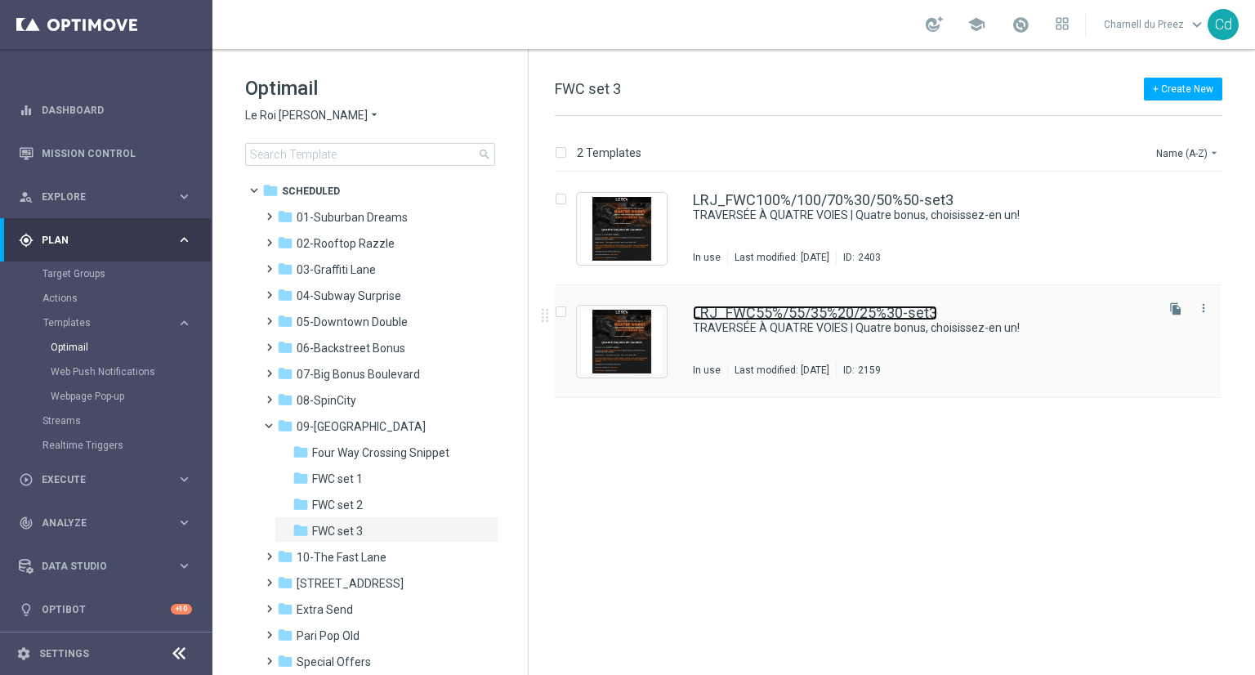
click at [871, 306] on link "LRJ_FWC55%/55/35%20/25%30-set3" at bounding box center [815, 313] width 244 height 15
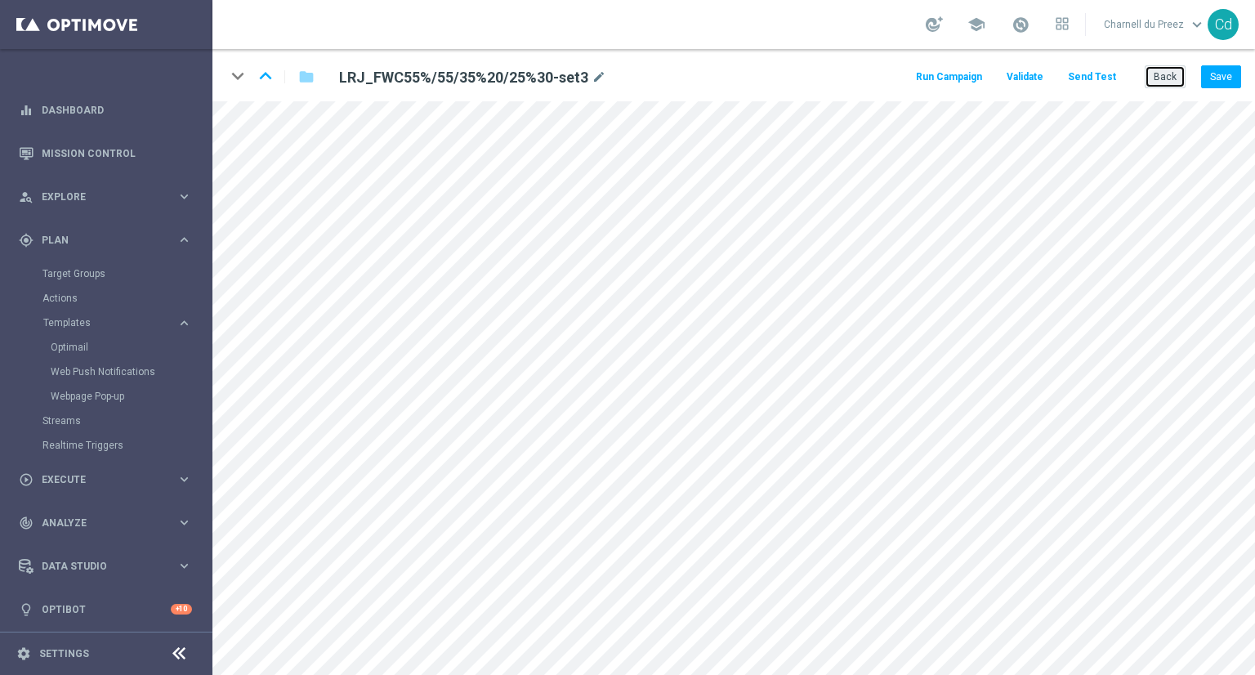
click at [1163, 70] on button "Back" at bounding box center [1165, 76] width 41 height 23
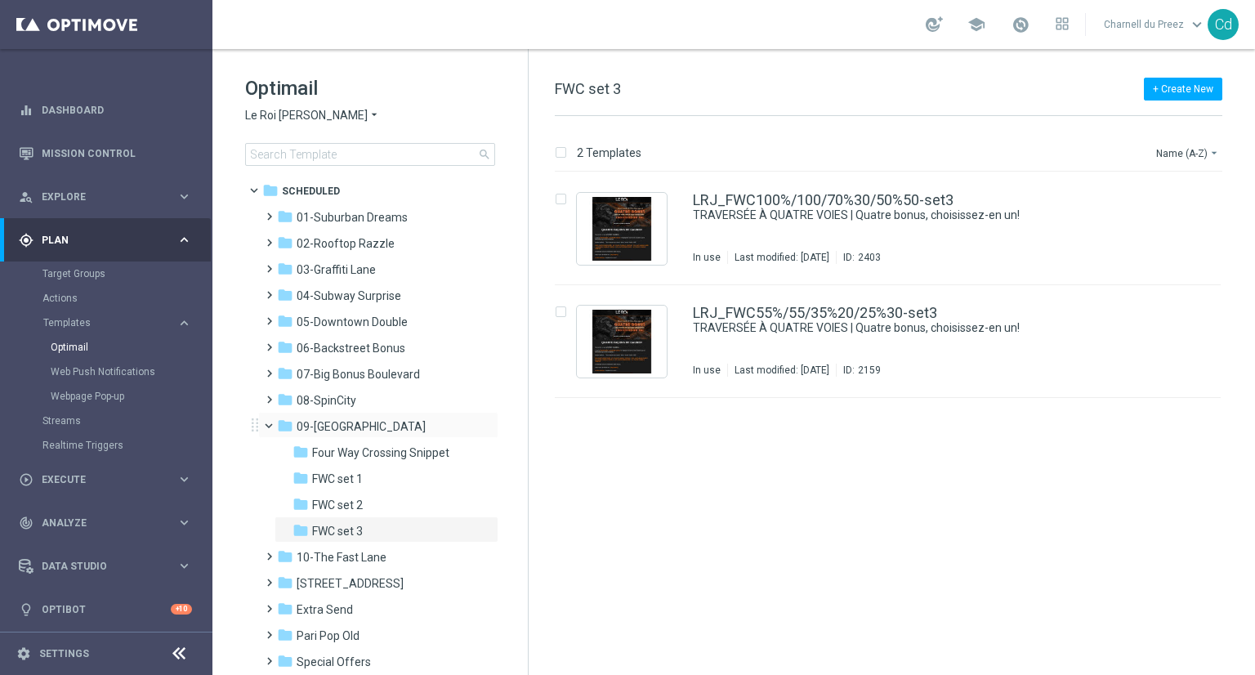
click at [273, 426] on span at bounding box center [276, 421] width 7 height 7
